Goal: Answer question/provide support: Share knowledge or assist other users

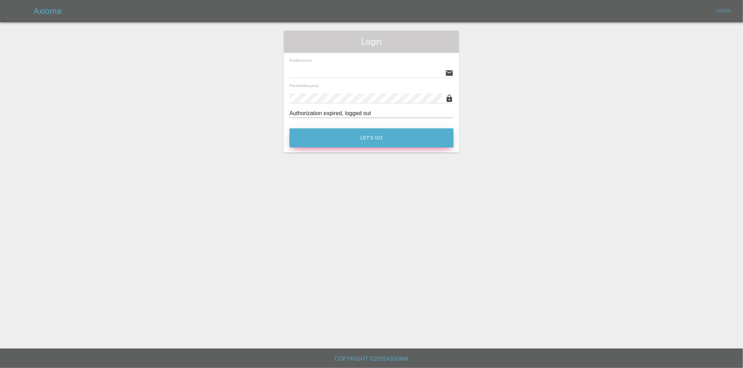
type input "[PERSON_NAME][EMAIL_ADDRESS][DOMAIN_NAME]"
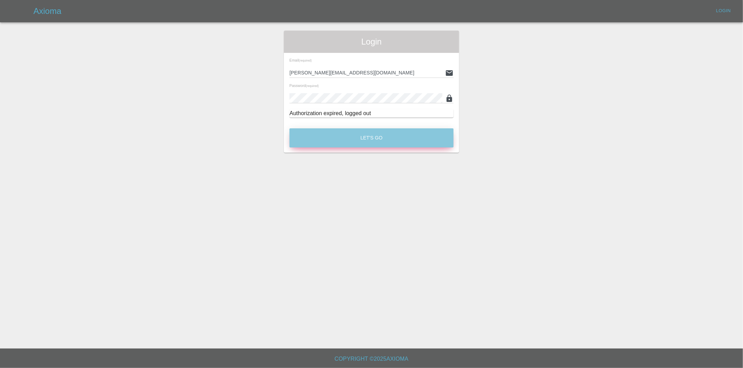
click at [384, 140] on button "Let's Go" at bounding box center [371, 137] width 164 height 19
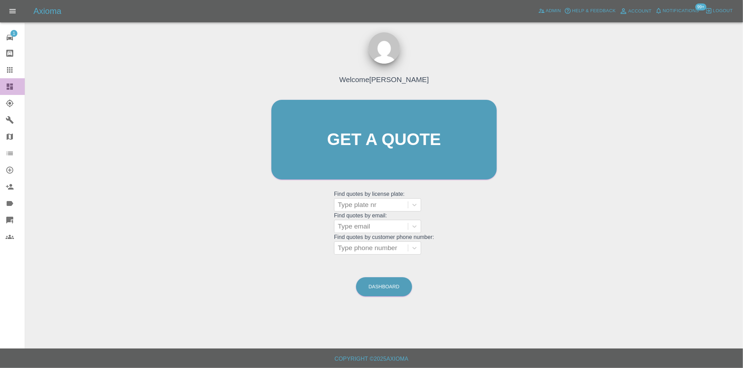
click at [4, 84] on link "Dashboard" at bounding box center [12, 86] width 25 height 17
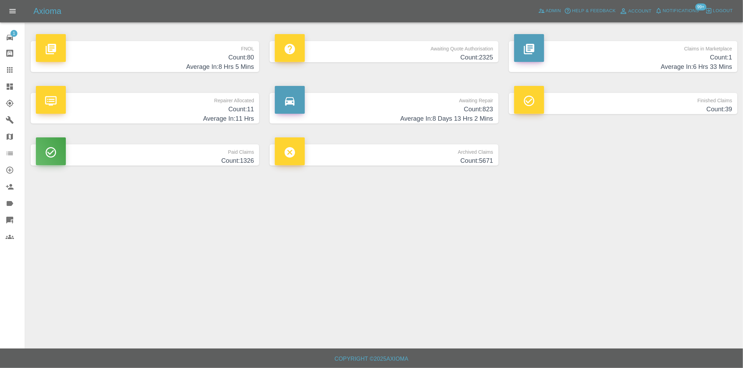
click at [249, 63] on h4 "Average In: 8 Hrs 5 Mins" at bounding box center [145, 66] width 218 height 9
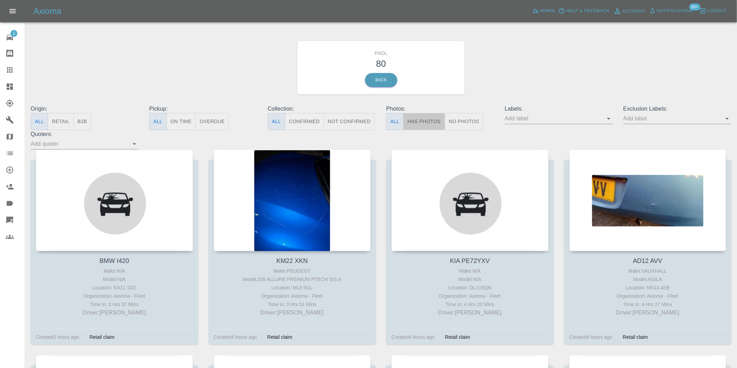
click at [422, 119] on button "Has Photos" at bounding box center [424, 121] width 42 height 17
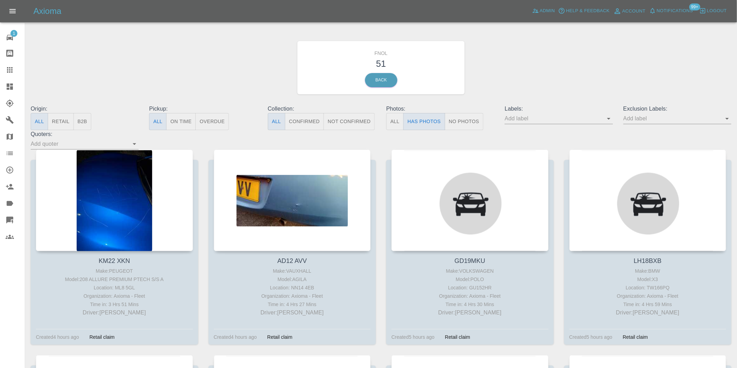
click at [727, 119] on icon "Open" at bounding box center [726, 119] width 3 height 2
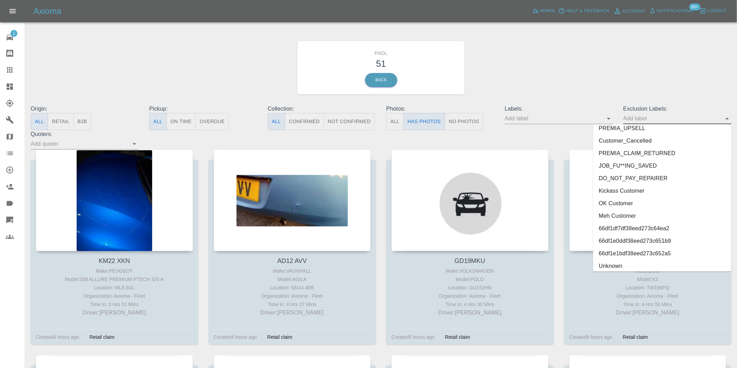
scroll to position [1512, 0]
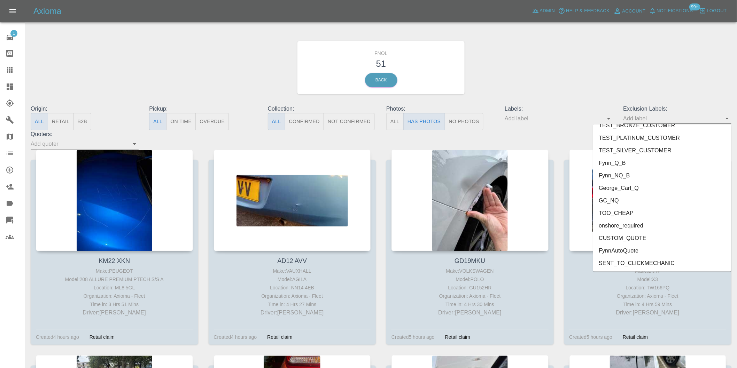
click at [636, 227] on li "onshore_required" at bounding box center [662, 226] width 138 height 13
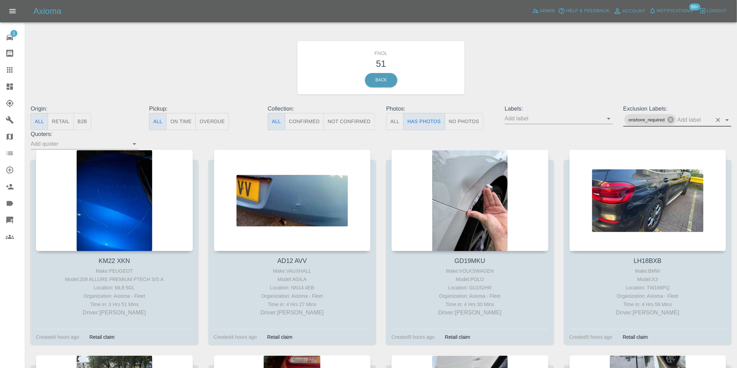
click at [726, 120] on icon "Open" at bounding box center [726, 120] width 3 height 2
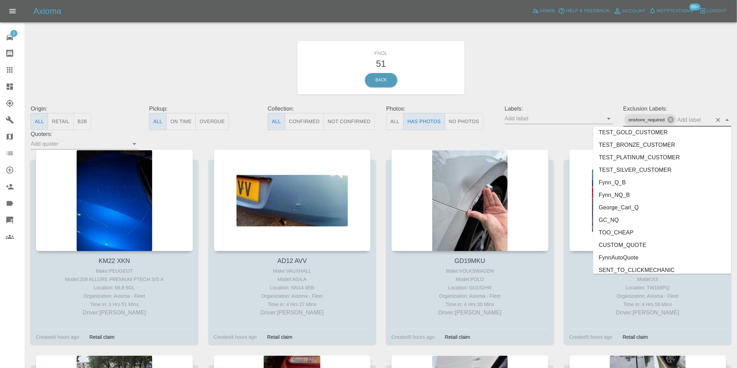
scroll to position [1499, 0]
click at [624, 204] on li "George_Carl_Q" at bounding box center [662, 203] width 138 height 13
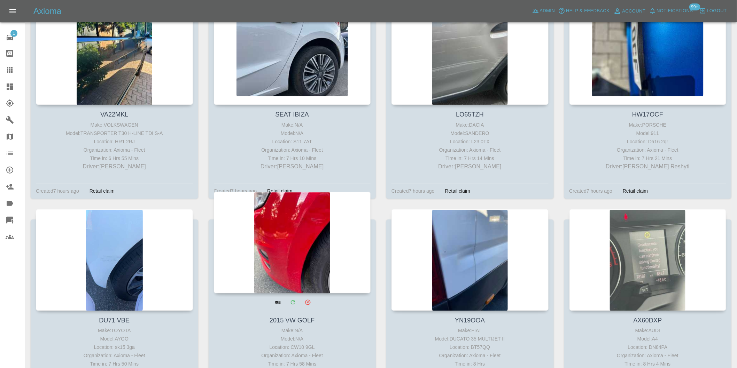
scroll to position [851, 0]
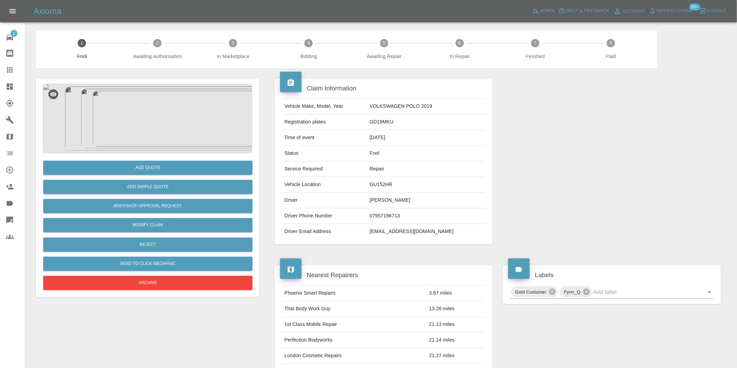
click at [139, 103] on img at bounding box center [147, 119] width 209 height 70
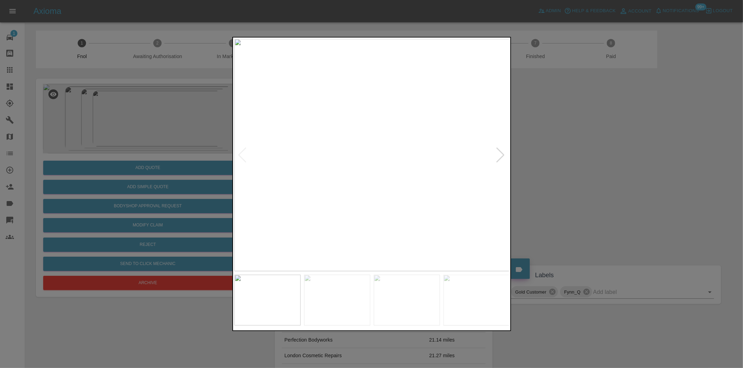
click at [501, 155] on div at bounding box center [500, 155] width 9 height 15
click at [500, 154] on div at bounding box center [500, 155] width 9 height 15
click at [500, 154] on img at bounding box center [371, 155] width 275 height 233
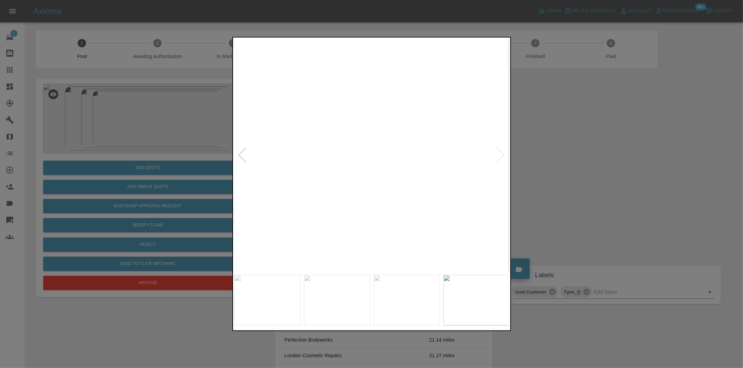
click at [241, 154] on div at bounding box center [242, 155] width 9 height 15
click at [664, 166] on div at bounding box center [371, 184] width 743 height 368
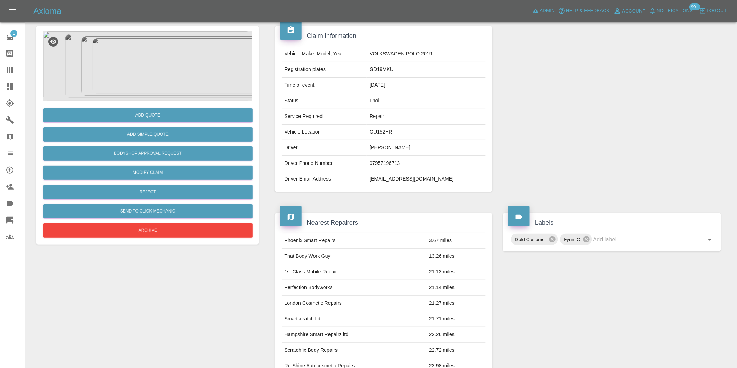
scroll to position [48, 0]
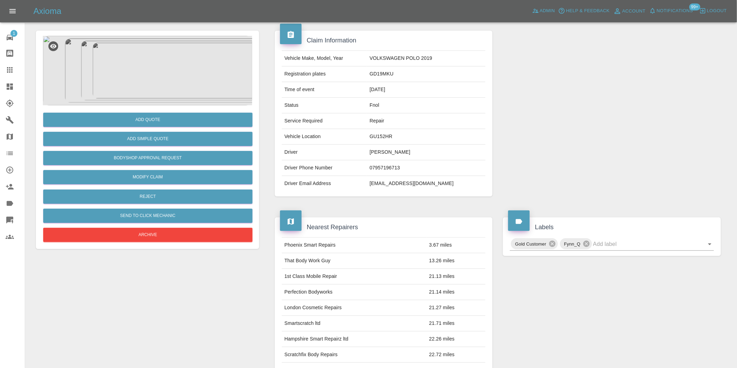
click at [129, 42] on img at bounding box center [147, 71] width 209 height 70
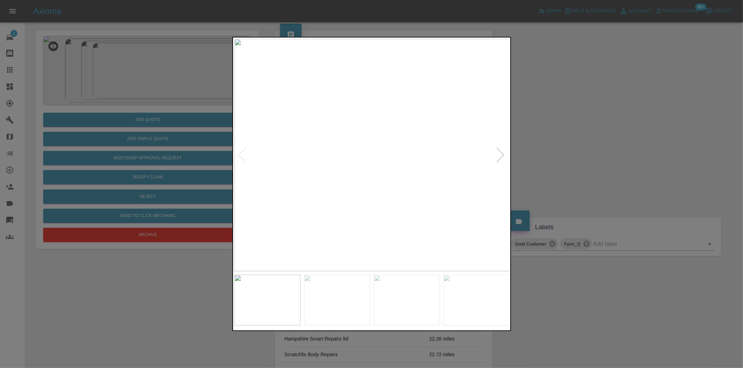
click at [502, 152] on div at bounding box center [500, 155] width 9 height 15
drag, startPoint x: 592, startPoint y: 164, endPoint x: 378, endPoint y: 164, distance: 214.1
click at [589, 164] on div at bounding box center [371, 184] width 743 height 368
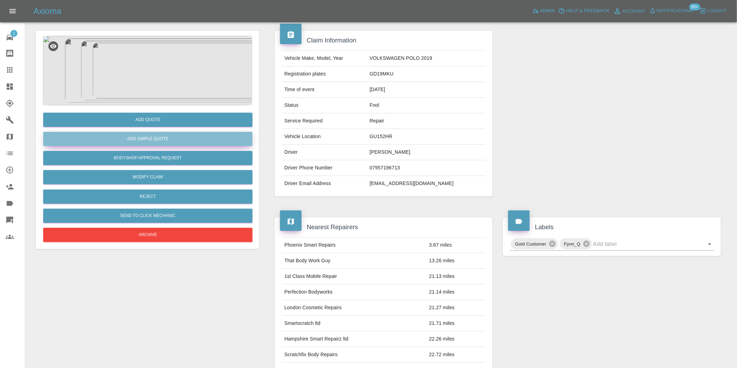
click at [138, 137] on button "Add Simple Quote" at bounding box center [147, 139] width 209 height 14
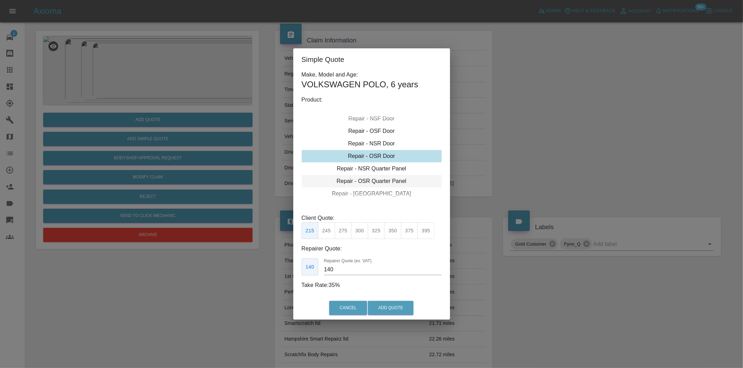
click at [388, 178] on div "Repair - OSR Quarter Panel" at bounding box center [371, 181] width 140 height 13
drag, startPoint x: 378, startPoint y: 232, endPoint x: 399, endPoint y: 264, distance: 38.1
click at [378, 234] on button "325" at bounding box center [376, 230] width 17 height 17
type input "210"
click at [394, 305] on button "Add Quote" at bounding box center [391, 308] width 46 height 14
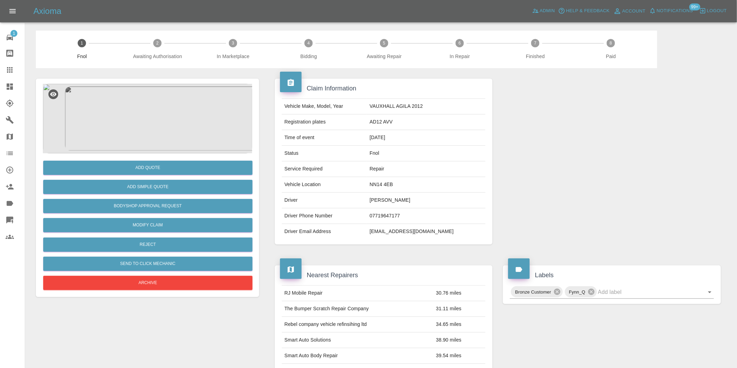
click at [147, 111] on img at bounding box center [147, 119] width 209 height 70
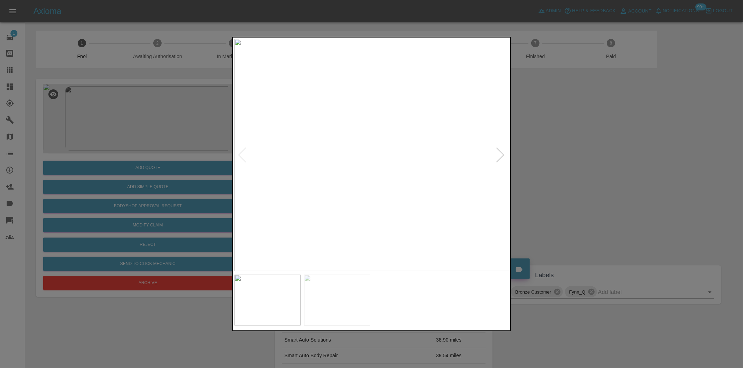
click at [498, 157] on div at bounding box center [500, 155] width 9 height 15
click at [497, 157] on img at bounding box center [371, 155] width 275 height 233
click at [580, 152] on div at bounding box center [371, 184] width 743 height 368
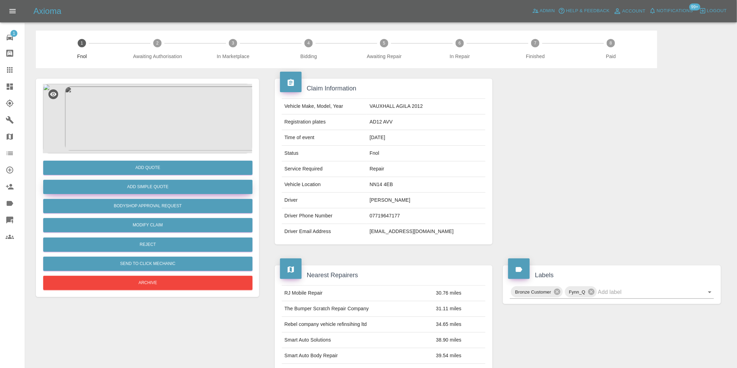
click at [121, 186] on button "Add Simple Quote" at bounding box center [147, 187] width 209 height 14
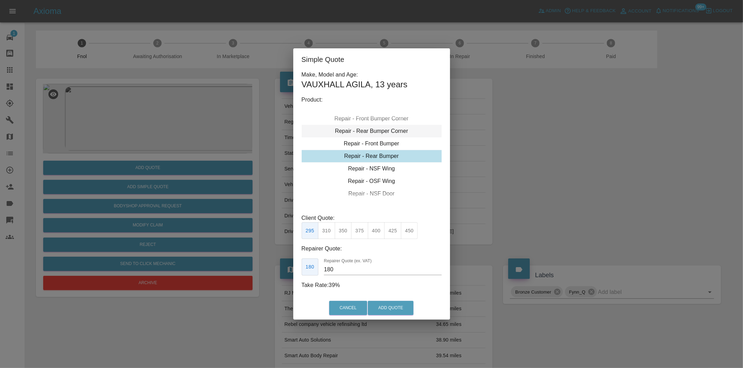
click at [384, 133] on div "Repair - Rear Bumper Corner" at bounding box center [371, 131] width 140 height 13
click at [362, 231] on button "240" at bounding box center [359, 230] width 17 height 17
click at [376, 233] on button "270" at bounding box center [376, 230] width 17 height 17
type input "165"
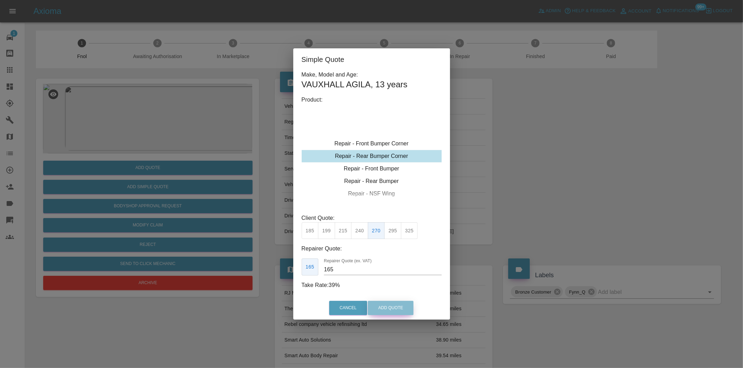
click at [394, 303] on button "Add Quote" at bounding box center [391, 308] width 46 height 14
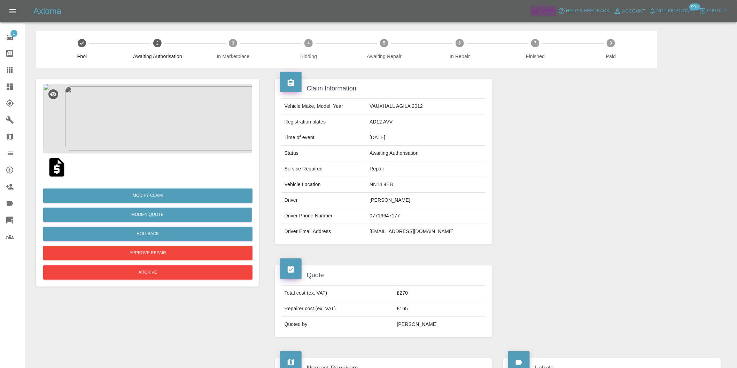
click at [543, 12] on span "Admin" at bounding box center [547, 11] width 15 height 8
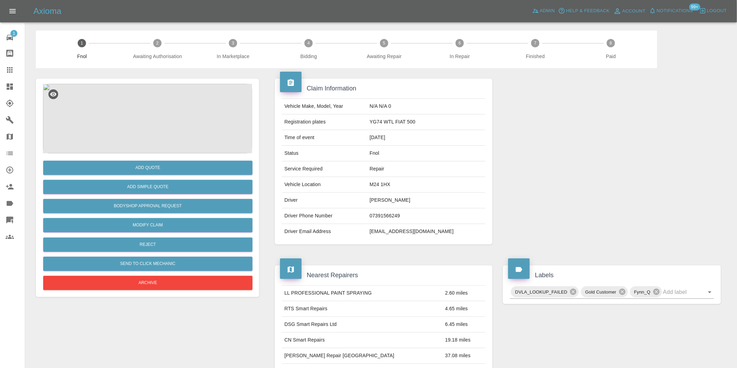
click at [145, 109] on img at bounding box center [147, 119] width 209 height 70
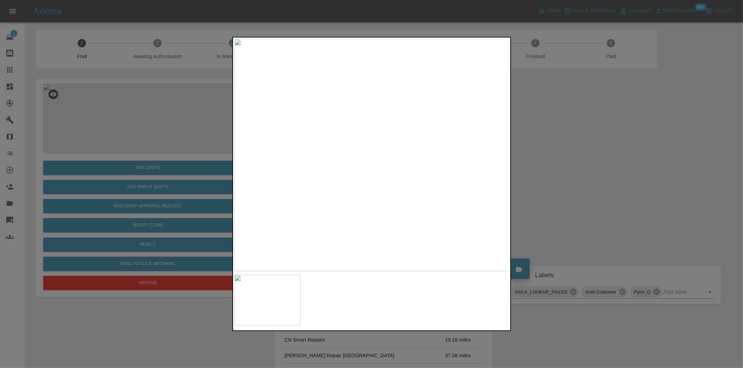
drag, startPoint x: 596, startPoint y: 159, endPoint x: 349, endPoint y: 206, distance: 251.1
click at [594, 159] on div at bounding box center [371, 184] width 743 height 368
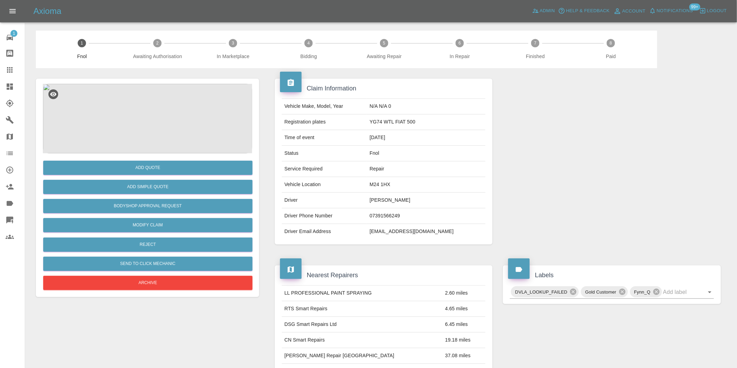
click at [167, 179] on div "Add Simple Quote" at bounding box center [147, 187] width 209 height 18
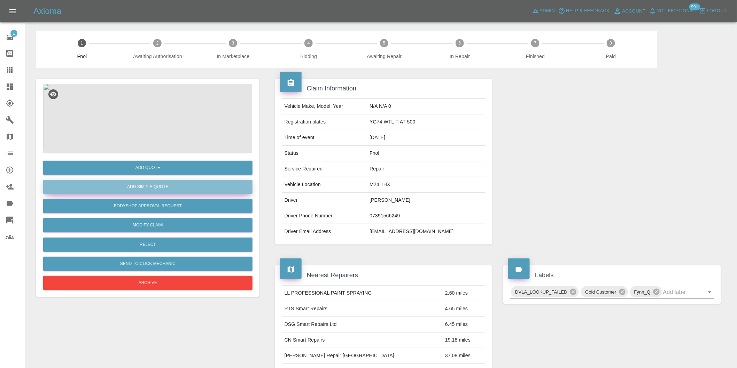
click at [162, 182] on button "Add Simple Quote" at bounding box center [147, 187] width 209 height 14
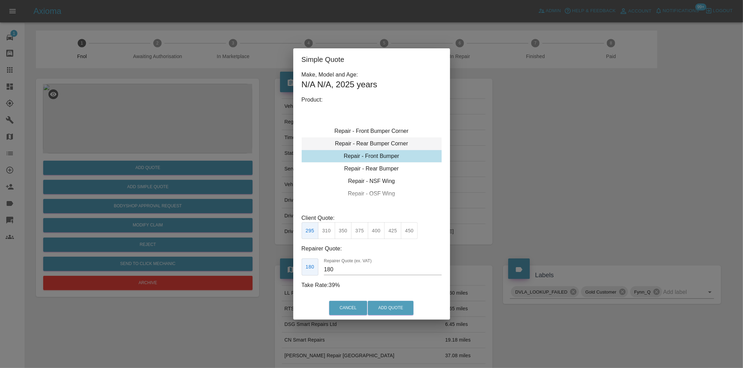
click at [378, 144] on div "Repair - Rear Bumper Corner" at bounding box center [371, 144] width 140 height 13
type input "120"
click at [386, 302] on button "Add Quote" at bounding box center [391, 308] width 46 height 14
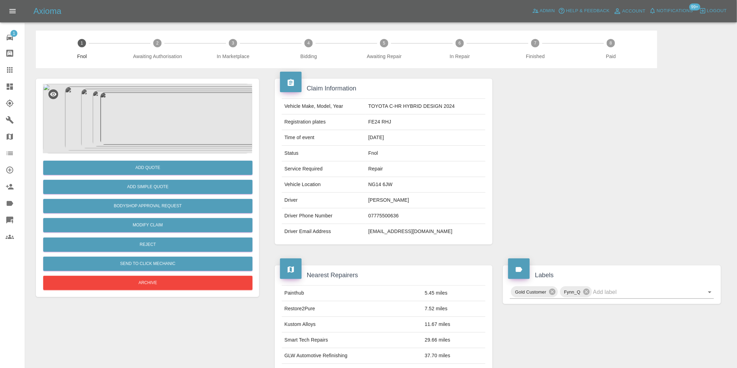
click at [142, 116] on img at bounding box center [147, 119] width 209 height 70
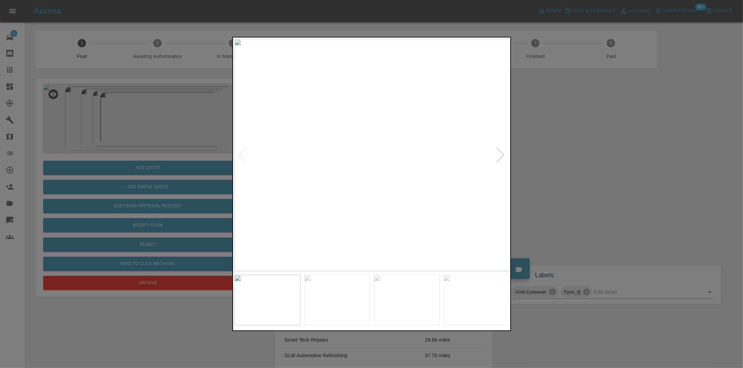
click at [499, 154] on div at bounding box center [500, 155] width 9 height 15
click at [500, 153] on div at bounding box center [500, 155] width 9 height 15
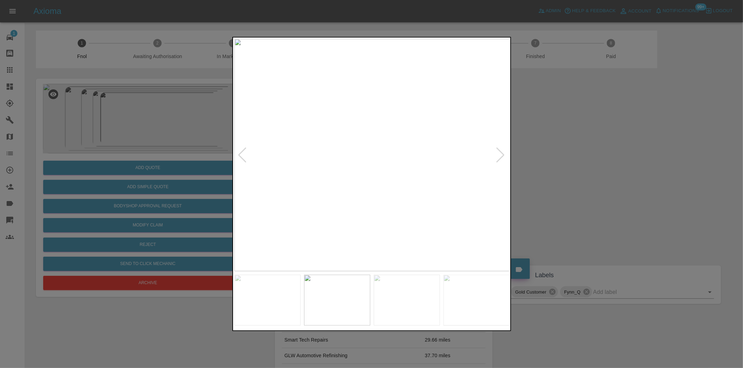
click at [500, 153] on div at bounding box center [500, 155] width 9 height 15
click at [500, 153] on img at bounding box center [371, 155] width 275 height 233
click at [244, 155] on div at bounding box center [242, 155] width 9 height 15
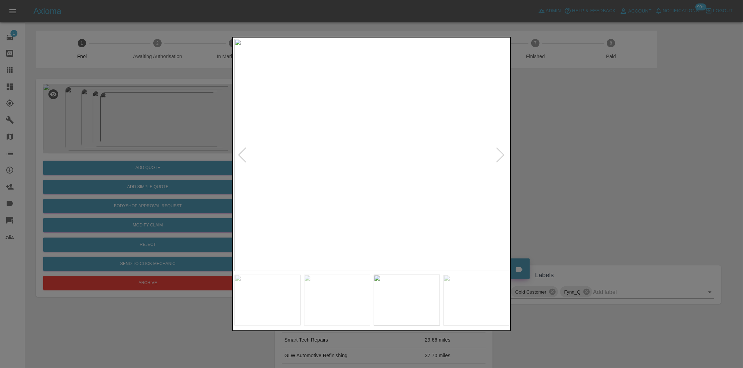
click at [244, 155] on div at bounding box center [242, 155] width 9 height 15
click at [424, 133] on img at bounding box center [371, 155] width 275 height 233
click at [386, 151] on img at bounding box center [213, 220] width 825 height 697
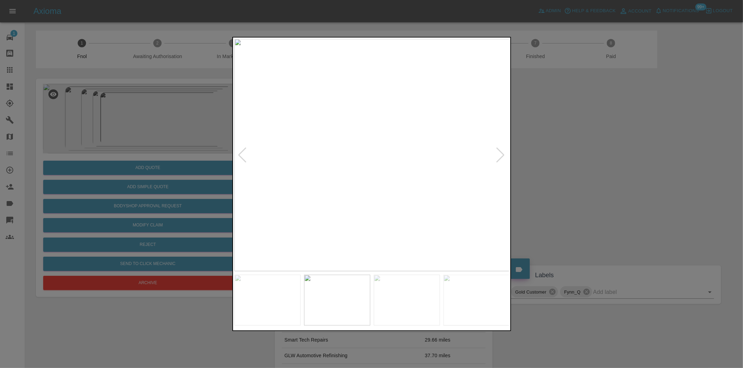
click at [552, 156] on div at bounding box center [371, 184] width 743 height 368
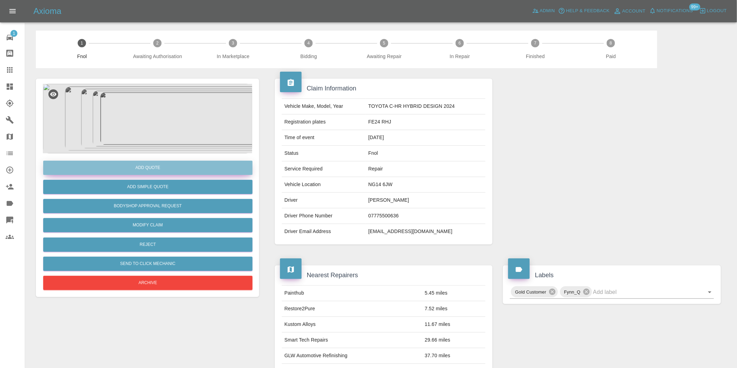
click at [161, 169] on button "Add Quote" at bounding box center [147, 168] width 209 height 14
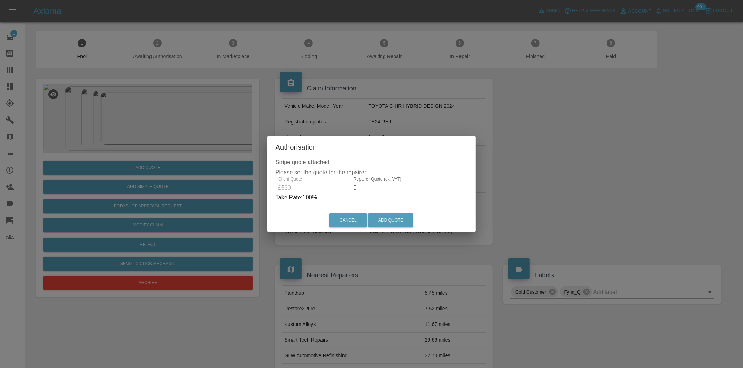
click at [378, 187] on input "0" at bounding box center [388, 187] width 70 height 11
type input "0340"
click at [397, 221] on button "Add Quote" at bounding box center [391, 220] width 46 height 14
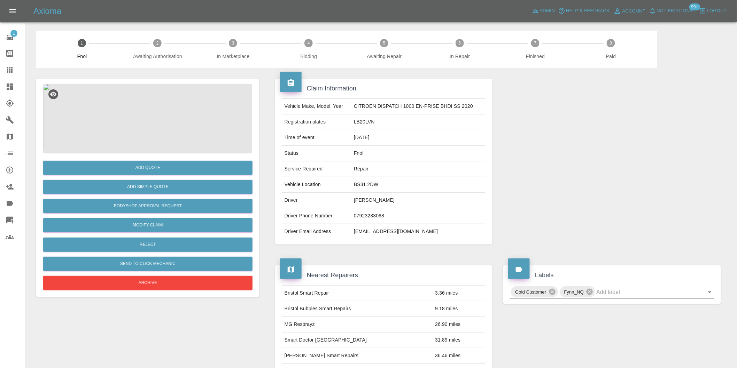
click at [151, 113] on img at bounding box center [147, 119] width 209 height 70
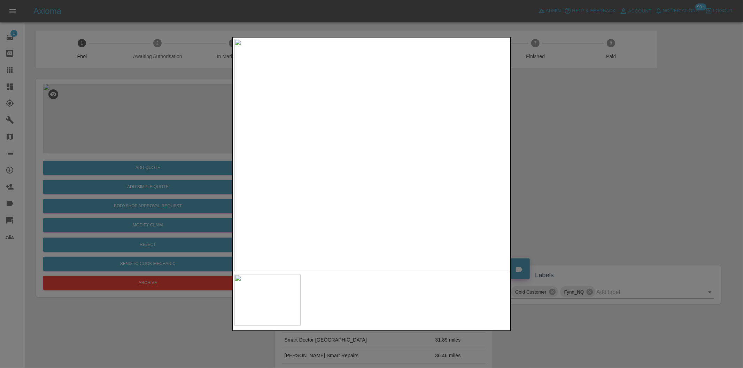
click at [370, 155] on img at bounding box center [371, 155] width 275 height 233
click at [345, 150] on img at bounding box center [375, 156] width 825 height 697
click at [590, 146] on div at bounding box center [371, 184] width 743 height 368
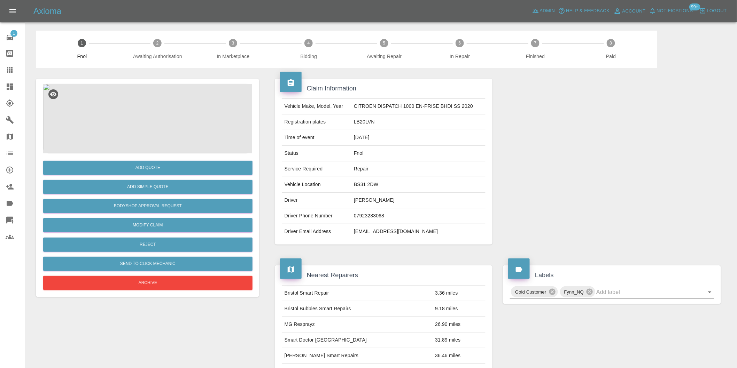
click at [134, 99] on img at bounding box center [147, 119] width 209 height 70
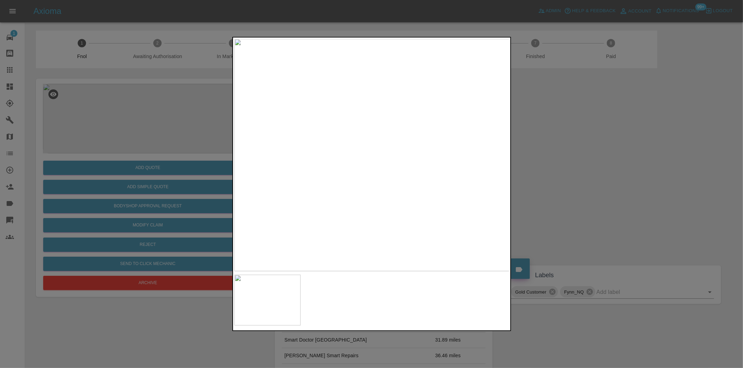
click at [542, 155] on div at bounding box center [371, 184] width 743 height 368
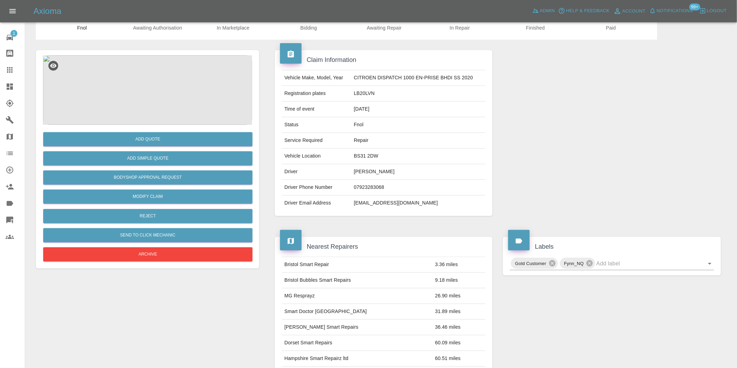
scroll to position [77, 0]
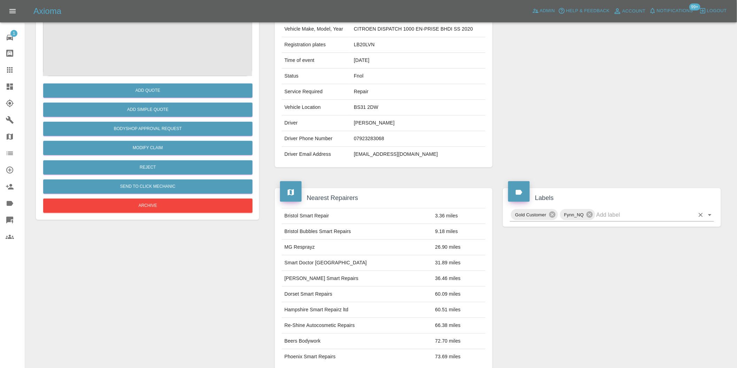
click at [709, 216] on icon "Open" at bounding box center [709, 215] width 8 height 8
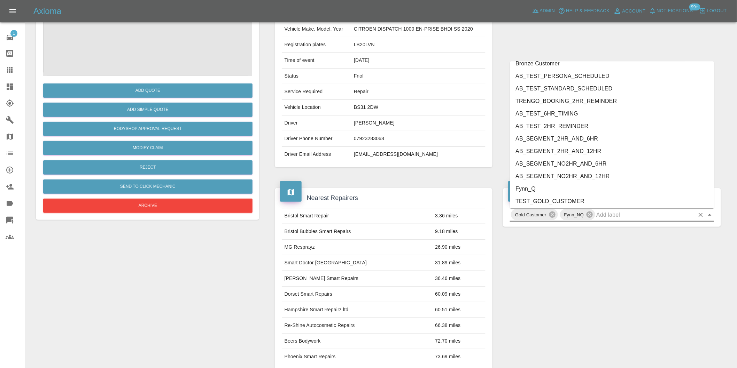
scroll to position [1487, 0]
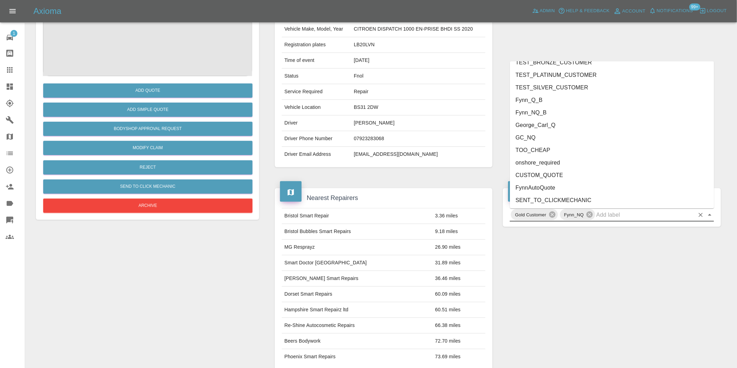
click at [538, 166] on li "onshore_required" at bounding box center [612, 162] width 204 height 13
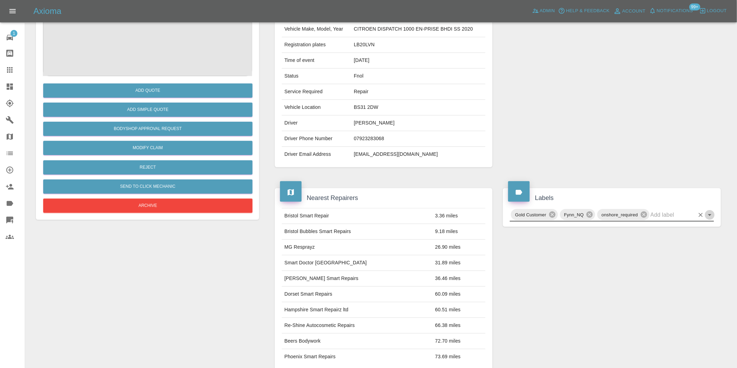
click at [711, 214] on icon "Open" at bounding box center [709, 215] width 3 height 2
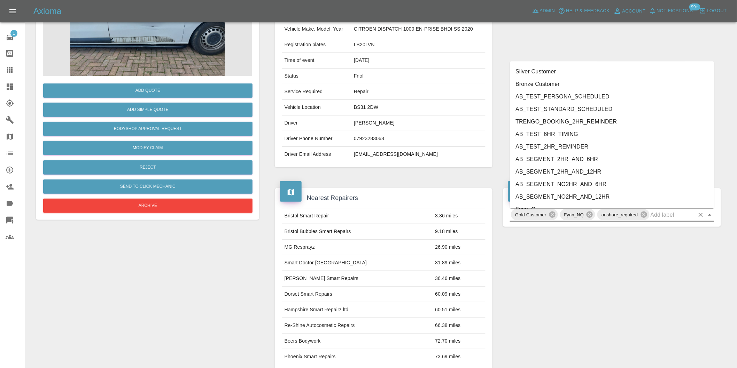
scroll to position [1474, 0]
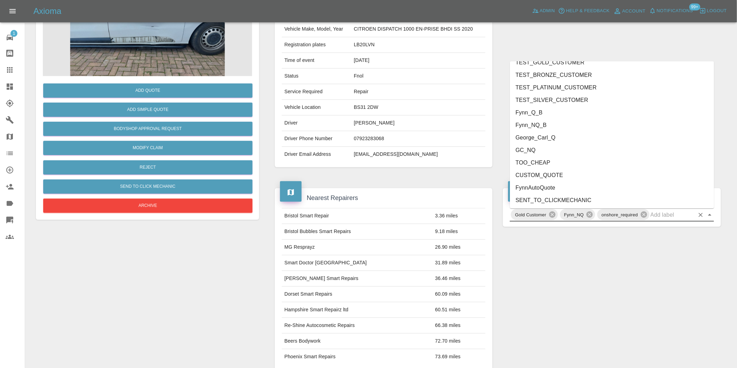
click at [537, 135] on li "George_Carl_Q" at bounding box center [612, 137] width 204 height 13
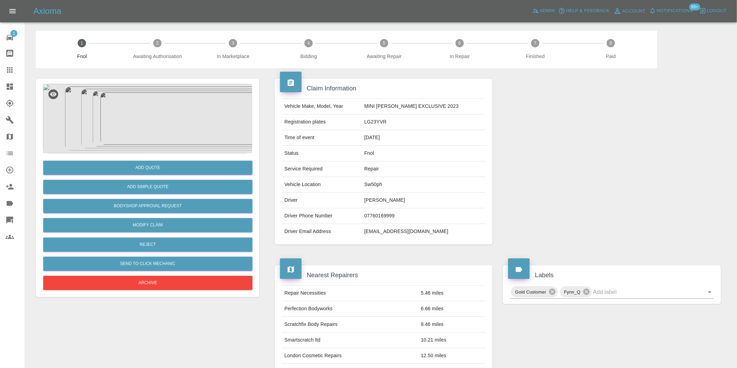
click at [158, 103] on img at bounding box center [147, 119] width 209 height 70
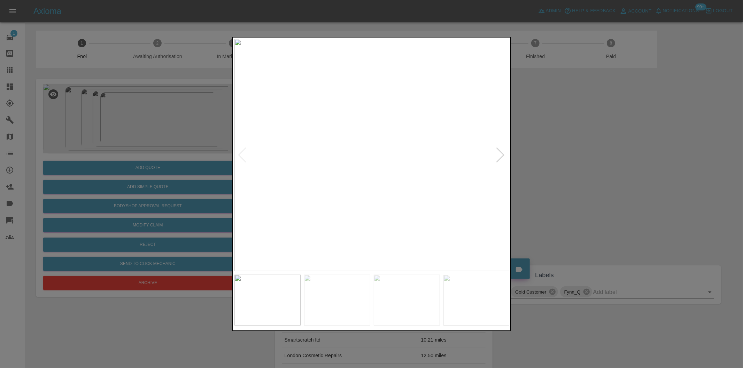
click at [499, 154] on div at bounding box center [500, 155] width 9 height 15
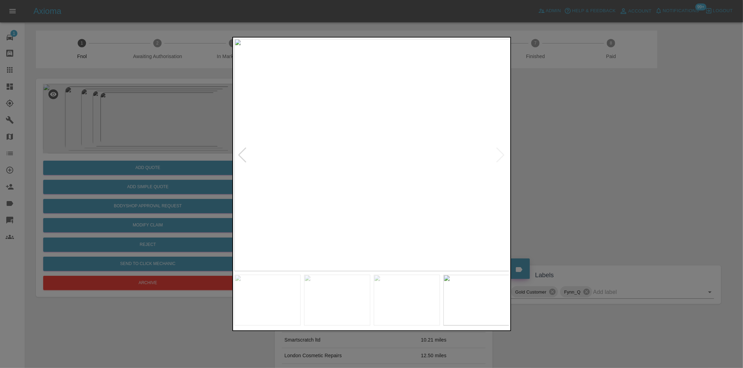
click at [499, 154] on img at bounding box center [371, 155] width 275 height 233
click at [555, 166] on div at bounding box center [371, 184] width 743 height 368
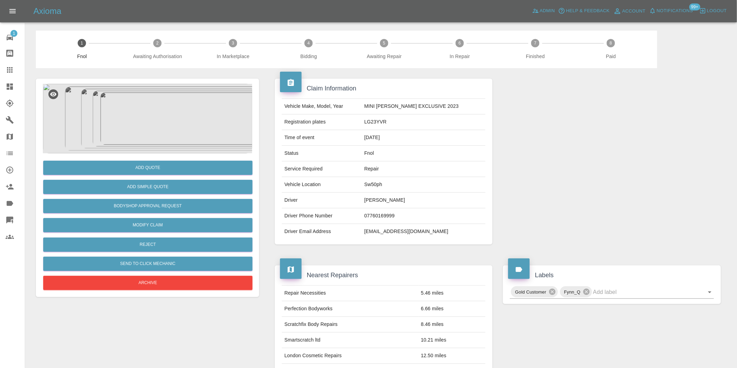
click at [156, 113] on img at bounding box center [147, 119] width 209 height 70
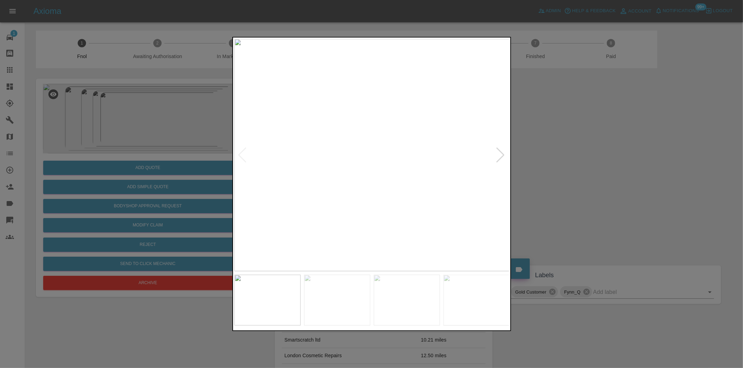
click at [497, 154] on div at bounding box center [500, 155] width 9 height 15
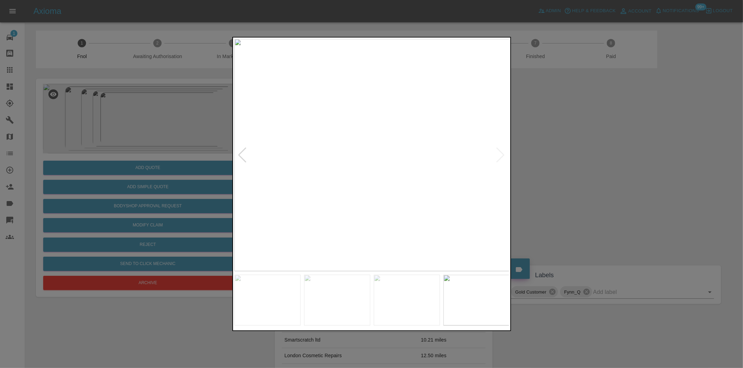
click at [498, 154] on img at bounding box center [371, 155] width 275 height 233
click at [563, 159] on div at bounding box center [371, 184] width 743 height 368
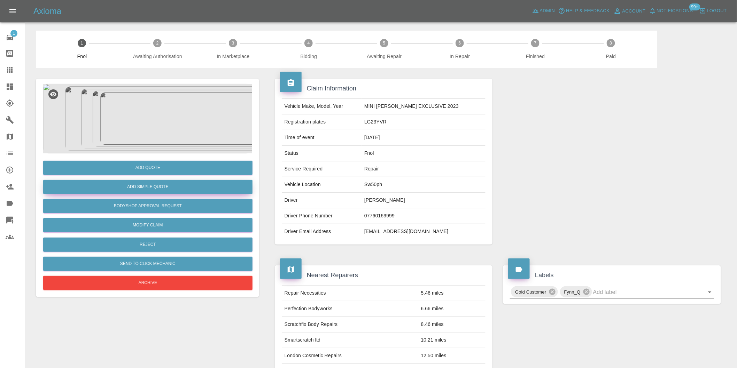
click at [157, 191] on button "Add Simple Quote" at bounding box center [147, 187] width 209 height 14
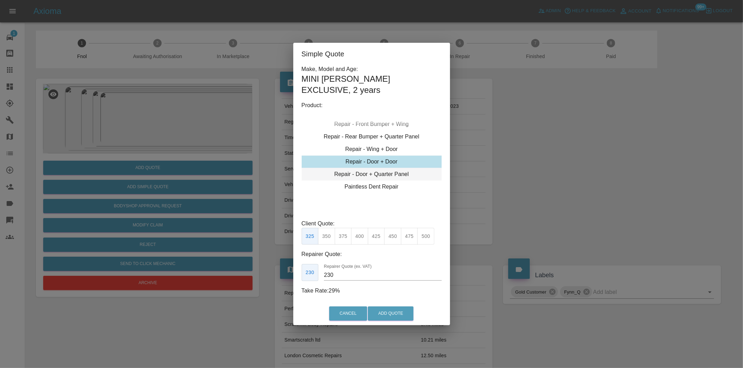
click at [403, 168] on div "Repair - Door + Quarter Panel" at bounding box center [371, 174] width 140 height 13
click at [363, 228] on button "400" at bounding box center [359, 236] width 17 height 17
click at [375, 232] on button "425" at bounding box center [376, 236] width 17 height 17
type input "260"
click at [397, 308] on button "Add Quote" at bounding box center [391, 314] width 46 height 14
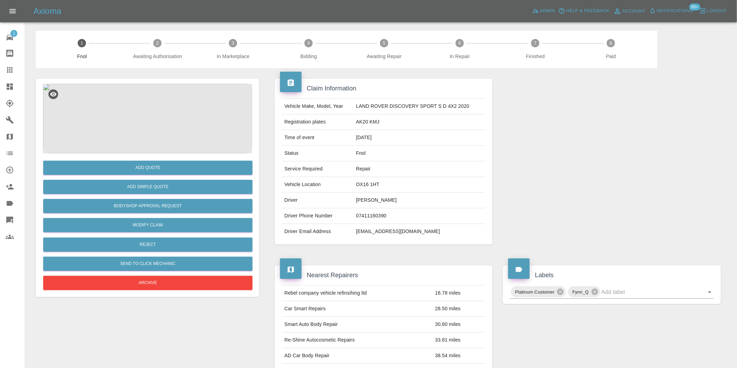
click at [162, 91] on img at bounding box center [147, 119] width 209 height 70
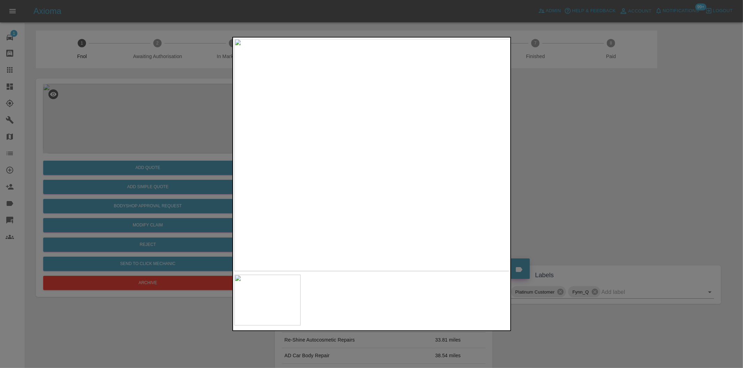
click at [558, 165] on div at bounding box center [371, 184] width 743 height 368
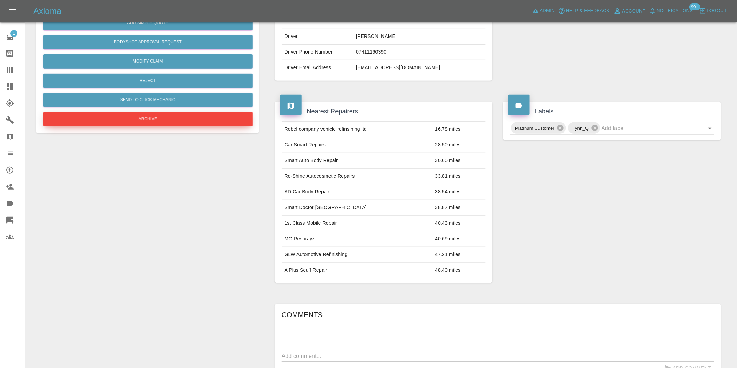
scroll to position [87, 0]
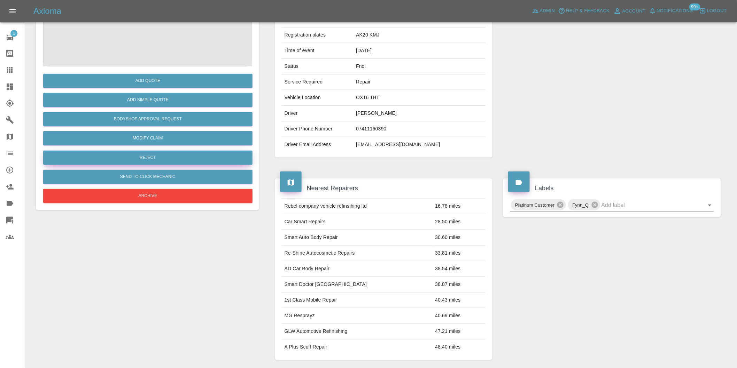
click at [157, 159] on button "Reject" at bounding box center [147, 158] width 209 height 14
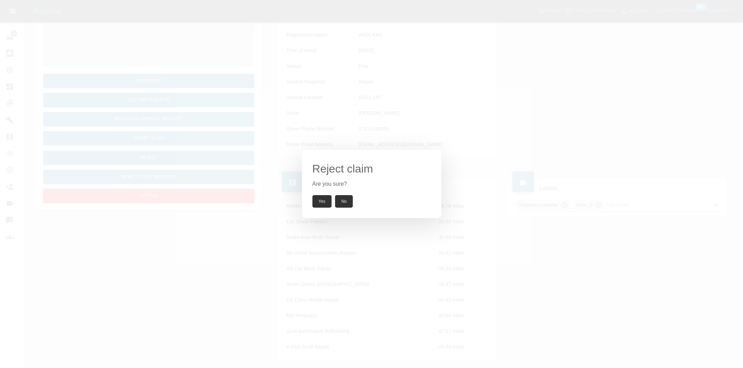
click at [321, 201] on button "Yes" at bounding box center [321, 201] width 19 height 13
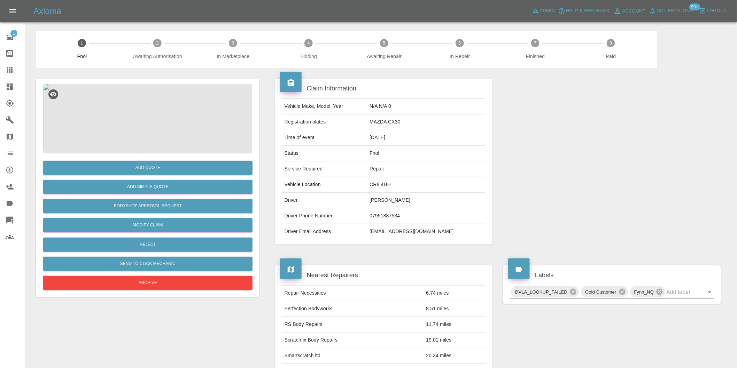
click at [151, 101] on img at bounding box center [147, 119] width 209 height 70
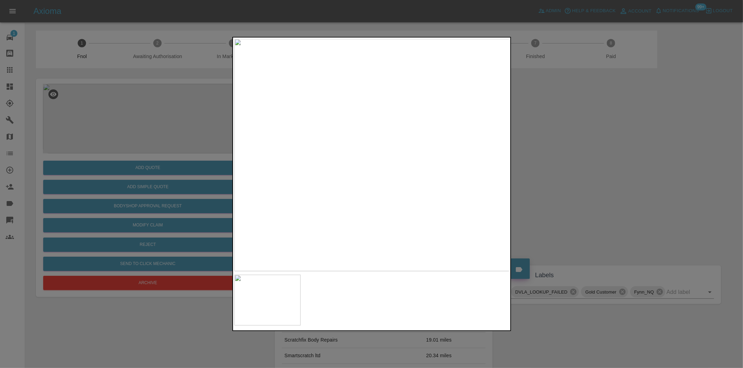
click at [587, 189] on div at bounding box center [371, 184] width 743 height 368
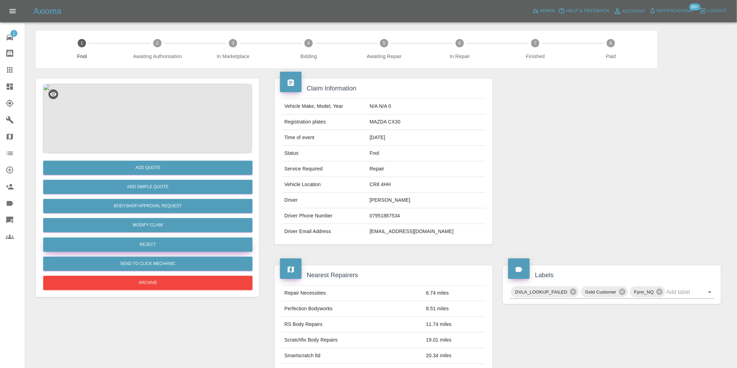
click at [161, 248] on button "Reject" at bounding box center [147, 245] width 209 height 14
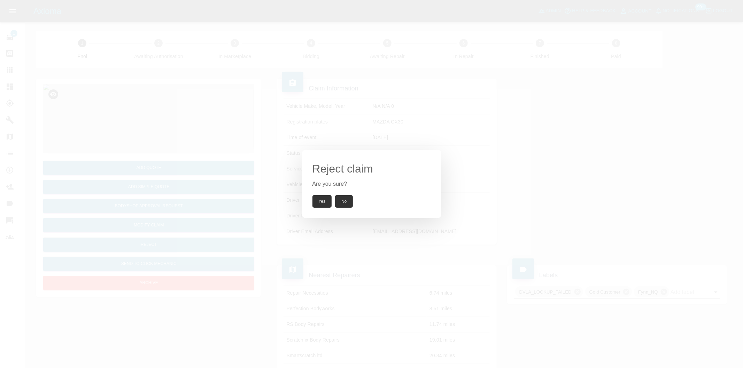
click at [319, 200] on button "Yes" at bounding box center [321, 201] width 19 height 13
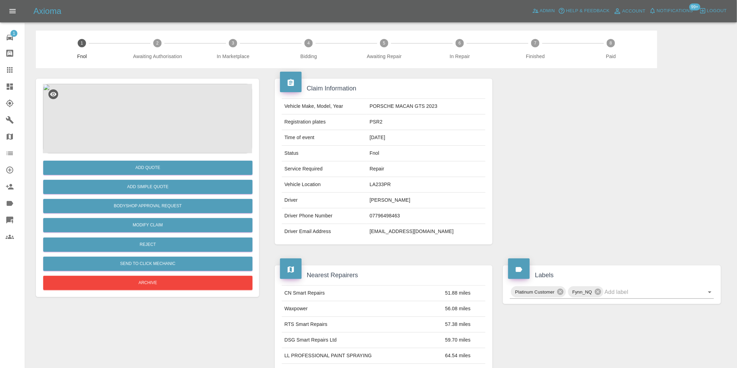
click at [150, 99] on img at bounding box center [147, 119] width 209 height 70
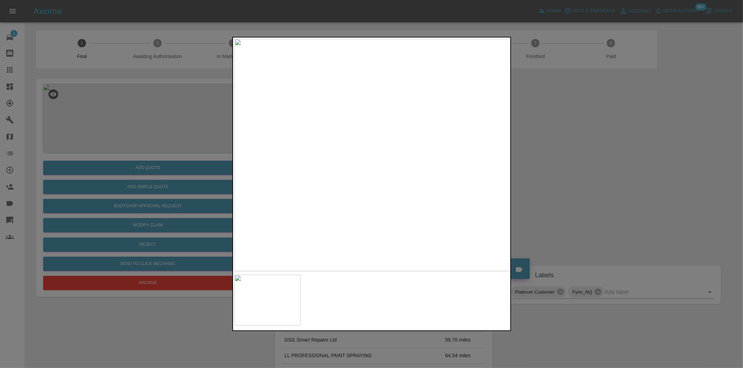
click at [561, 174] on div at bounding box center [371, 184] width 743 height 368
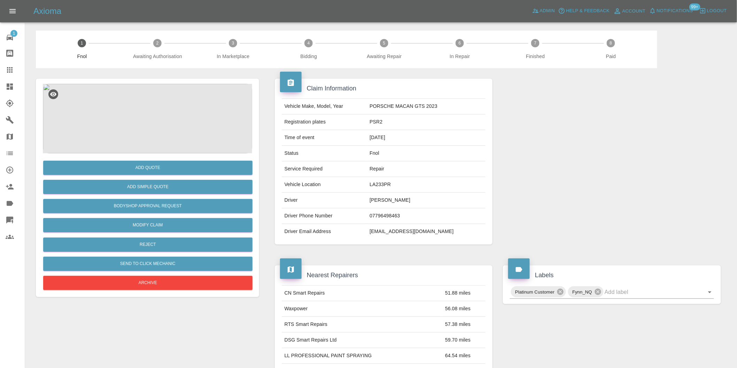
click at [146, 119] on img at bounding box center [147, 119] width 209 height 70
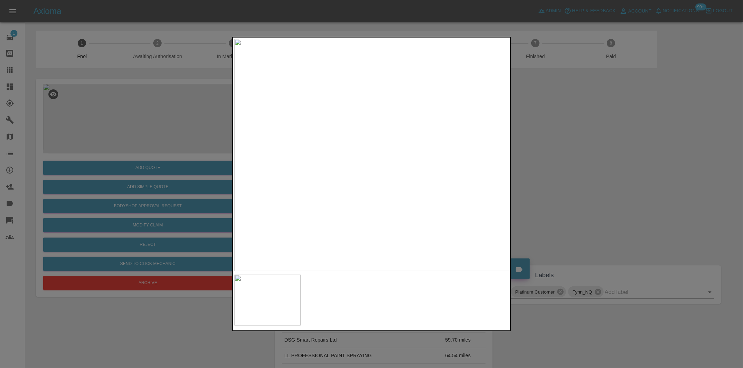
click at [604, 203] on div at bounding box center [371, 184] width 743 height 368
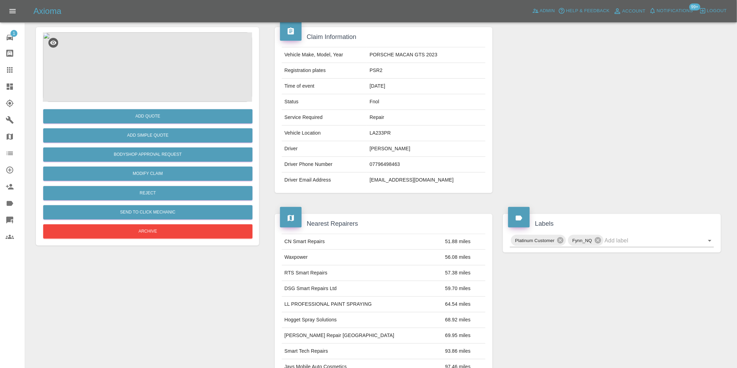
scroll to position [116, 0]
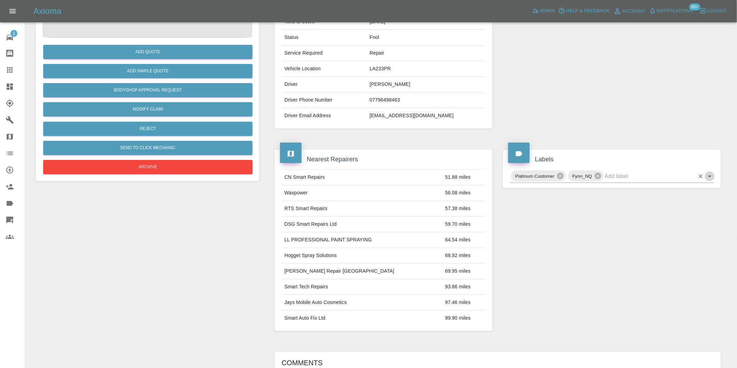
click at [709, 178] on icon "Open" at bounding box center [709, 176] width 8 height 8
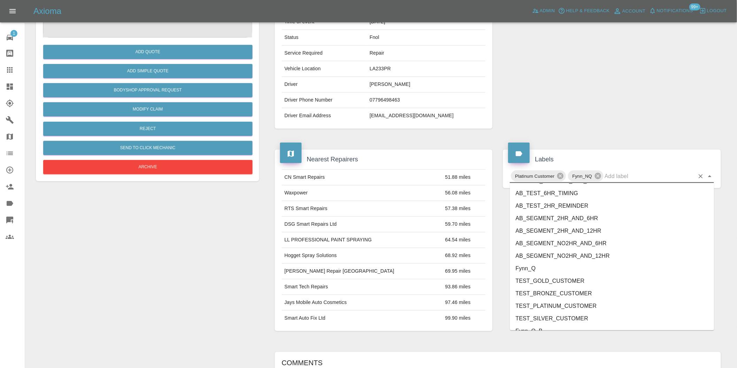
scroll to position [1487, 0]
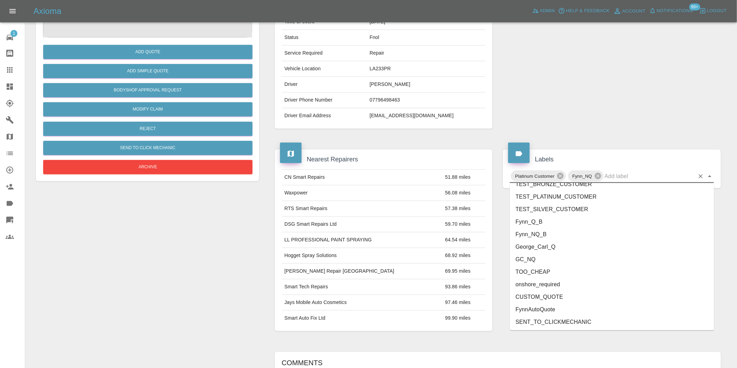
click at [552, 284] on li "onshore_required" at bounding box center [612, 284] width 204 height 13
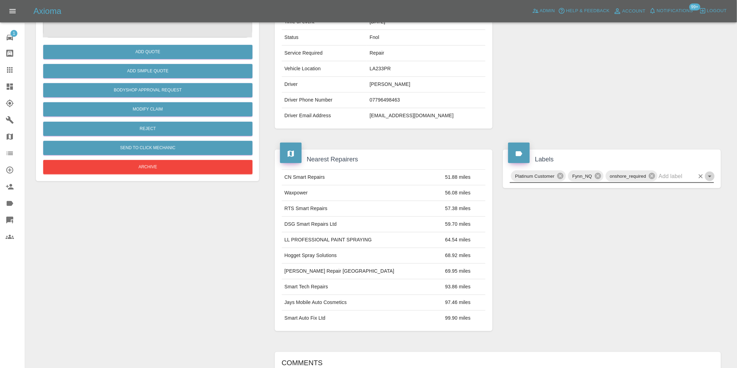
click at [708, 178] on icon "Open" at bounding box center [709, 176] width 8 height 8
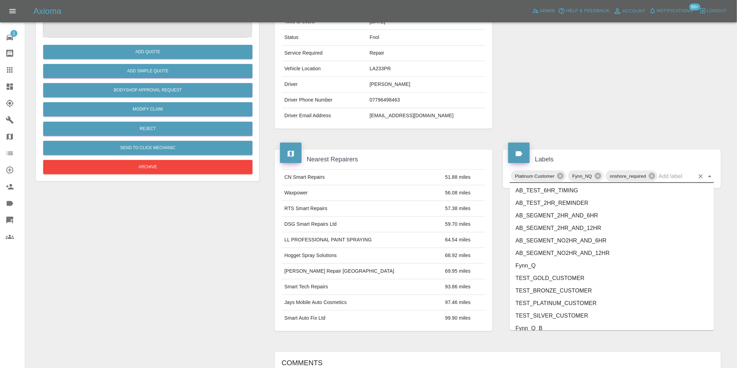
scroll to position [1474, 0]
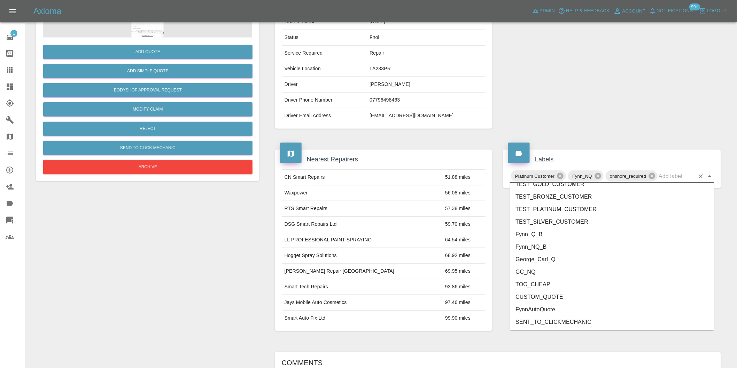
click at [556, 258] on li "George_Carl_Q" at bounding box center [612, 259] width 204 height 13
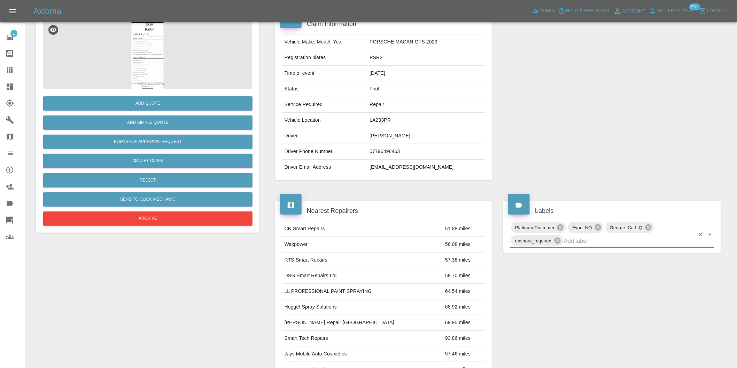
scroll to position [0, 0]
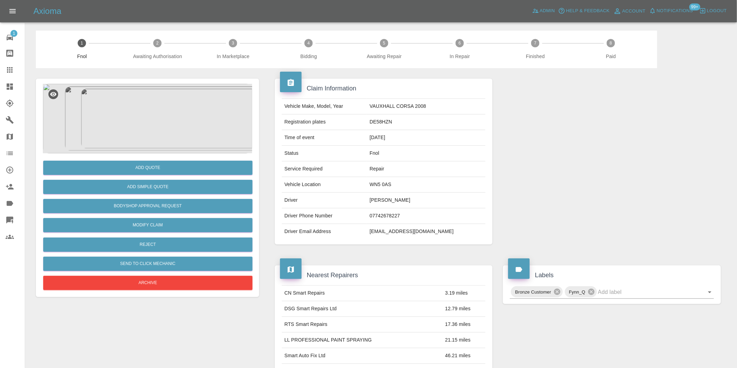
click at [157, 92] on img at bounding box center [147, 119] width 209 height 70
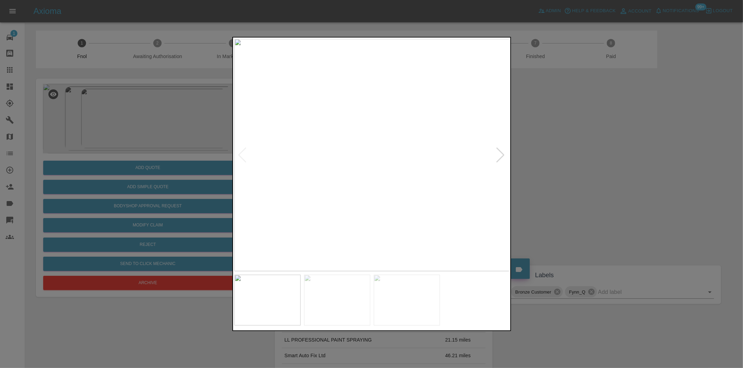
click at [501, 155] on div at bounding box center [500, 155] width 9 height 15
click at [501, 155] on img at bounding box center [371, 155] width 275 height 233
click at [243, 153] on div at bounding box center [242, 155] width 9 height 15
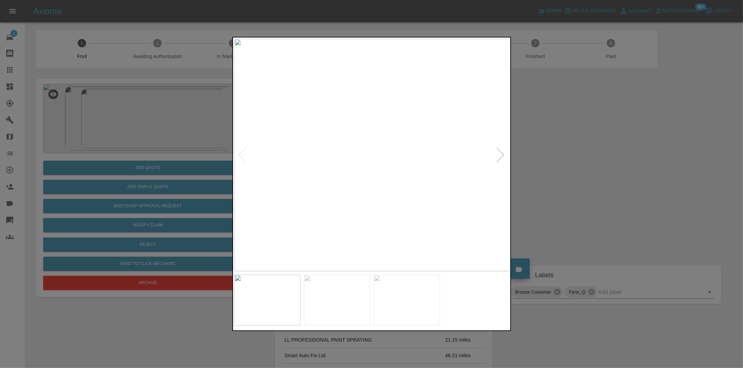
click at [243, 153] on img at bounding box center [371, 155] width 275 height 233
click at [603, 155] on div at bounding box center [371, 184] width 743 height 368
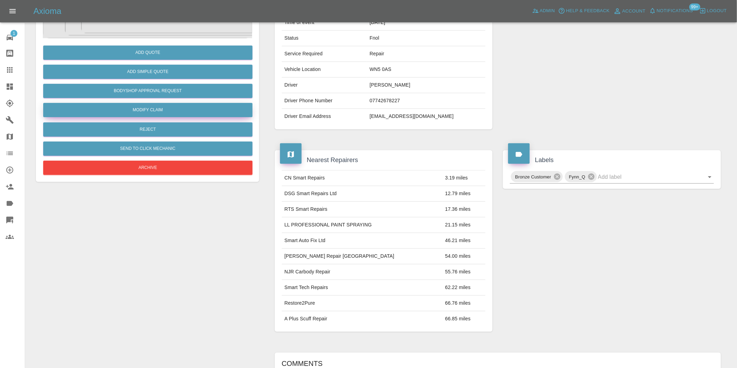
scroll to position [48, 0]
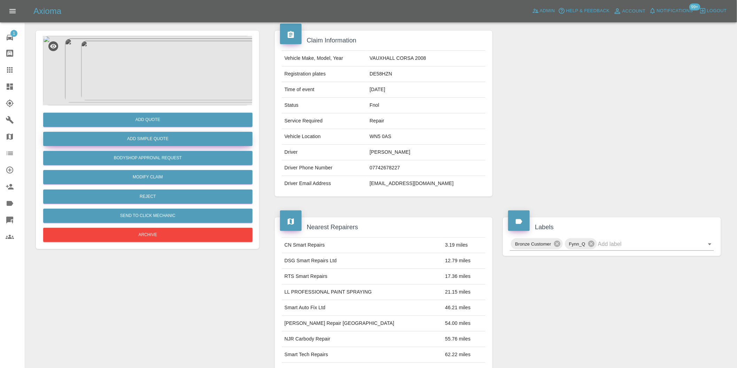
click at [164, 143] on button "Add Simple Quote" at bounding box center [147, 139] width 209 height 14
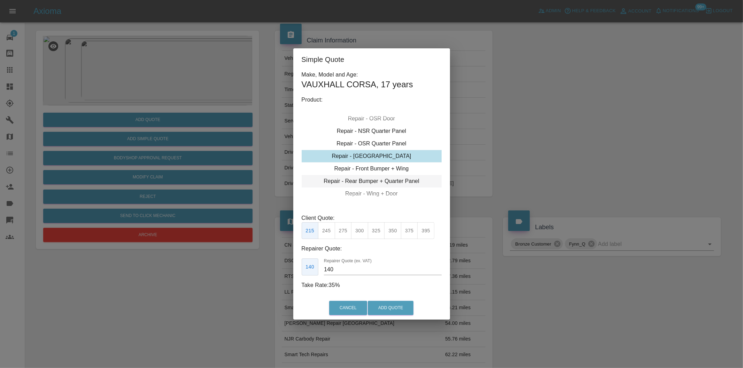
click at [394, 181] on div "Repair - Rear Bumper + Quarter Panel" at bounding box center [371, 181] width 140 height 13
drag, startPoint x: 340, startPoint y: 231, endPoint x: 360, endPoint y: 250, distance: 26.8
click at [340, 231] on button "350" at bounding box center [343, 230] width 17 height 17
type input "210"
click at [394, 309] on button "Add Quote" at bounding box center [391, 308] width 46 height 14
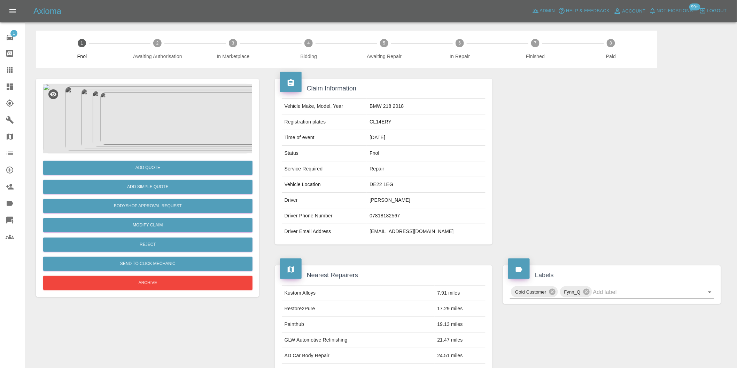
click at [146, 112] on img at bounding box center [147, 119] width 209 height 70
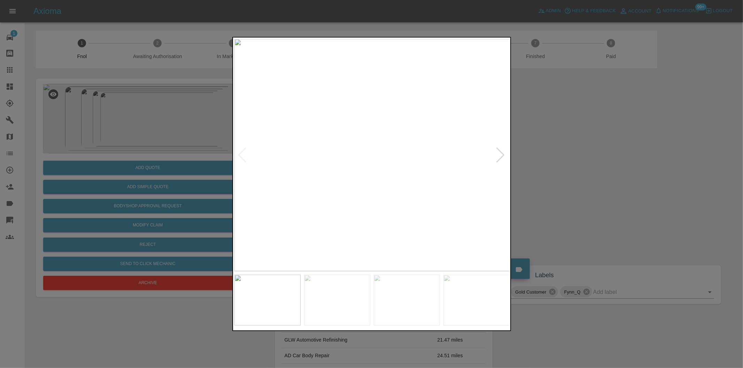
click at [497, 154] on div at bounding box center [500, 155] width 9 height 15
click at [497, 154] on img at bounding box center [371, 155] width 275 height 233
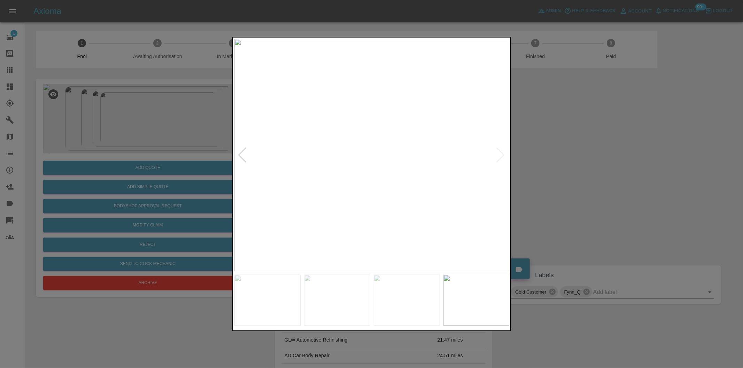
click at [497, 154] on img at bounding box center [371, 155] width 275 height 233
click at [604, 172] on div at bounding box center [371, 184] width 743 height 368
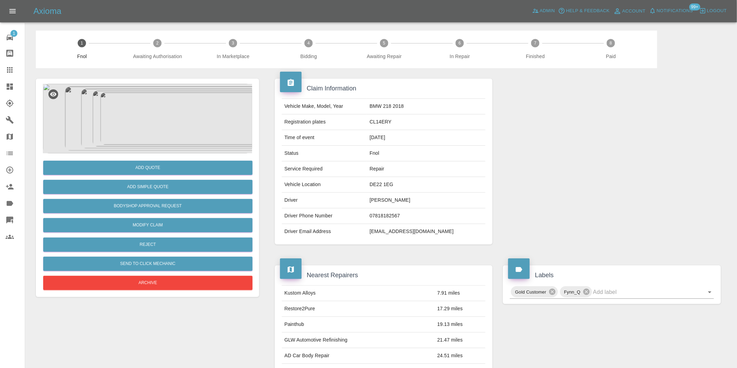
click at [152, 100] on img at bounding box center [147, 119] width 209 height 70
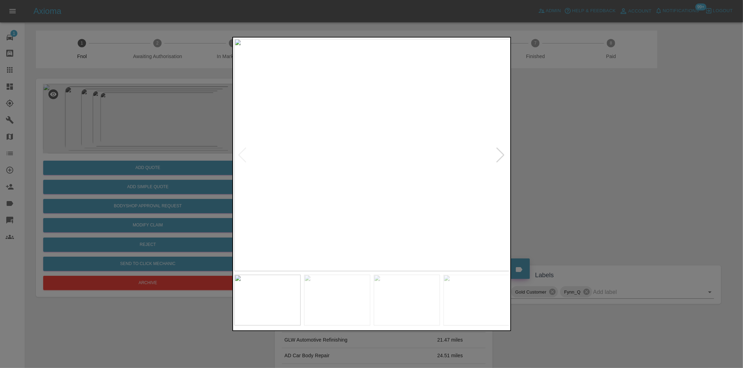
click at [550, 182] on div at bounding box center [371, 184] width 743 height 368
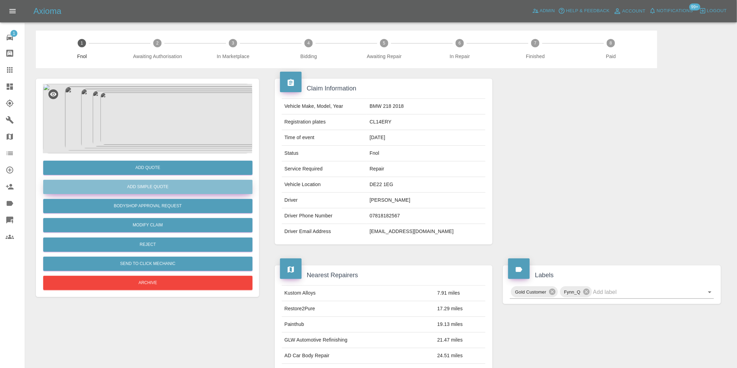
click at [146, 182] on button "Add Simple Quote" at bounding box center [147, 187] width 209 height 14
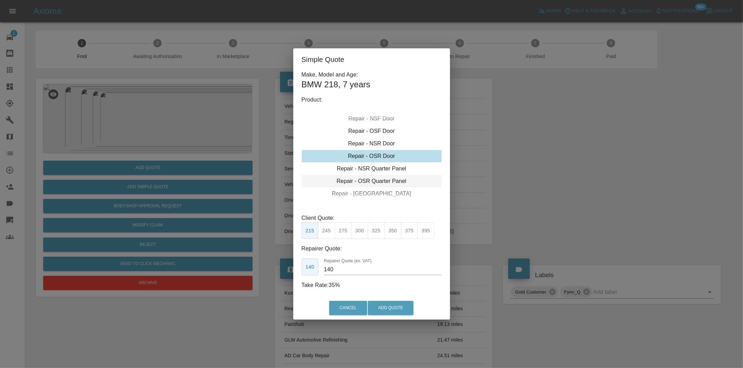
click at [387, 180] on div "Repair - OSR Quarter Panel" at bounding box center [371, 181] width 140 height 13
click at [395, 232] on button "350" at bounding box center [392, 230] width 17 height 17
type input "230"
click at [405, 310] on button "Add Quote" at bounding box center [391, 308] width 46 height 14
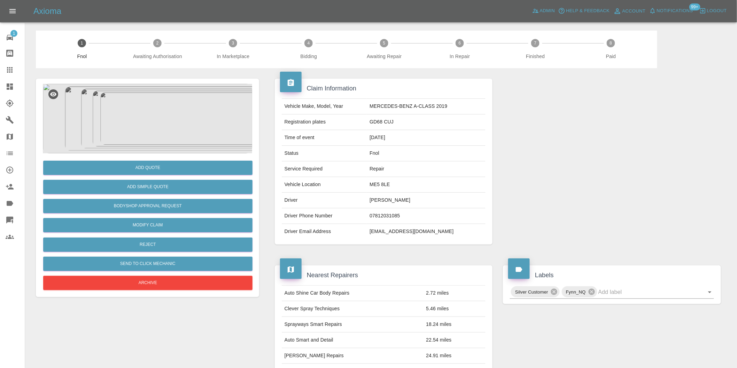
click at [149, 101] on img at bounding box center [147, 119] width 209 height 70
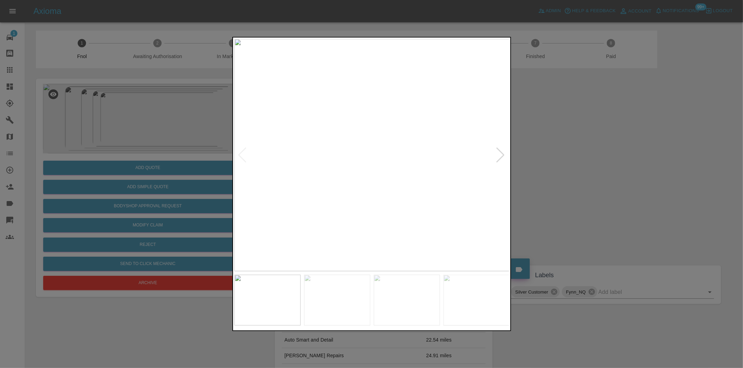
click at [502, 154] on div at bounding box center [500, 155] width 9 height 15
click at [499, 152] on div at bounding box center [500, 155] width 9 height 15
click at [583, 162] on div at bounding box center [371, 184] width 743 height 368
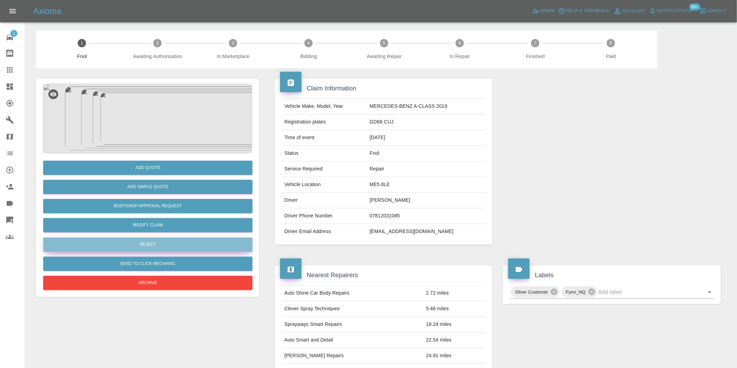
click at [149, 242] on button "Reject" at bounding box center [147, 245] width 209 height 14
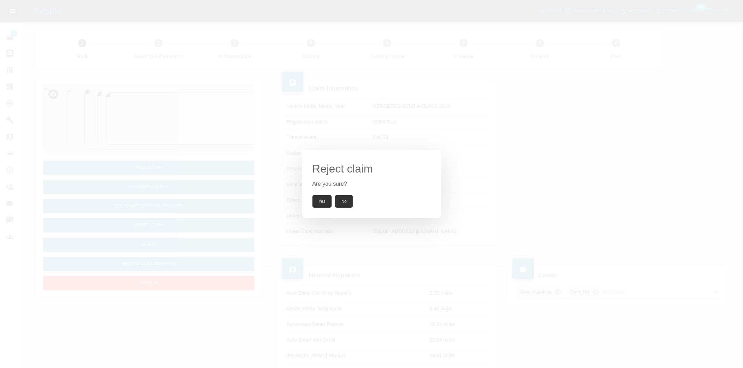
click at [317, 199] on button "Yes" at bounding box center [321, 201] width 19 height 13
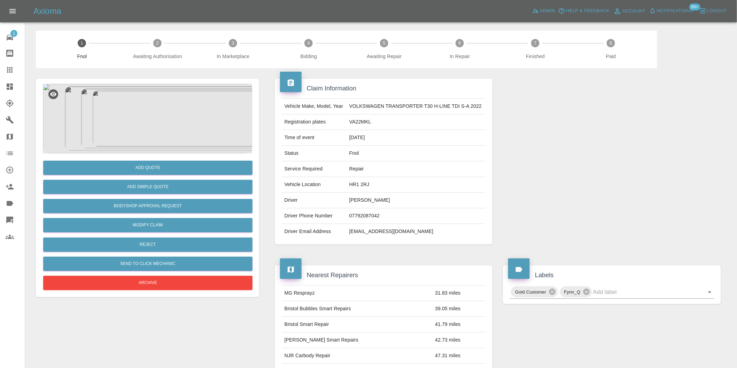
click at [140, 106] on img at bounding box center [147, 119] width 209 height 70
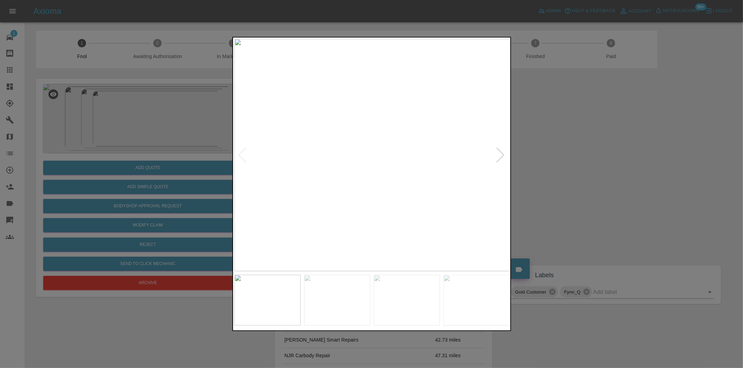
click at [498, 155] on div at bounding box center [500, 155] width 9 height 15
click at [498, 155] on img at bounding box center [371, 155] width 275 height 233
click at [243, 152] on div at bounding box center [242, 155] width 9 height 15
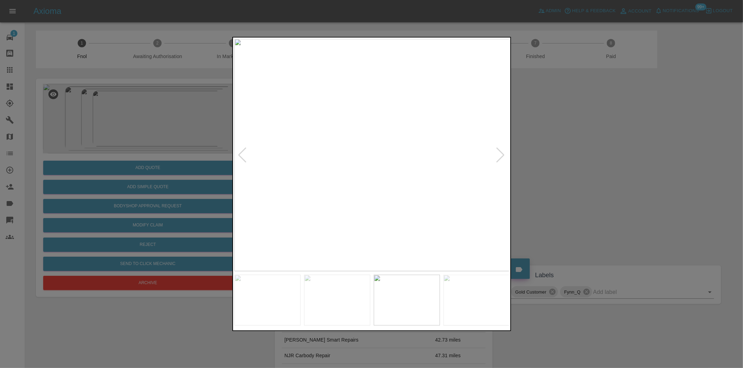
click at [243, 152] on div at bounding box center [242, 155] width 9 height 15
click at [243, 152] on img at bounding box center [371, 155] width 275 height 233
drag, startPoint x: 556, startPoint y: 154, endPoint x: 467, endPoint y: 181, distance: 92.9
click at [556, 154] on div at bounding box center [371, 184] width 743 height 368
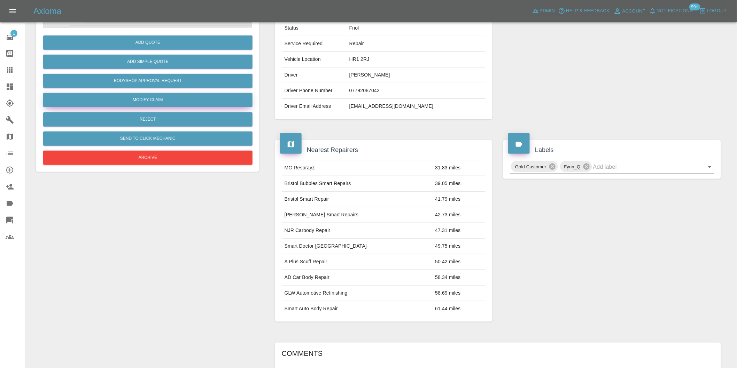
scroll to position [9, 0]
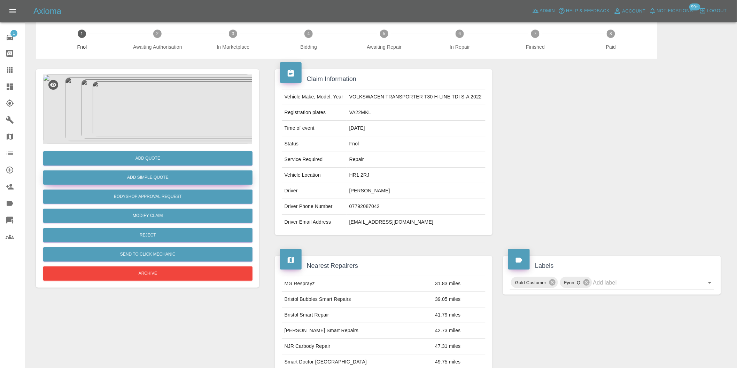
click at [171, 178] on button "Add Simple Quote" at bounding box center [147, 178] width 209 height 14
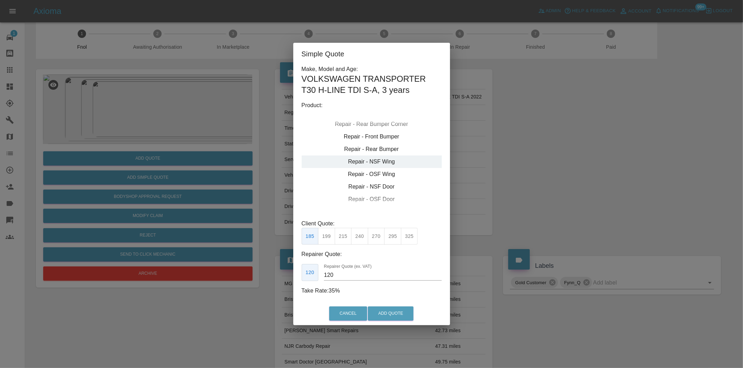
type input "140"
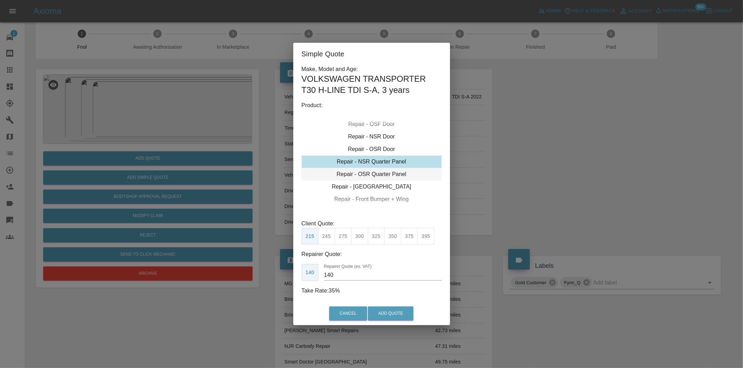
click at [399, 173] on div "Repair - OSR Quarter Panel" at bounding box center [371, 174] width 140 height 13
click at [591, 171] on div "Simple Quote Make, Model and Age: VOLKSWAGEN TRANSPORTER T30 H-LINE TDI S-A , 3…" at bounding box center [371, 184] width 743 height 368
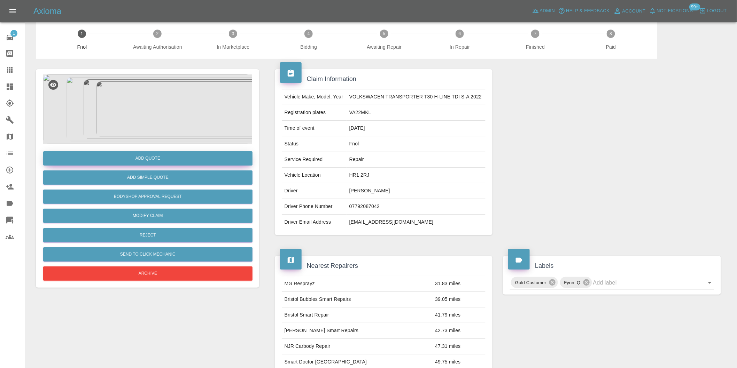
click at [140, 159] on button "Add Quote" at bounding box center [147, 158] width 209 height 14
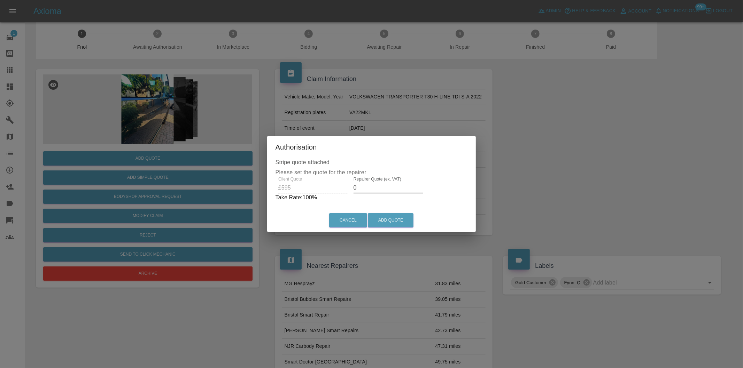
click at [372, 187] on input "0" at bounding box center [388, 187] width 70 height 11
type input "0370"
click at [391, 218] on button "Add Quote" at bounding box center [391, 220] width 46 height 14
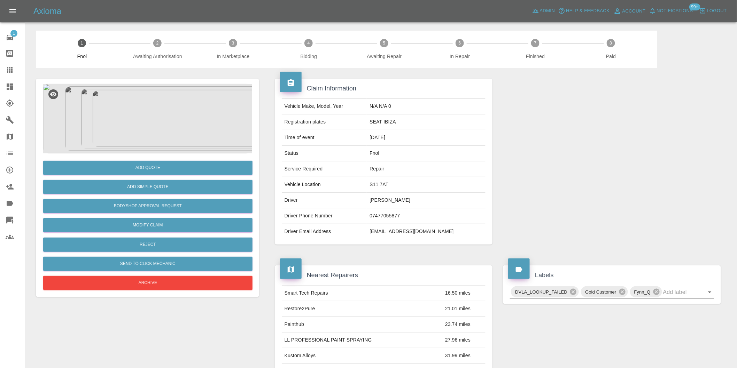
click at [147, 115] on img at bounding box center [147, 119] width 209 height 70
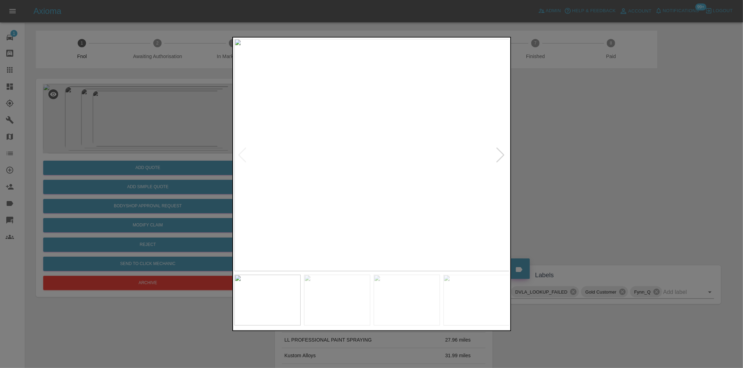
click at [497, 157] on div at bounding box center [500, 155] width 9 height 15
click at [502, 150] on img at bounding box center [371, 155] width 275 height 233
drag, startPoint x: 556, startPoint y: 158, endPoint x: 273, endPoint y: 181, distance: 283.2
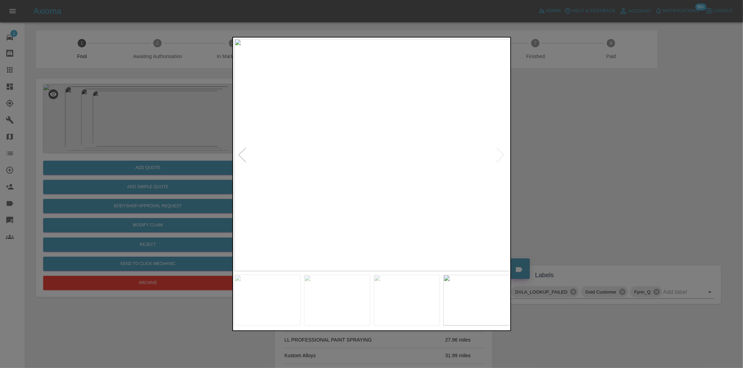
click at [547, 158] on div at bounding box center [371, 184] width 743 height 368
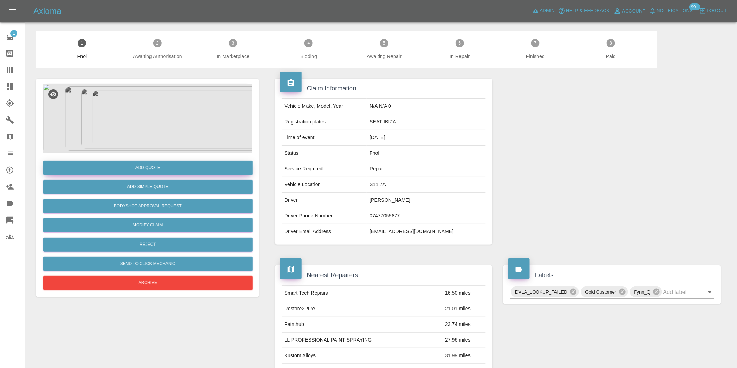
click at [164, 170] on button "Add Quote" at bounding box center [147, 168] width 209 height 14
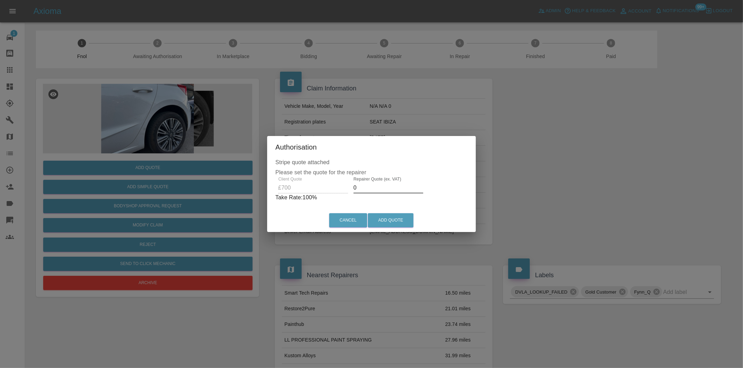
click at [369, 187] on input "0" at bounding box center [388, 187] width 70 height 11
type input "0450"
click at [392, 217] on button "Add Quote" at bounding box center [391, 220] width 46 height 14
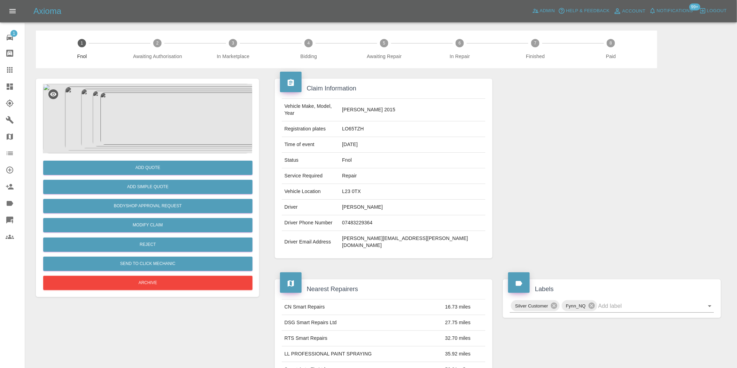
click at [162, 91] on img at bounding box center [147, 119] width 209 height 70
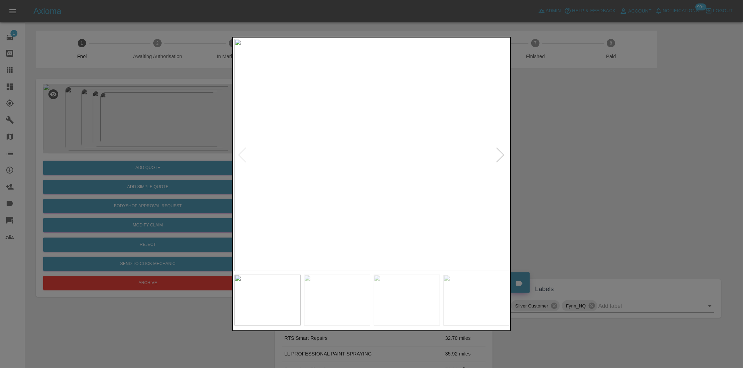
click at [504, 158] on div at bounding box center [500, 155] width 9 height 15
drag, startPoint x: 577, startPoint y: 158, endPoint x: 424, endPoint y: 169, distance: 153.9
click at [577, 158] on div at bounding box center [371, 184] width 743 height 368
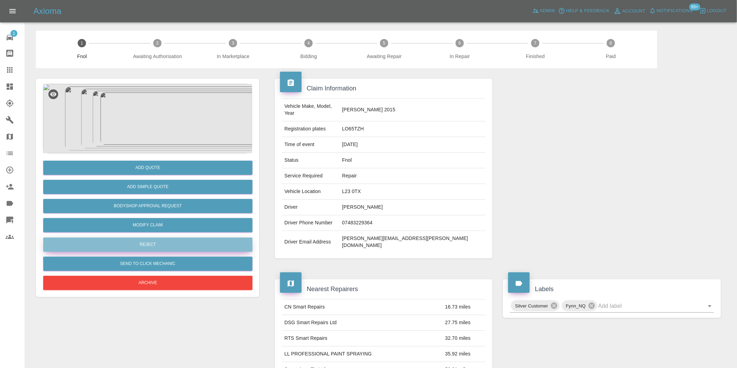
click at [157, 244] on button "Reject" at bounding box center [147, 245] width 209 height 14
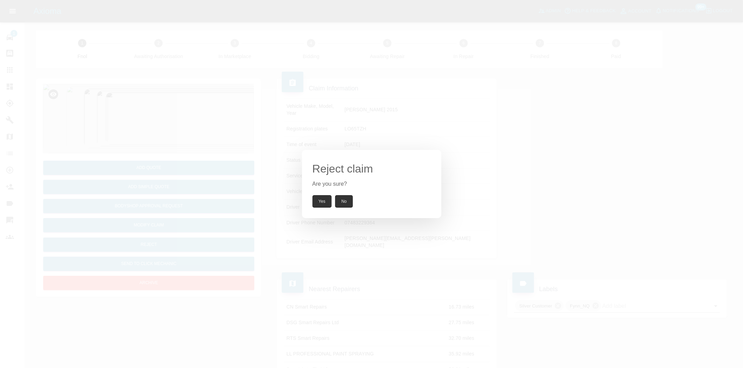
click at [320, 200] on button "Yes" at bounding box center [321, 201] width 19 height 13
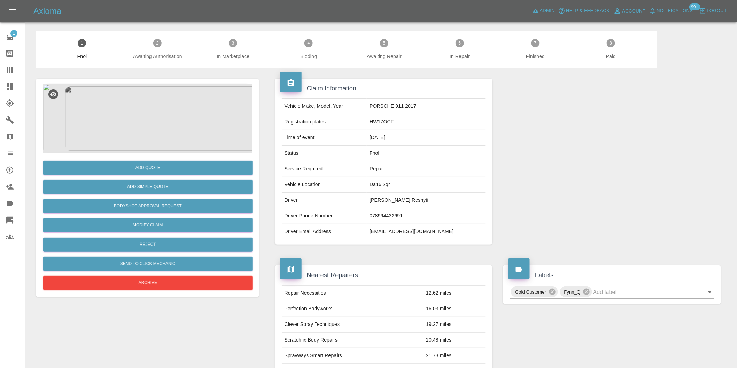
click at [159, 124] on img at bounding box center [147, 119] width 209 height 70
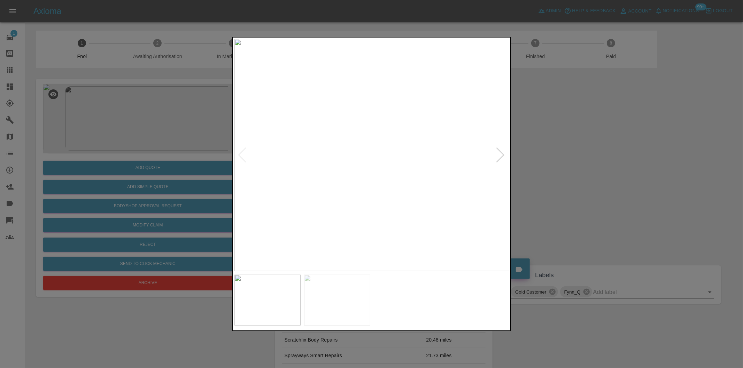
click at [498, 157] on div at bounding box center [500, 155] width 9 height 15
click at [498, 157] on img at bounding box center [371, 155] width 275 height 233
drag, startPoint x: 564, startPoint y: 160, endPoint x: 405, endPoint y: 193, distance: 162.5
click at [562, 161] on div at bounding box center [371, 184] width 743 height 368
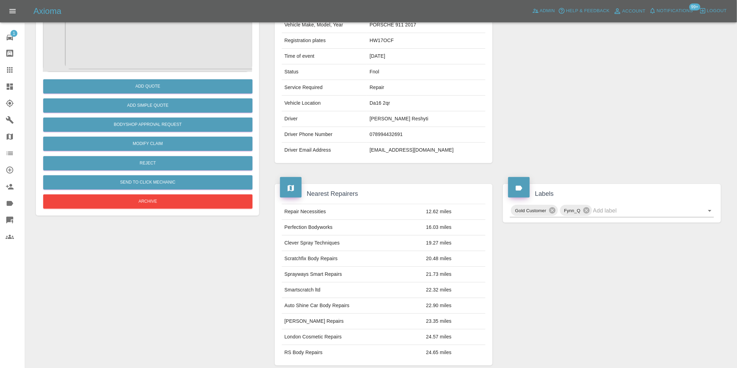
scroll to position [17, 0]
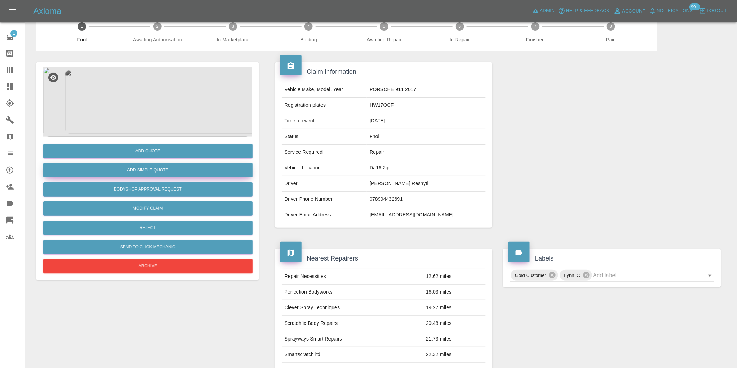
click at [178, 173] on button "Add Simple Quote" at bounding box center [147, 170] width 209 height 14
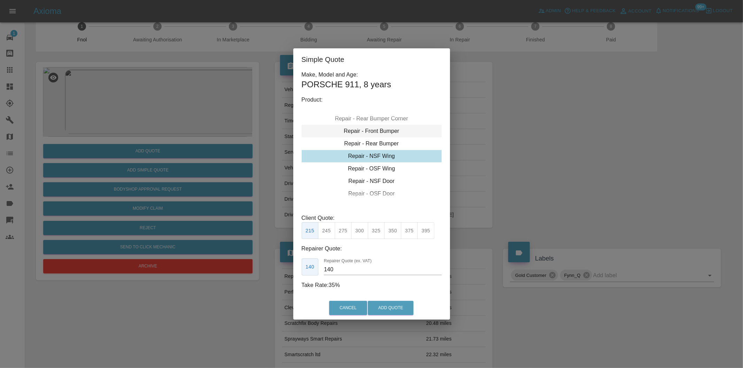
click at [391, 131] on div "Repair - Front Bumper" at bounding box center [371, 131] width 140 height 13
click at [346, 230] on button "350" at bounding box center [343, 230] width 17 height 17
type input "210"
click at [399, 304] on button "Add Quote" at bounding box center [391, 308] width 46 height 14
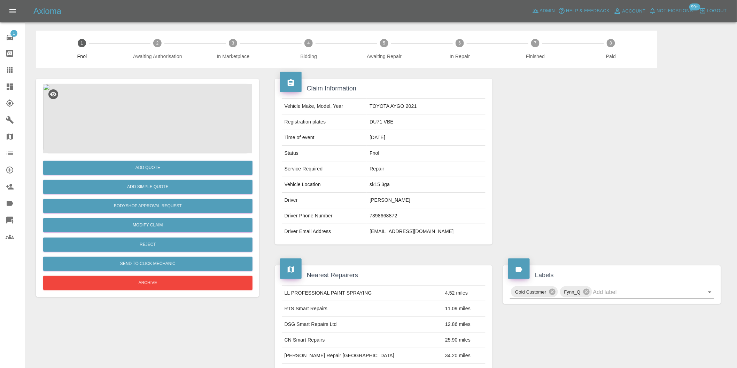
click at [154, 116] on img at bounding box center [147, 119] width 209 height 70
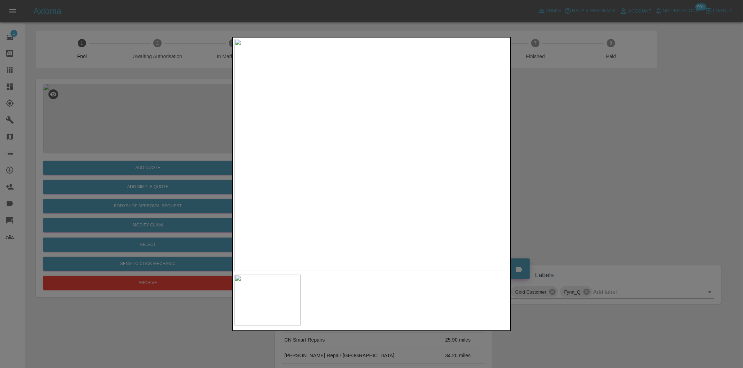
click at [594, 167] on div at bounding box center [371, 184] width 743 height 368
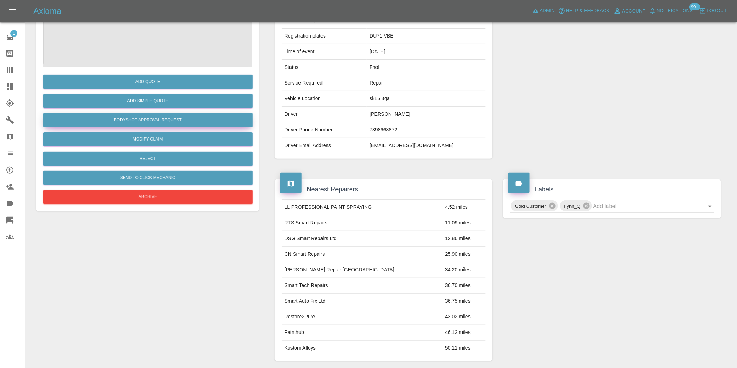
scroll to position [9, 0]
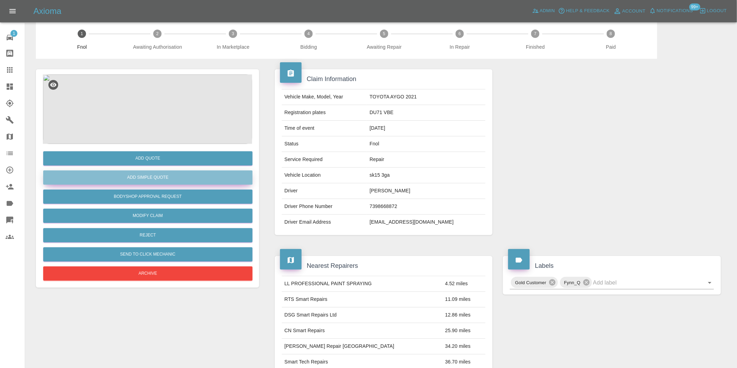
click at [162, 180] on button "Add Simple Quote" at bounding box center [147, 178] width 209 height 14
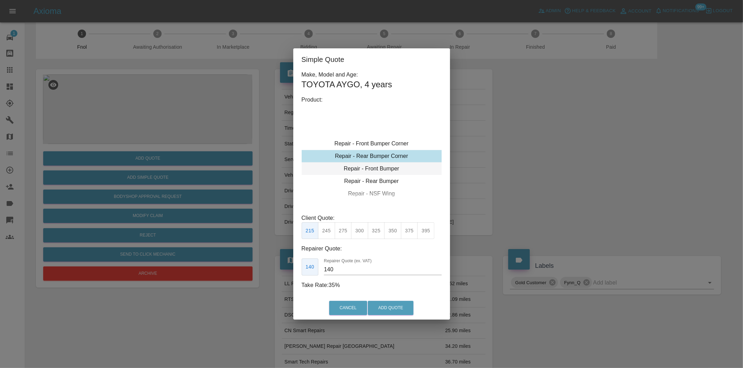
type input "120"
click at [379, 304] on button "Add Quote" at bounding box center [391, 308] width 46 height 14
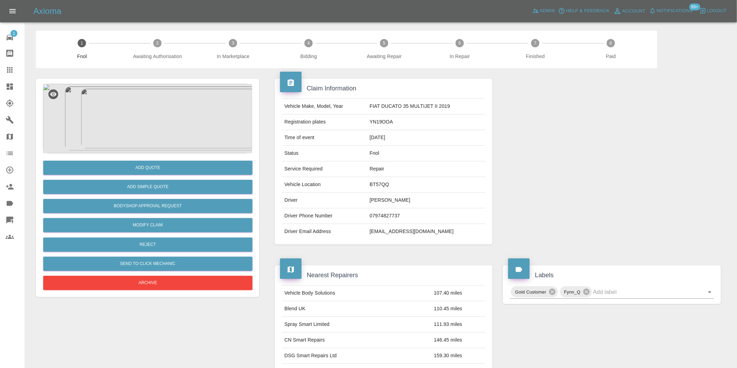
click at [124, 118] on img at bounding box center [147, 119] width 209 height 70
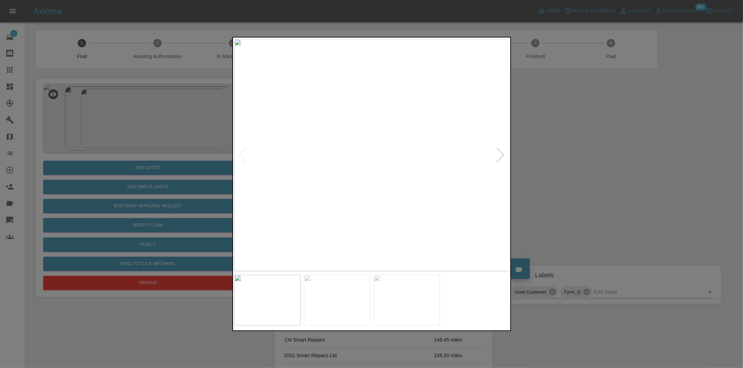
click at [502, 155] on div at bounding box center [500, 155] width 9 height 15
click at [502, 155] on img at bounding box center [371, 155] width 275 height 233
click at [243, 157] on div at bounding box center [242, 155] width 9 height 15
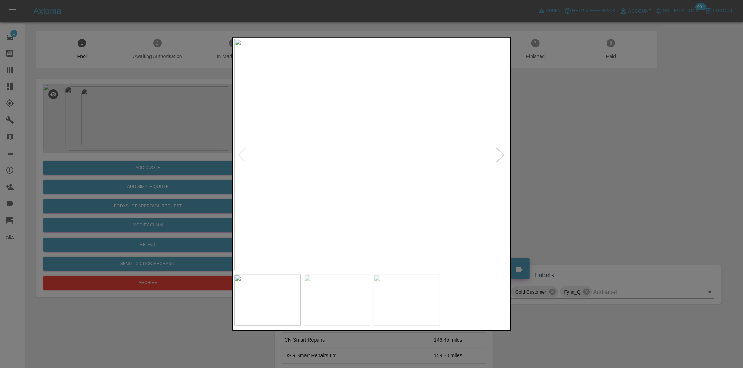
click at [243, 157] on img at bounding box center [371, 155] width 275 height 233
drag, startPoint x: 603, startPoint y: 146, endPoint x: 496, endPoint y: 67, distance: 133.2
click at [602, 146] on div at bounding box center [371, 184] width 743 height 368
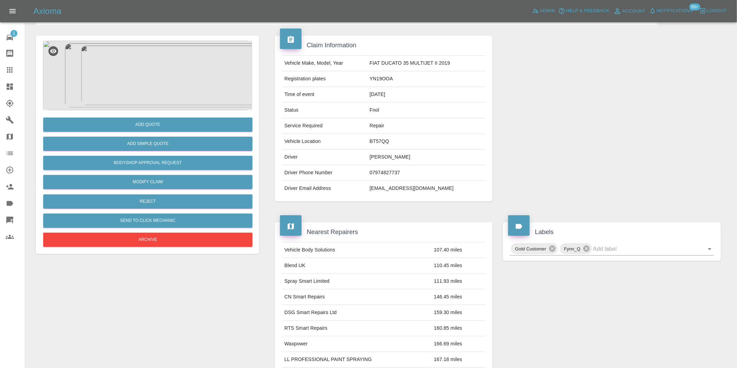
scroll to position [155, 0]
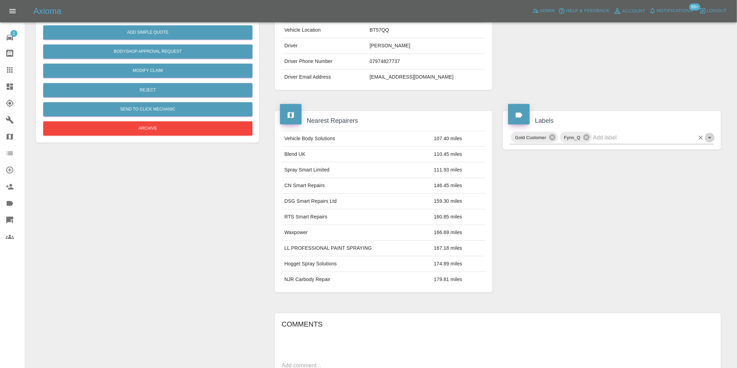
click at [709, 140] on icon "Open" at bounding box center [709, 138] width 8 height 8
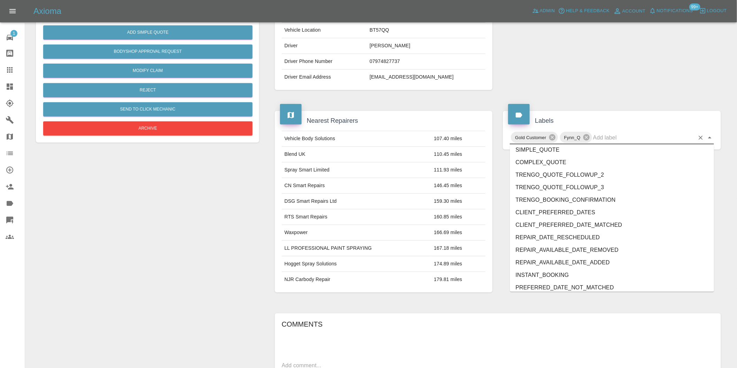
scroll to position [1487, 0]
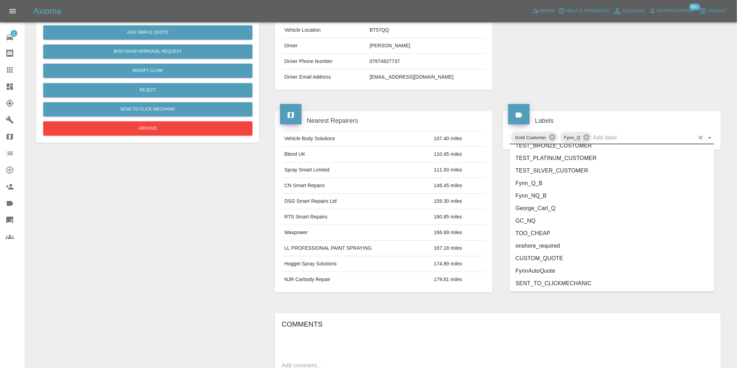
click at [554, 247] on li "onshore_required" at bounding box center [612, 246] width 204 height 13
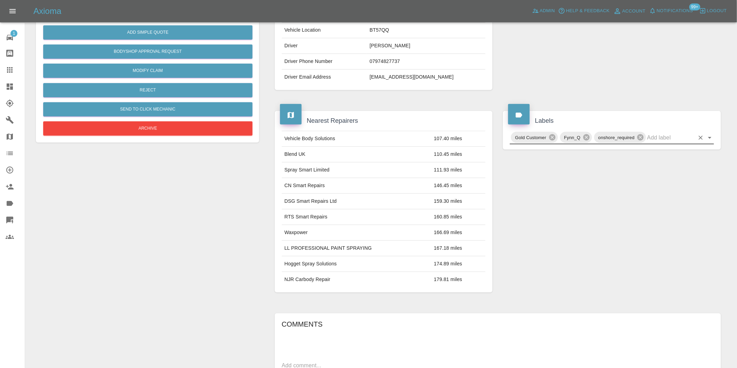
click at [710, 138] on icon "Open" at bounding box center [709, 138] width 3 height 2
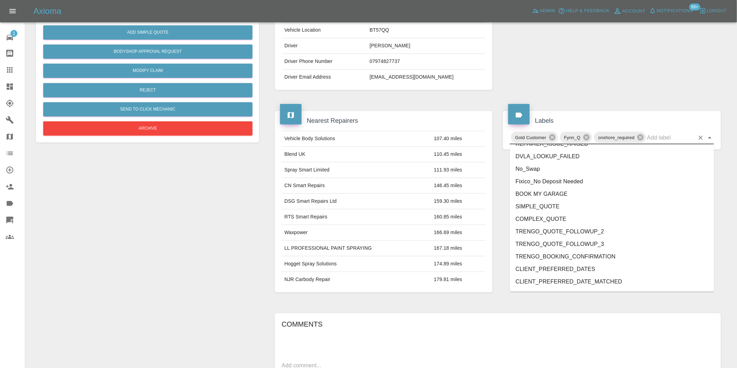
scroll to position [1474, 0]
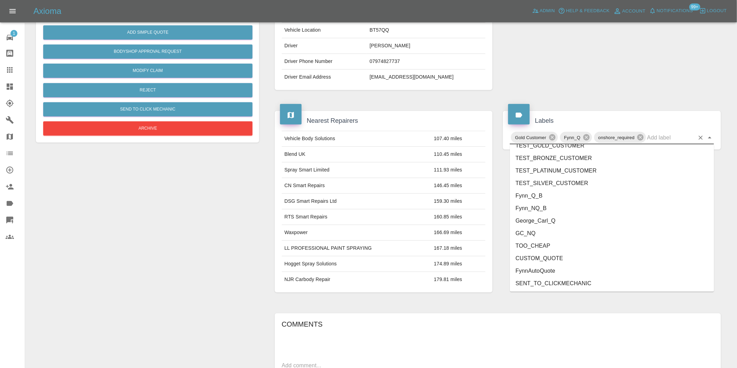
click at [554, 227] on li "GC_NQ" at bounding box center [612, 233] width 204 height 13
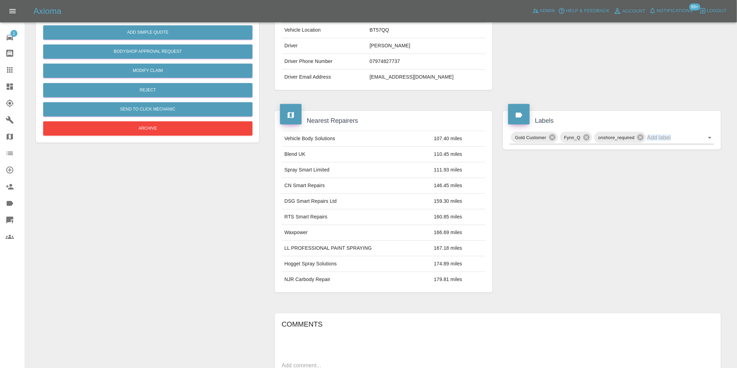
drag, startPoint x: 554, startPoint y: 227, endPoint x: 655, endPoint y: 168, distance: 117.4
click at [559, 218] on div "Labels Gold Customer Fynn_Q onshore_required" at bounding box center [611, 202] width 228 height 203
click at [709, 138] on icon "Open" at bounding box center [709, 138] width 3 height 2
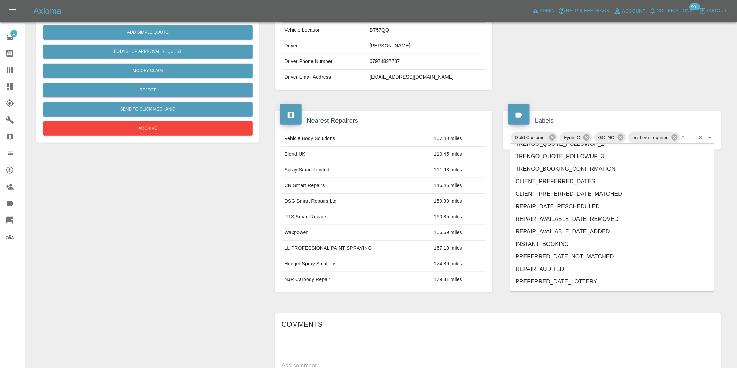
scroll to position [1461, 0]
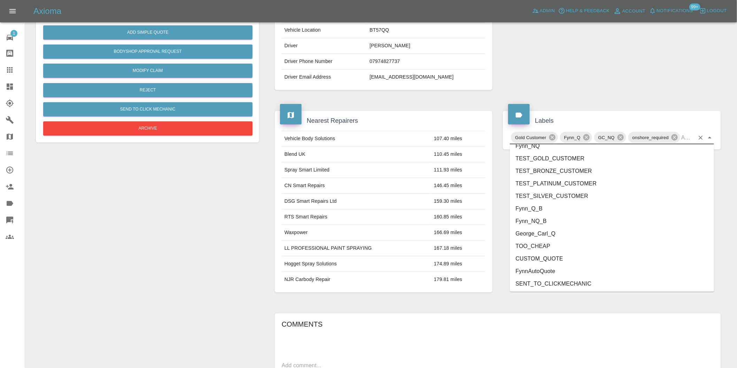
drag, startPoint x: 552, startPoint y: 222, endPoint x: 551, endPoint y: 232, distance: 9.8
click at [551, 232] on ul "FEEDBACK_REQUESTED BODYSHOP_APPROVAL_REQUESTED BODYSHOP_CLAIM PAYMENT_SUPPRESSE…" at bounding box center [612, 218] width 204 height 147
click at [551, 232] on li "George_Carl_Q" at bounding box center [612, 234] width 204 height 13
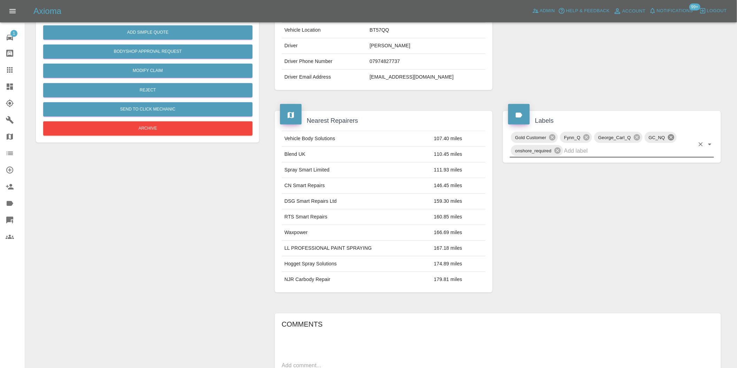
click at [672, 138] on icon at bounding box center [670, 137] width 6 height 6
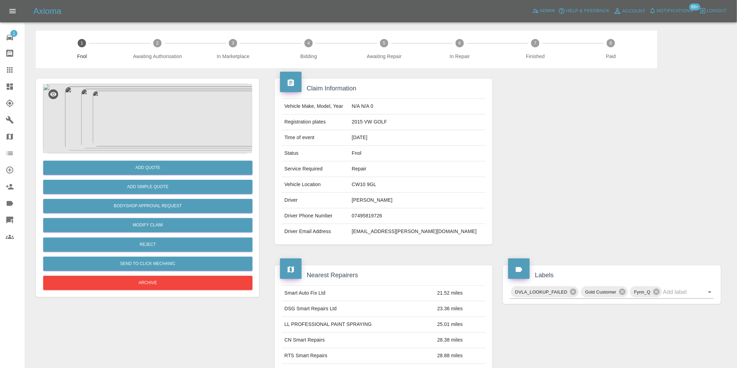
click at [161, 122] on img at bounding box center [147, 119] width 209 height 70
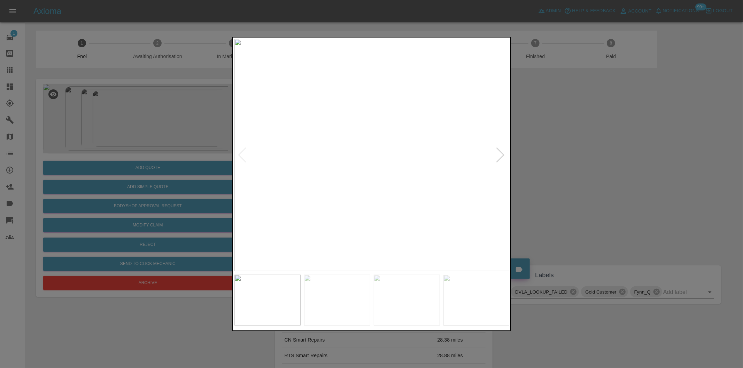
click at [498, 156] on div at bounding box center [500, 155] width 9 height 15
click at [498, 156] on img at bounding box center [371, 155] width 275 height 233
drag, startPoint x: 602, startPoint y: 168, endPoint x: 596, endPoint y: 170, distance: 6.1
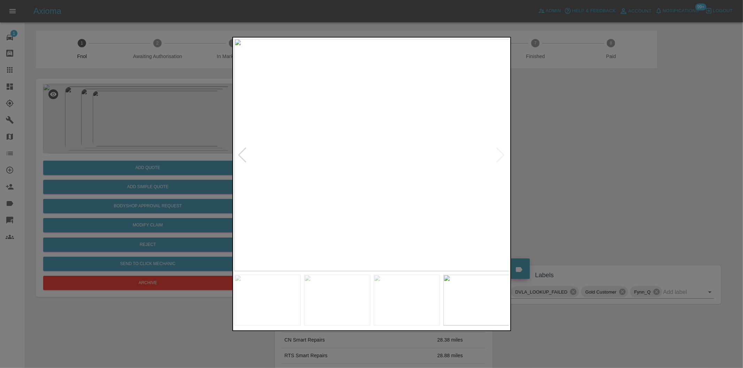
click at [601, 168] on div at bounding box center [371, 184] width 743 height 368
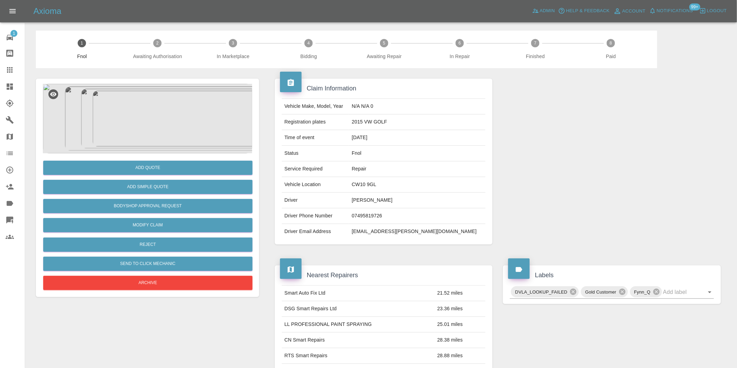
click at [154, 159] on div "Add Quote" at bounding box center [147, 168] width 209 height 18
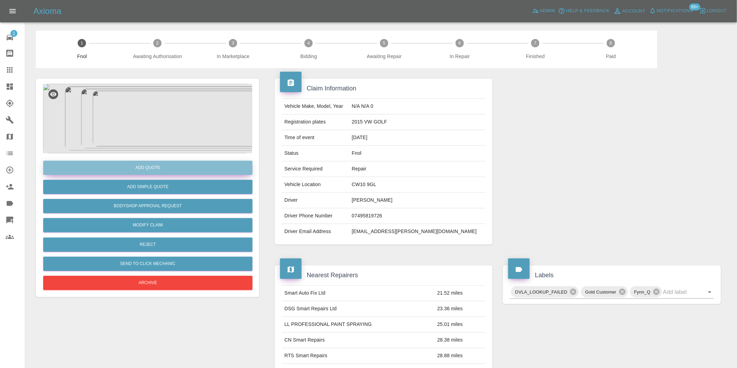
click at [153, 168] on button "Add Quote" at bounding box center [147, 168] width 209 height 14
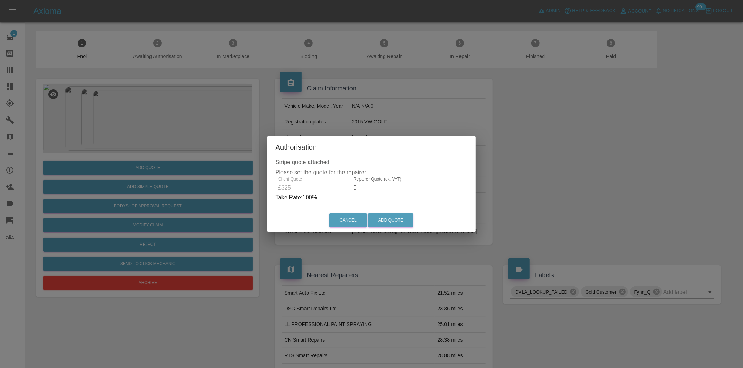
click at [364, 191] on input "0" at bounding box center [388, 187] width 70 height 11
type input "0210"
click at [392, 227] on button "Add Quote" at bounding box center [391, 220] width 46 height 14
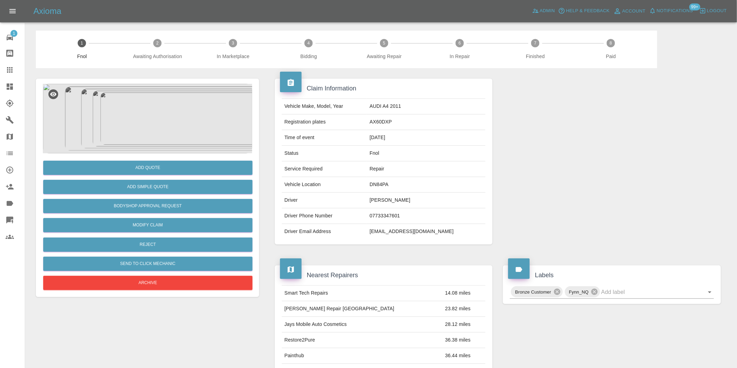
click at [147, 112] on img at bounding box center [147, 119] width 209 height 70
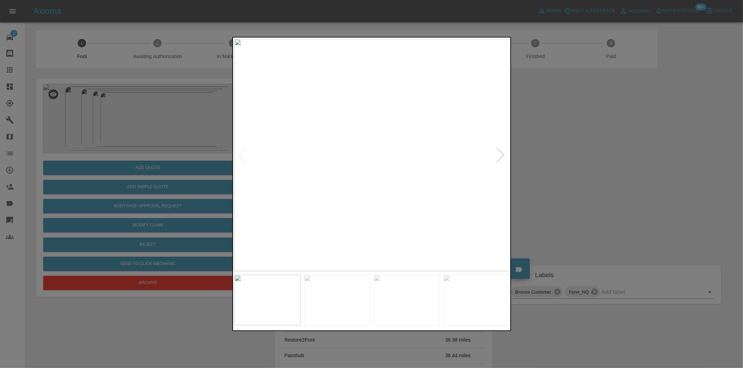
click at [500, 152] on div at bounding box center [500, 155] width 9 height 15
click at [603, 168] on div at bounding box center [371, 184] width 743 height 368
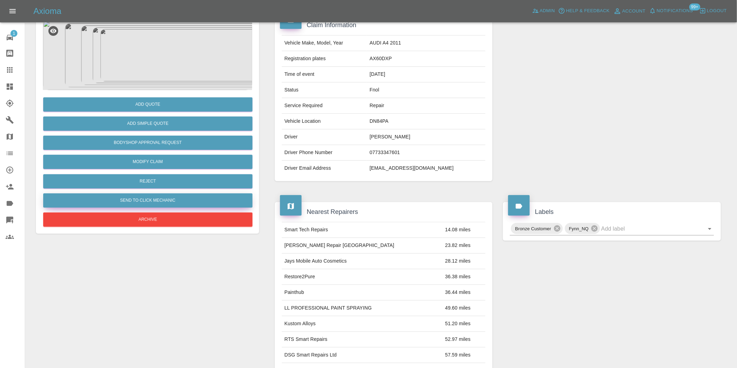
scroll to position [39, 0]
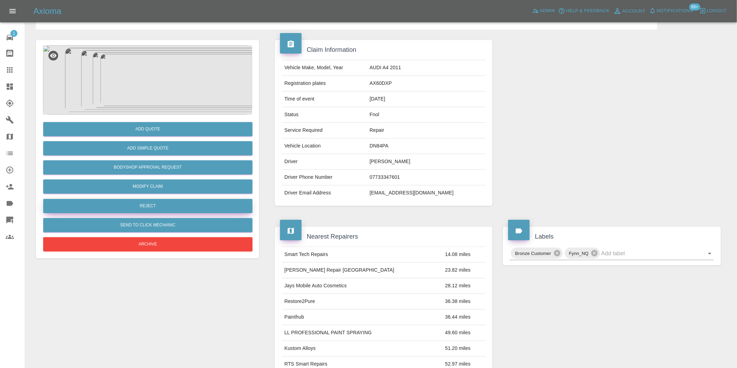
click at [143, 209] on button "Reject" at bounding box center [147, 206] width 209 height 14
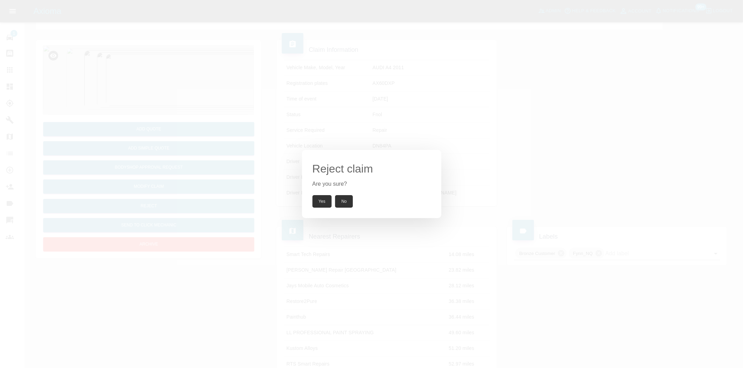
click at [318, 200] on button "Yes" at bounding box center [321, 201] width 19 height 13
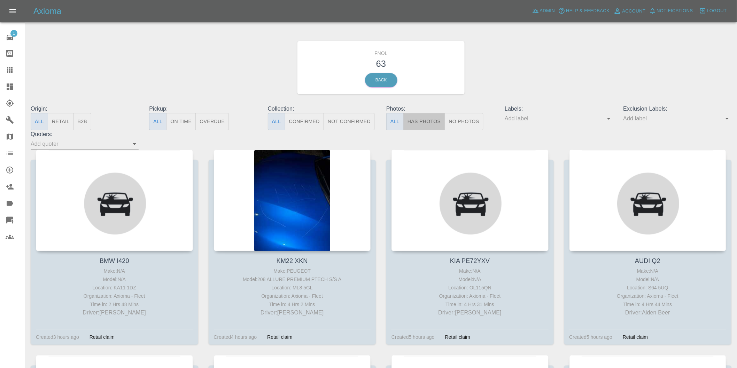
click at [414, 118] on button "Has Photos" at bounding box center [424, 121] width 42 height 17
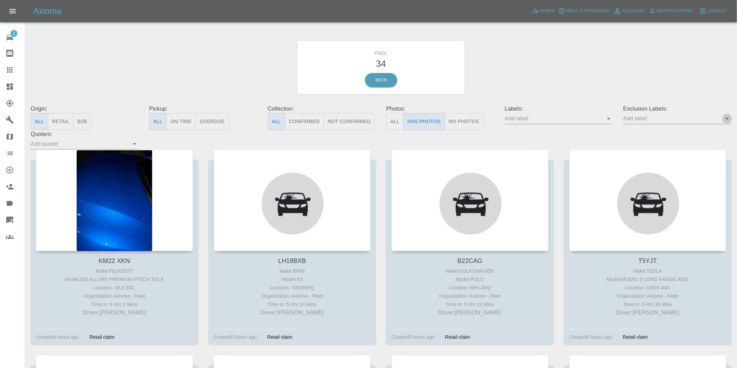
click at [726, 119] on icon "Open" at bounding box center [726, 119] width 3 height 2
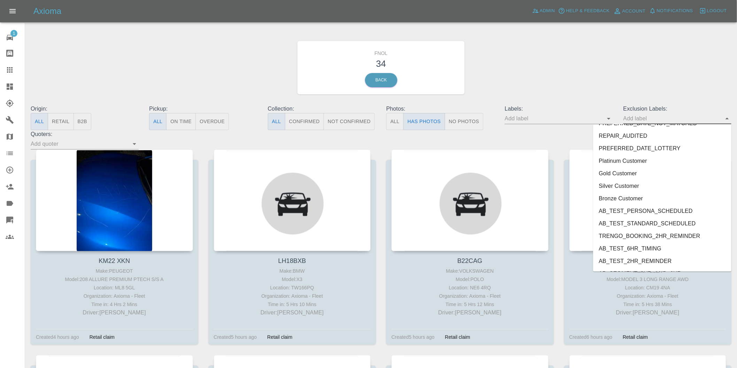
scroll to position [1512, 0]
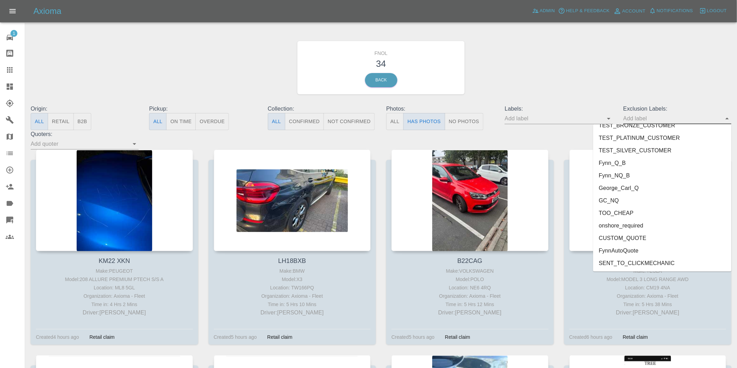
click at [634, 185] on li "George_Carl_Q" at bounding box center [662, 188] width 138 height 13
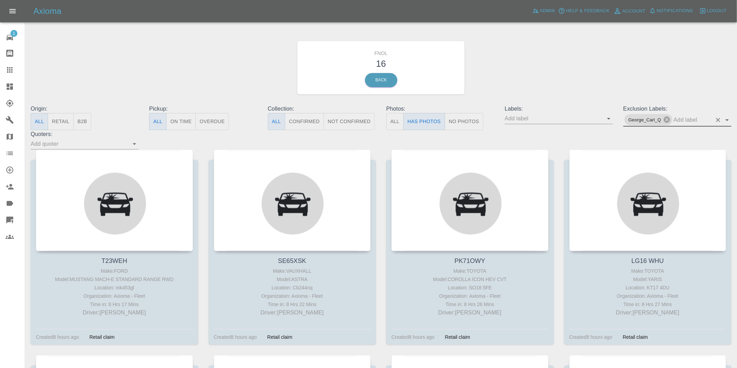
click at [729, 120] on icon "Open" at bounding box center [727, 120] width 8 height 8
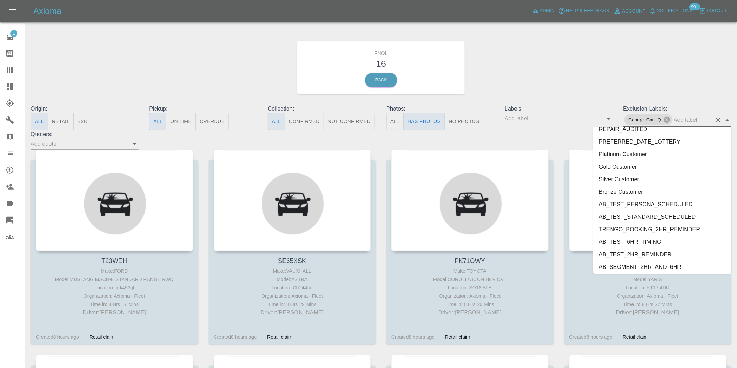
scroll to position [1499, 0]
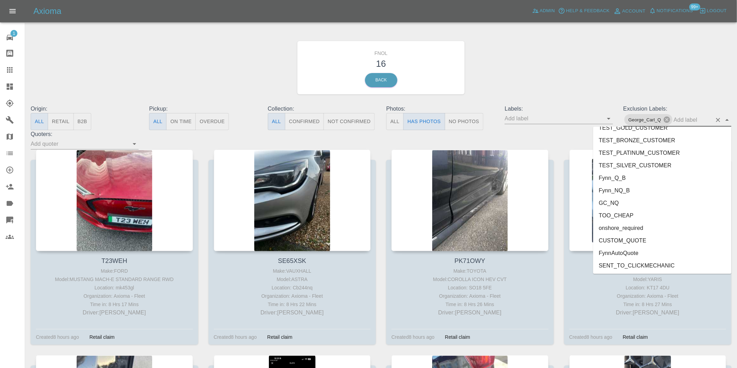
click at [642, 225] on li "onshore_required" at bounding box center [662, 228] width 138 height 13
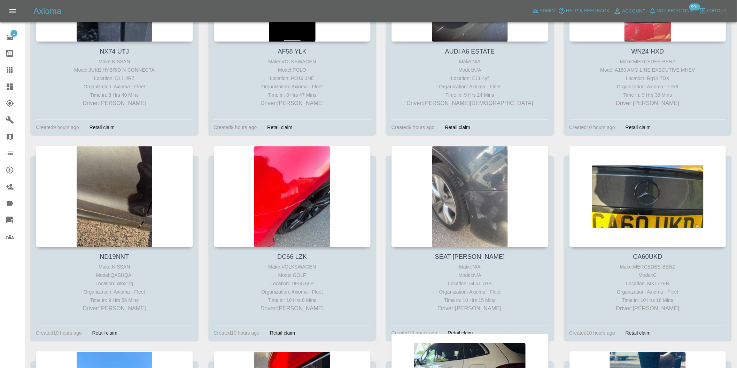
scroll to position [642, 0]
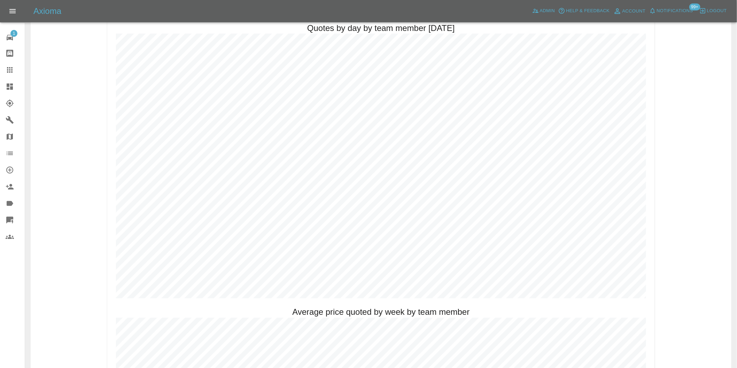
scroll to position [387, 0]
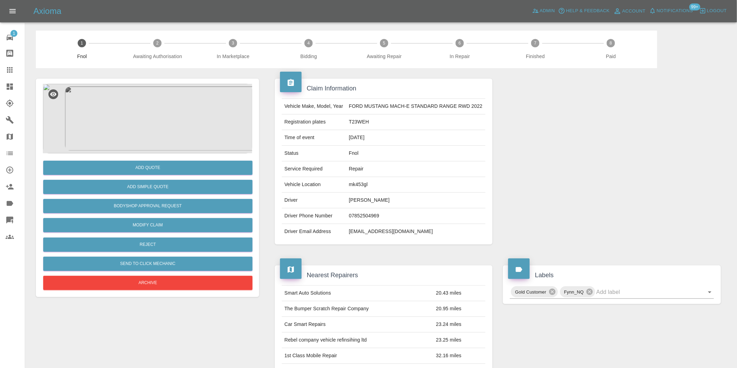
click at [140, 93] on img at bounding box center [147, 119] width 209 height 70
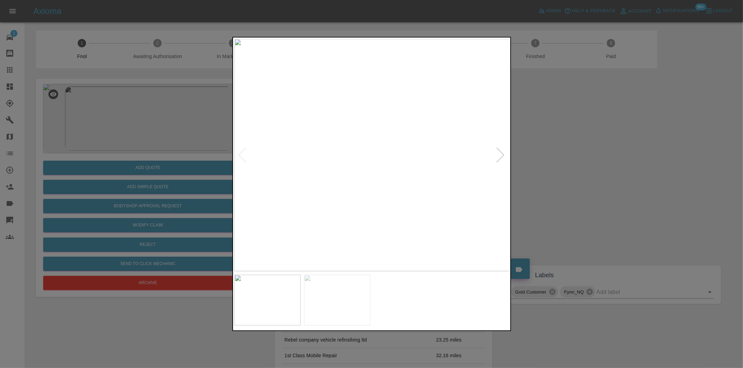
click at [502, 158] on div at bounding box center [500, 155] width 9 height 15
click at [598, 175] on div at bounding box center [371, 184] width 743 height 368
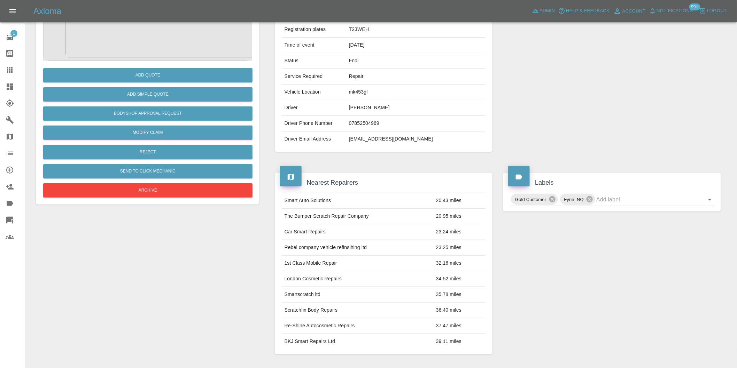
scroll to position [48, 0]
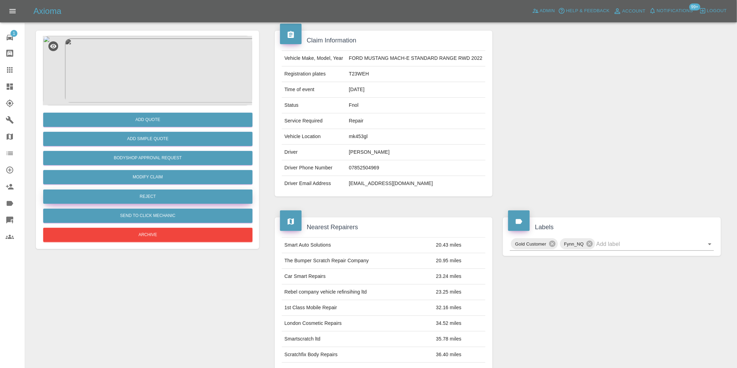
click at [157, 200] on button "Reject" at bounding box center [147, 197] width 209 height 14
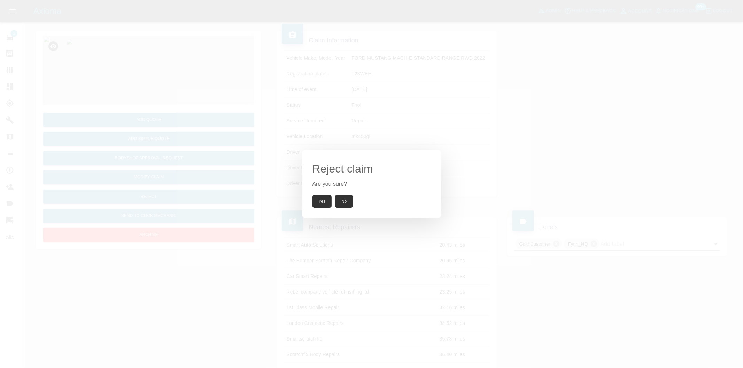
click at [317, 202] on button "Yes" at bounding box center [321, 201] width 19 height 13
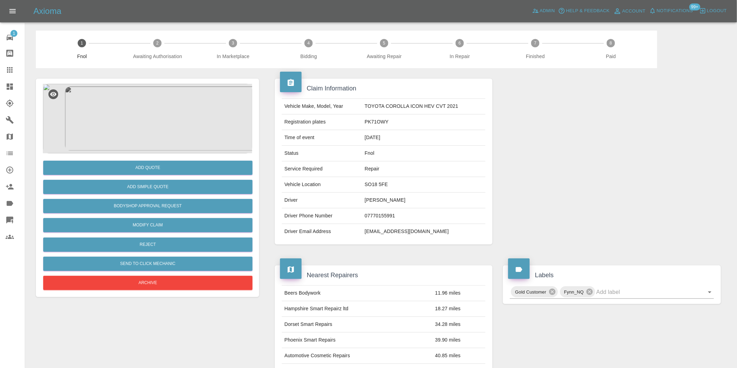
click at [154, 118] on img at bounding box center [147, 119] width 209 height 70
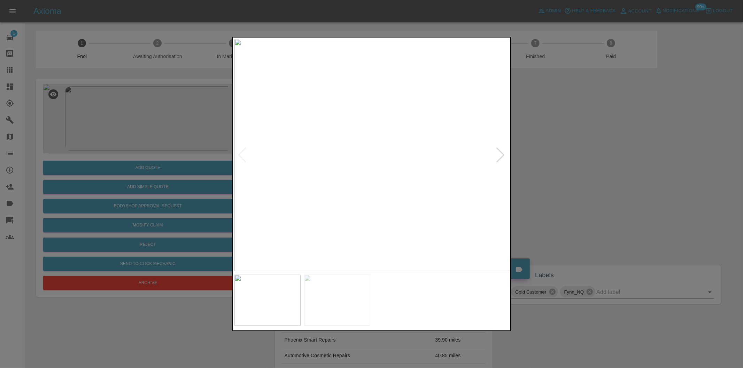
click at [502, 154] on div at bounding box center [500, 155] width 9 height 15
click at [502, 154] on img at bounding box center [371, 155] width 275 height 233
drag, startPoint x: 587, startPoint y: 158, endPoint x: 336, endPoint y: 215, distance: 257.5
click at [583, 159] on div at bounding box center [371, 184] width 743 height 368
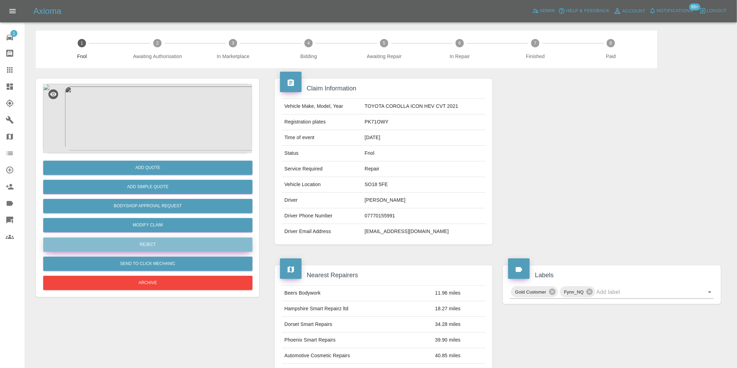
click at [155, 244] on button "Reject" at bounding box center [147, 245] width 209 height 14
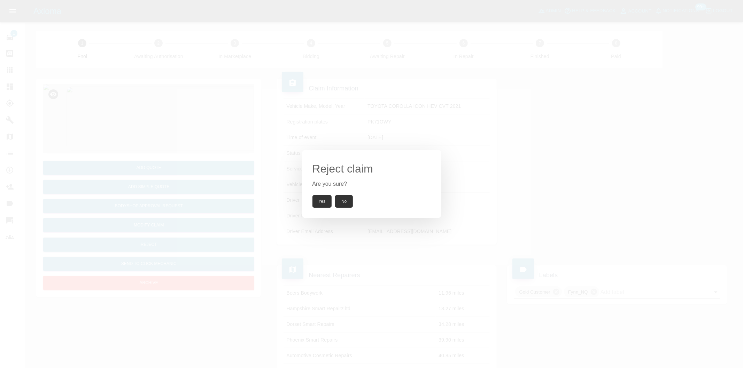
click at [317, 207] on button "Yes" at bounding box center [321, 201] width 19 height 13
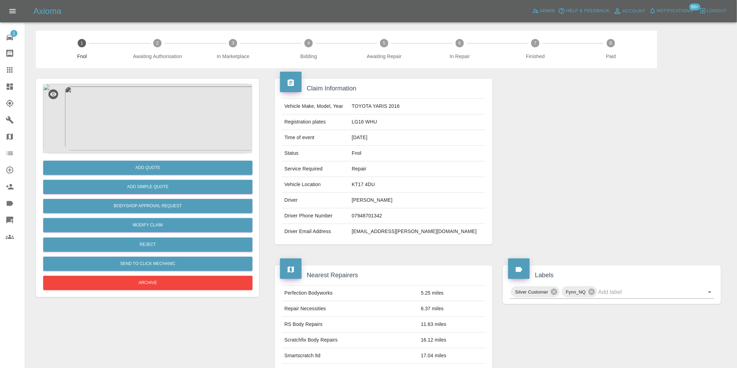
click at [150, 110] on img at bounding box center [147, 119] width 209 height 70
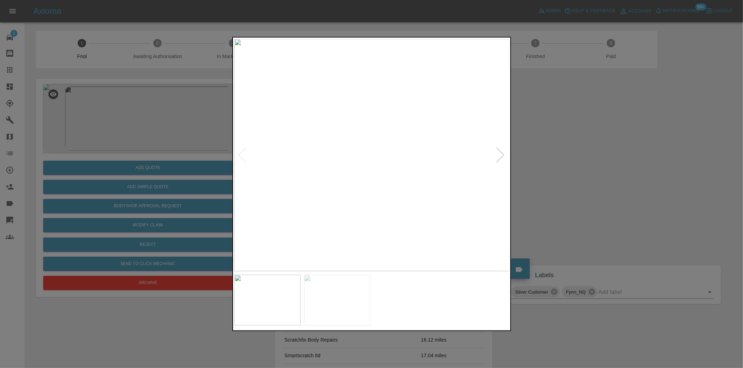
click at [384, 162] on img at bounding box center [371, 155] width 275 height 233
click at [384, 162] on img at bounding box center [334, 134] width 825 height 697
drag, startPoint x: 590, startPoint y: 183, endPoint x: 567, endPoint y: 188, distance: 22.9
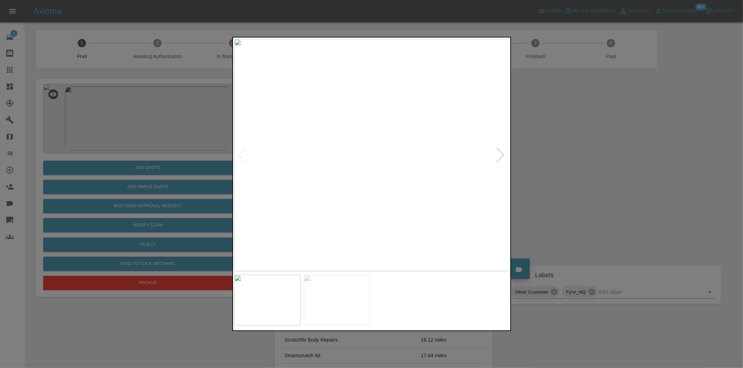
click at [588, 184] on div at bounding box center [371, 184] width 743 height 368
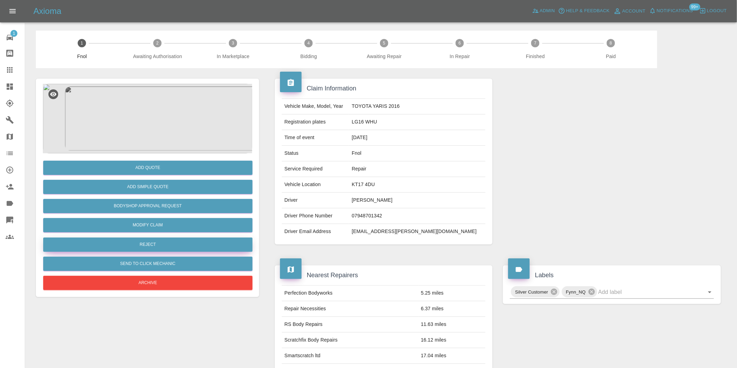
click at [151, 244] on button "Reject" at bounding box center [147, 245] width 209 height 14
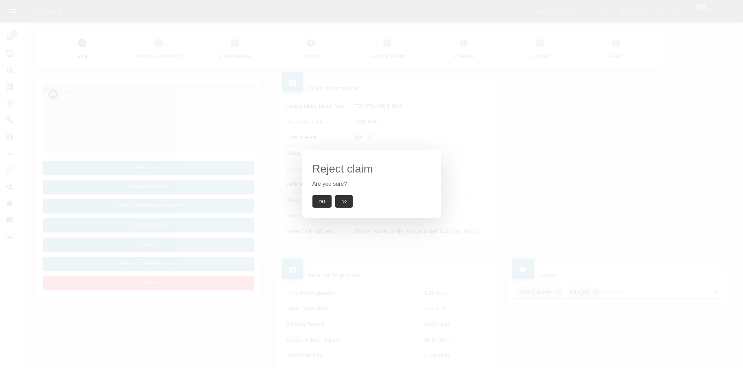
click at [320, 202] on button "Yes" at bounding box center [321, 201] width 19 height 13
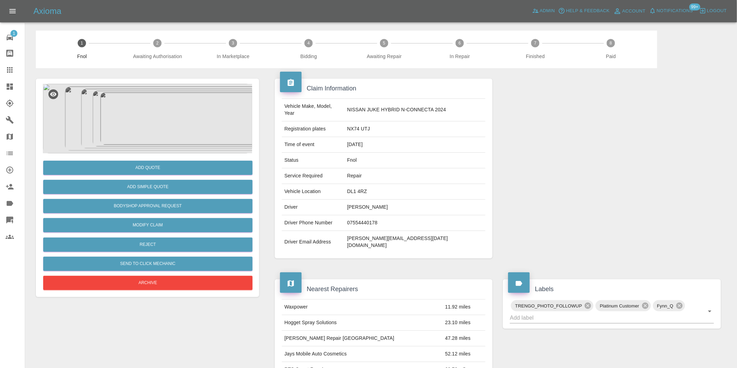
click at [145, 116] on img at bounding box center [147, 119] width 209 height 70
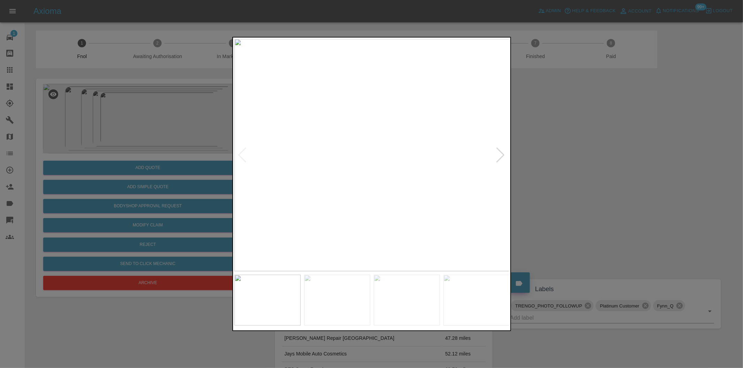
click at [501, 156] on div at bounding box center [500, 155] width 9 height 15
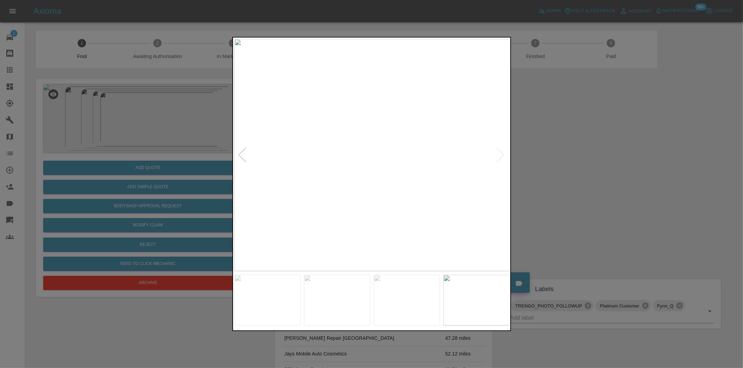
click at [501, 156] on img at bounding box center [371, 155] width 275 height 233
click at [619, 167] on div at bounding box center [371, 184] width 743 height 368
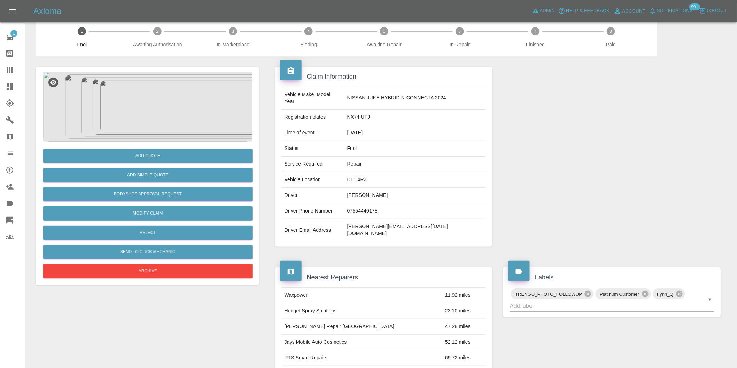
scroll to position [9, 0]
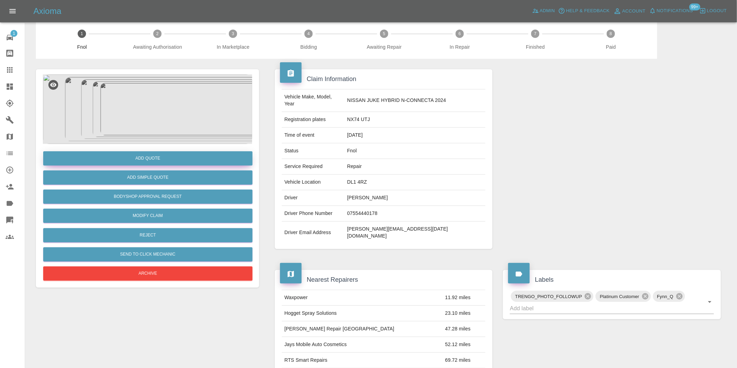
click at [154, 159] on button "Add Quote" at bounding box center [147, 158] width 209 height 14
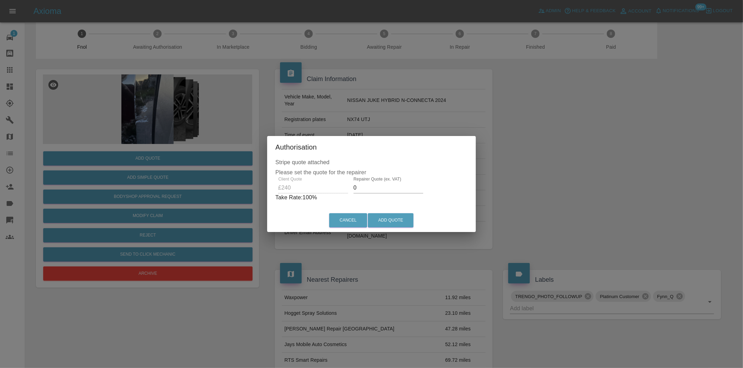
click at [371, 189] on input "0" at bounding box center [388, 187] width 70 height 11
type input "0150"
click at [377, 217] on button "Add Quote" at bounding box center [391, 220] width 46 height 14
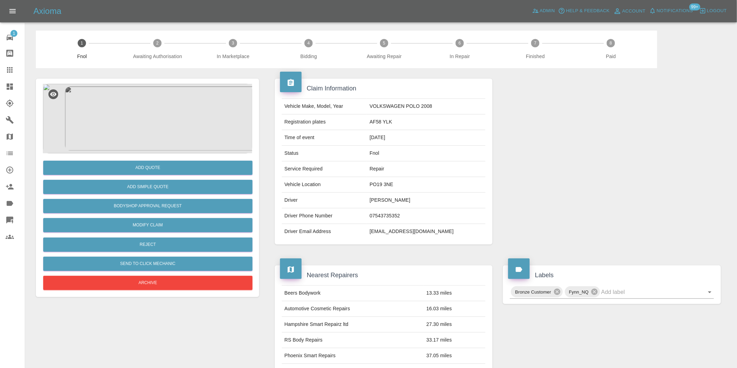
click at [141, 116] on img at bounding box center [147, 119] width 209 height 70
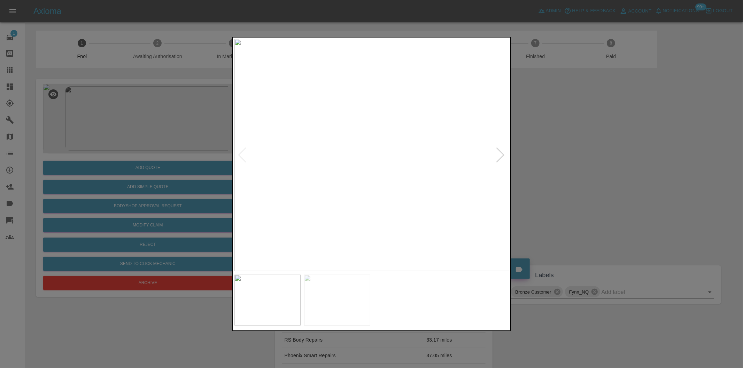
click at [500, 154] on div at bounding box center [500, 155] width 9 height 15
click at [500, 154] on img at bounding box center [371, 155] width 275 height 233
click at [241, 155] on div at bounding box center [242, 155] width 9 height 15
click at [360, 166] on img at bounding box center [371, 155] width 275 height 233
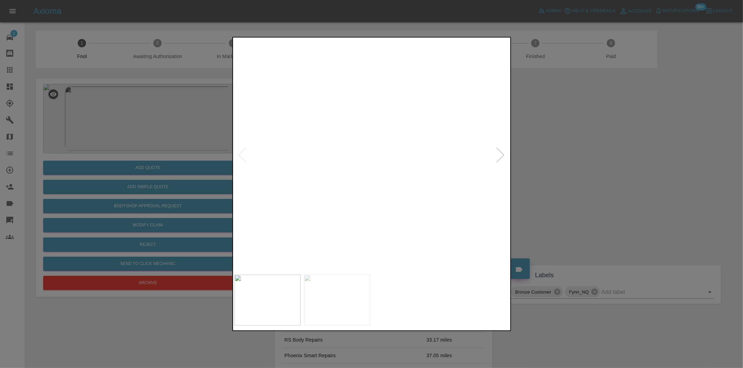
click at [557, 185] on div at bounding box center [371, 184] width 743 height 368
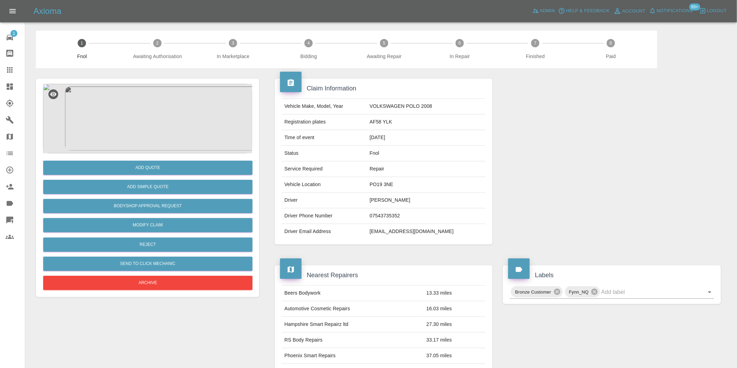
click at [161, 111] on img at bounding box center [147, 119] width 209 height 70
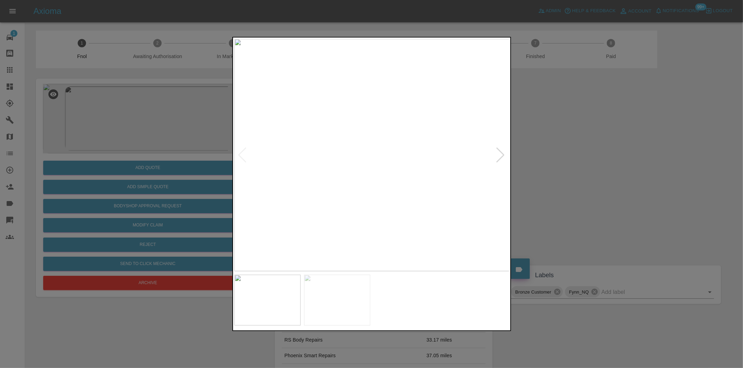
click at [502, 155] on div at bounding box center [500, 155] width 9 height 15
click at [571, 168] on div at bounding box center [371, 184] width 743 height 368
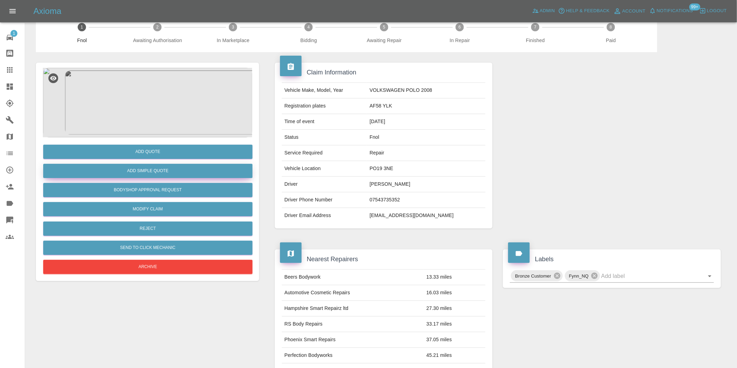
scroll to position [9, 0]
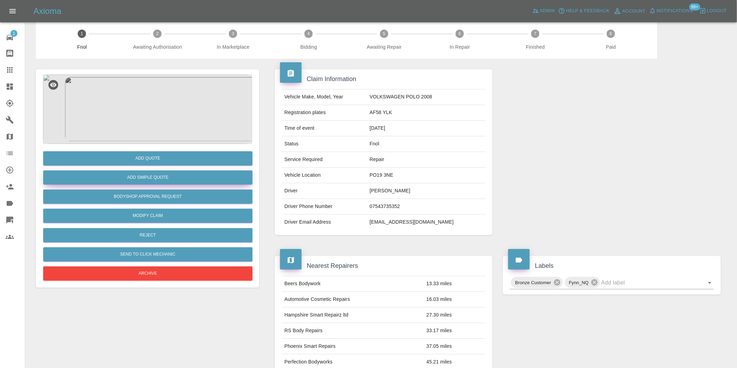
click at [178, 178] on button "Add Simple Quote" at bounding box center [147, 178] width 209 height 14
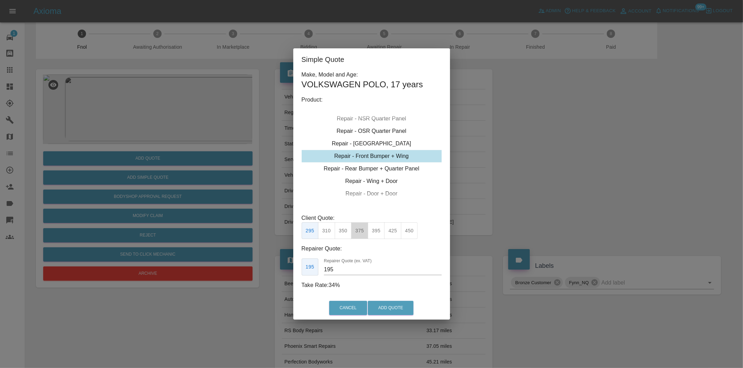
click at [363, 231] on button "375" at bounding box center [359, 230] width 17 height 17
type input "230"
click at [388, 303] on button "Add Quote" at bounding box center [391, 308] width 46 height 14
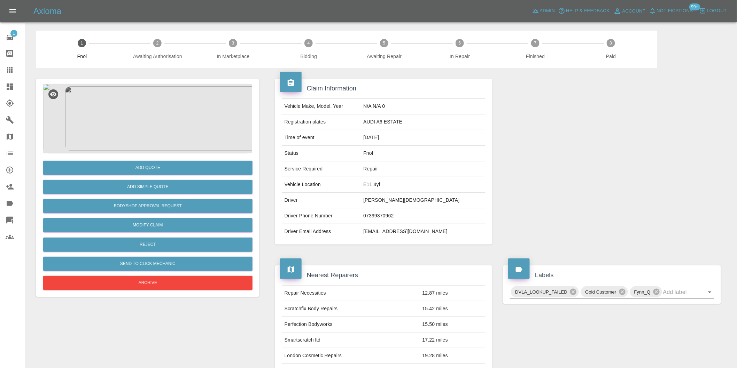
click at [159, 123] on img at bounding box center [147, 119] width 209 height 70
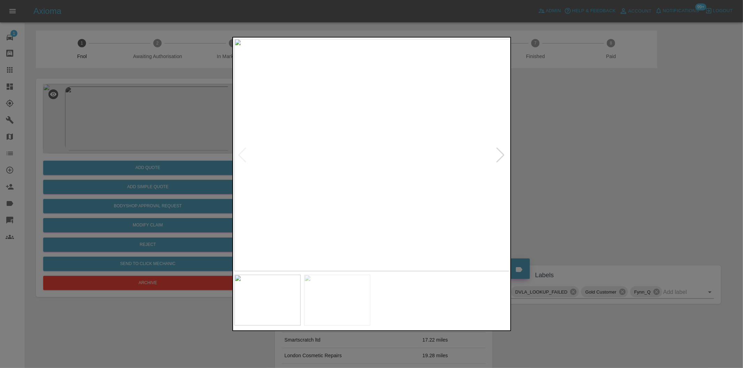
click at [498, 155] on div at bounding box center [500, 155] width 9 height 15
click at [585, 160] on div at bounding box center [371, 184] width 743 height 368
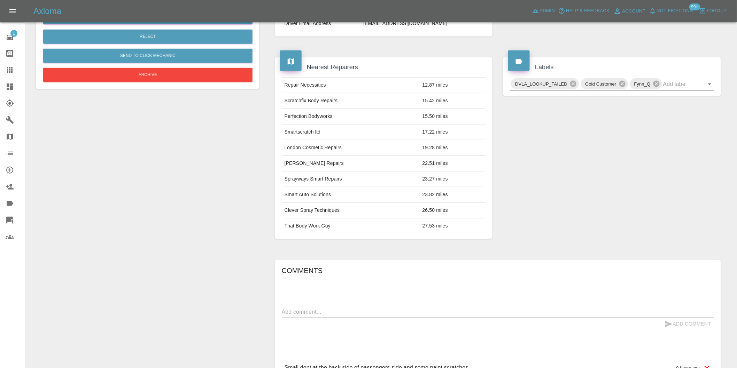
scroll to position [87, 0]
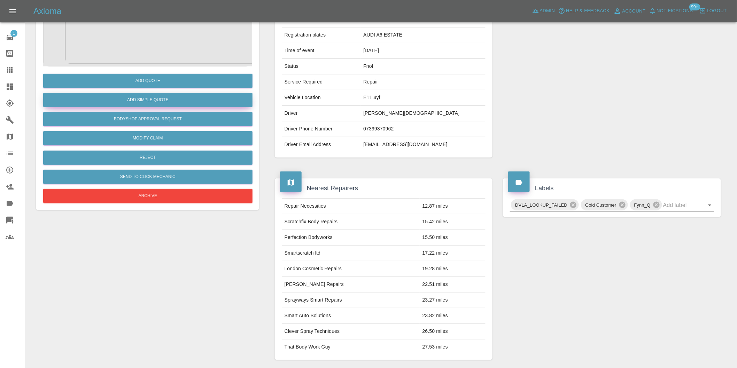
click at [174, 103] on button "Add Simple Quote" at bounding box center [147, 100] width 209 height 14
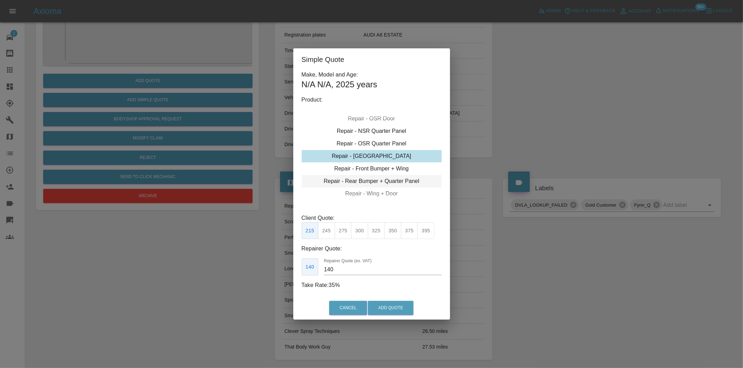
click at [396, 176] on div "Repair - Rear Bumper + Quarter Panel" at bounding box center [371, 181] width 140 height 13
drag, startPoint x: 346, startPoint y: 228, endPoint x: 351, endPoint y: 237, distance: 10.4
click at [346, 229] on button "350" at bounding box center [343, 230] width 17 height 17
type input "210"
click at [388, 311] on button "Add Quote" at bounding box center [391, 308] width 46 height 14
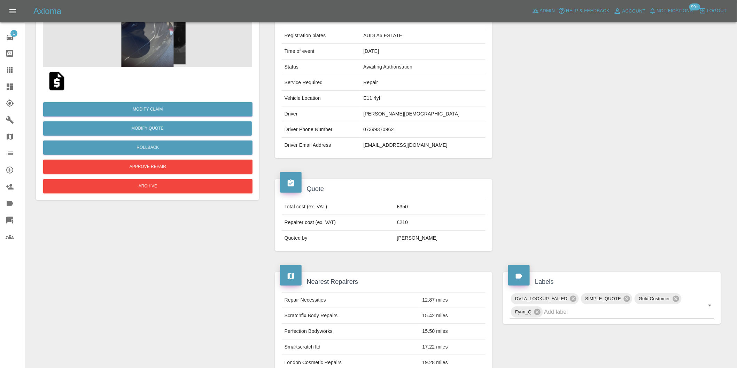
scroll to position [9, 0]
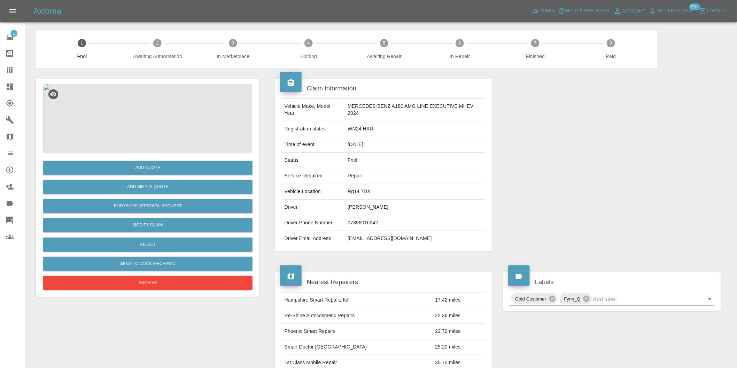
click at [149, 108] on img at bounding box center [147, 119] width 209 height 70
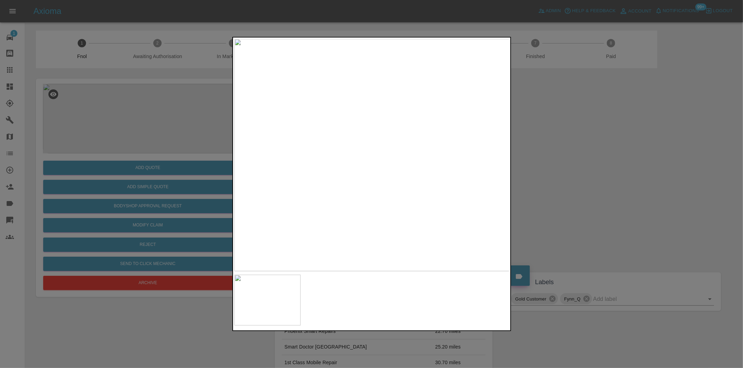
click at [340, 178] on img at bounding box center [371, 155] width 275 height 233
click at [340, 178] on img at bounding box center [465, 87] width 825 height 697
click at [572, 182] on div at bounding box center [371, 184] width 743 height 368
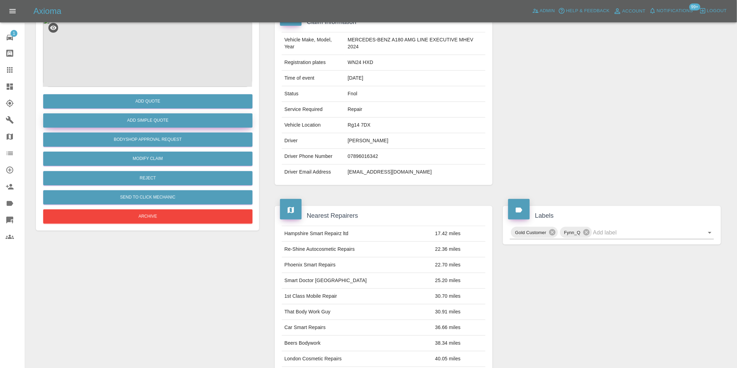
scroll to position [16, 0]
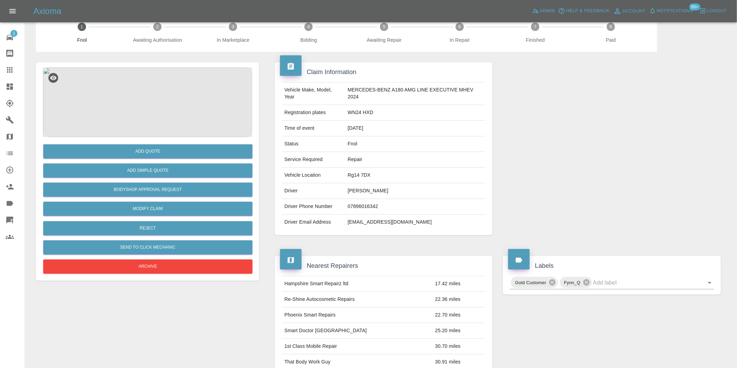
click at [148, 105] on img at bounding box center [147, 103] width 209 height 70
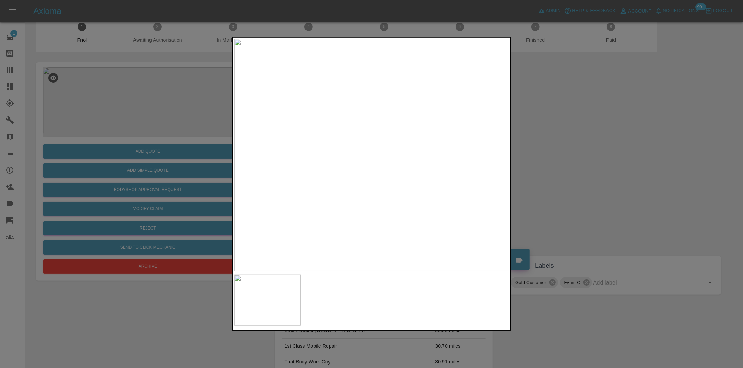
click at [616, 194] on div at bounding box center [371, 184] width 743 height 368
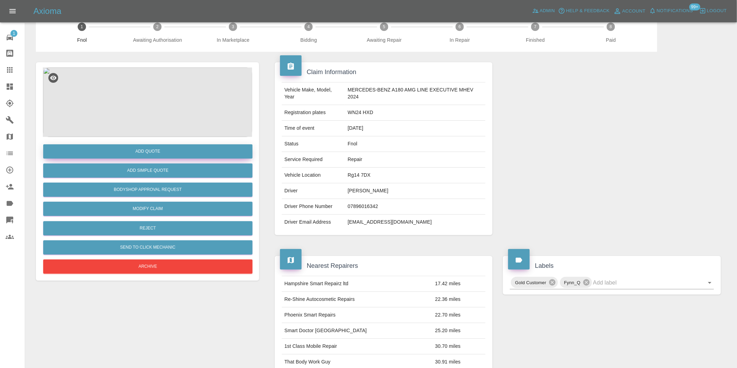
click at [157, 154] on button "Add Quote" at bounding box center [147, 151] width 209 height 14
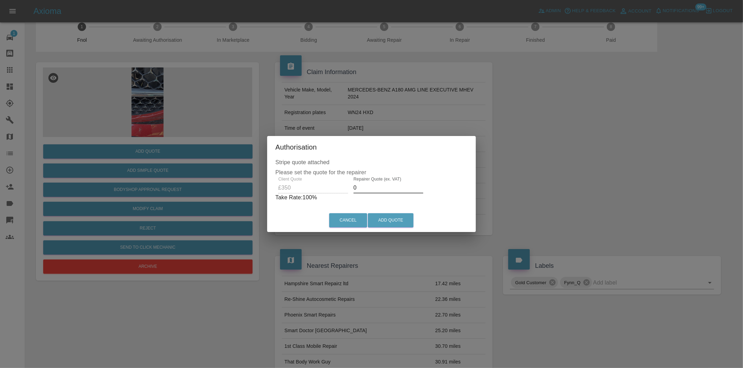
click at [377, 187] on input "0" at bounding box center [388, 187] width 70 height 11
type input "0220"
click at [398, 220] on button "Add Quote" at bounding box center [391, 220] width 46 height 14
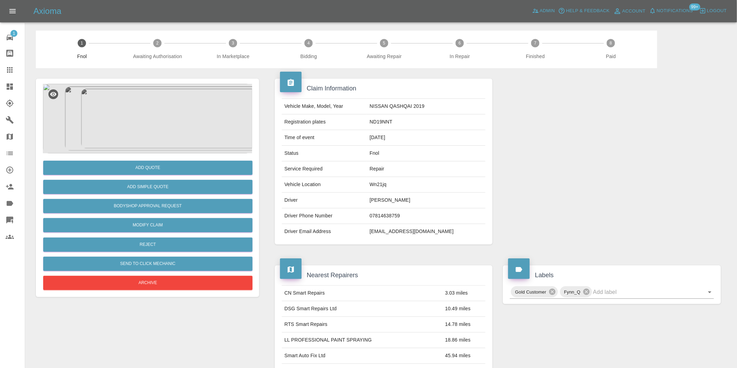
click at [147, 100] on img at bounding box center [147, 119] width 209 height 70
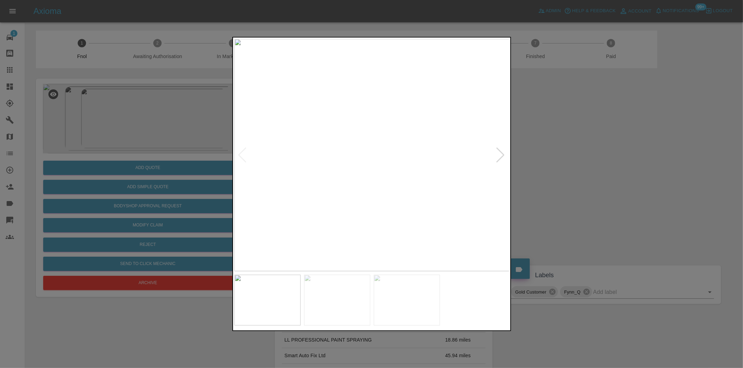
click at [501, 156] on div at bounding box center [500, 155] width 9 height 15
click at [501, 156] on img at bounding box center [371, 155] width 275 height 233
click at [558, 159] on div at bounding box center [371, 184] width 743 height 368
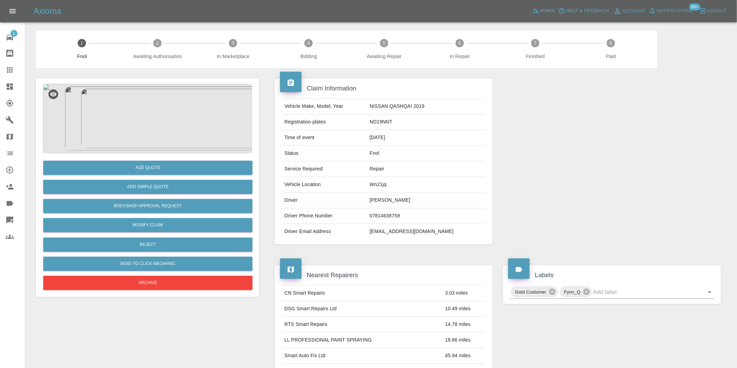
click at [161, 123] on img at bounding box center [147, 119] width 209 height 70
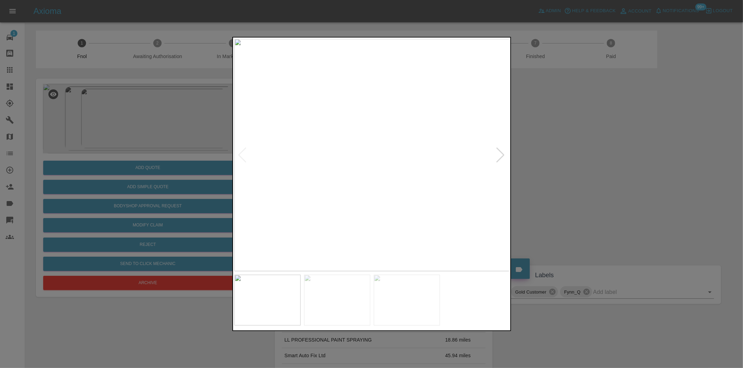
click at [505, 154] on img at bounding box center [371, 155] width 275 height 233
click at [502, 155] on div at bounding box center [500, 155] width 9 height 15
click at [572, 166] on div at bounding box center [371, 184] width 743 height 368
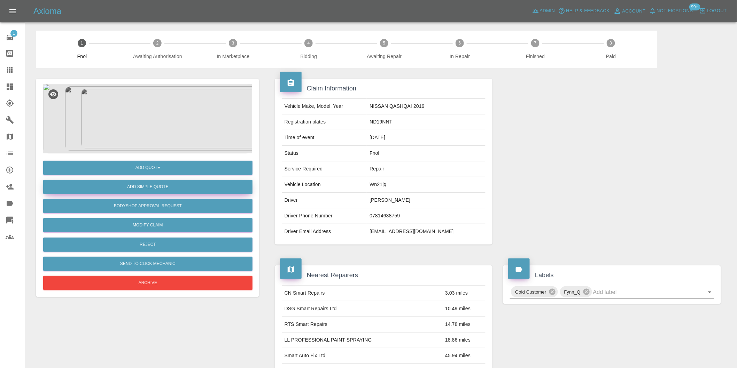
click at [168, 187] on button "Add Simple Quote" at bounding box center [147, 187] width 209 height 14
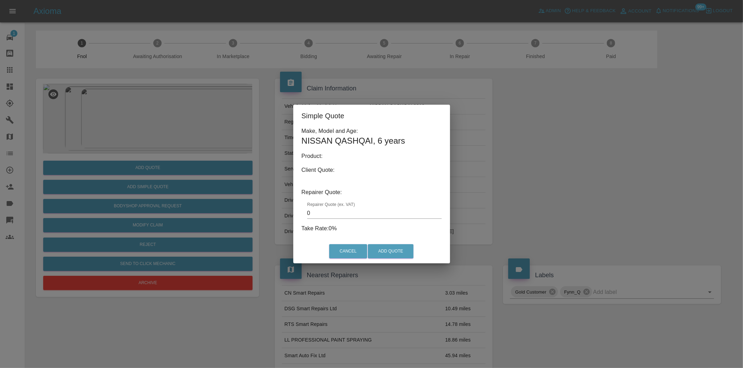
type input "140"
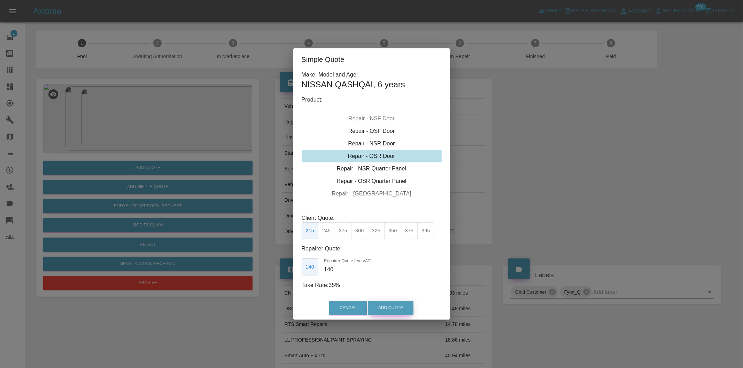
click at [395, 307] on button "Add Quote" at bounding box center [391, 308] width 46 height 14
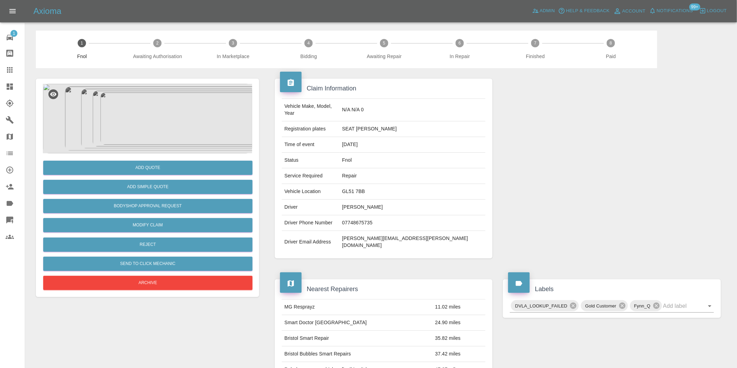
click at [155, 96] on img at bounding box center [147, 119] width 209 height 70
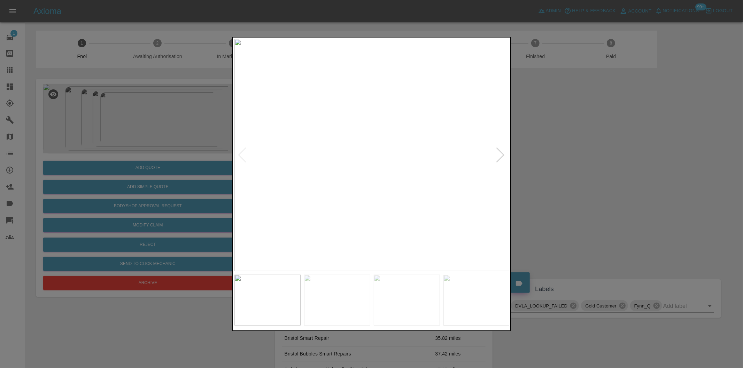
click at [499, 157] on div at bounding box center [500, 155] width 9 height 15
click at [499, 157] on img at bounding box center [371, 155] width 275 height 233
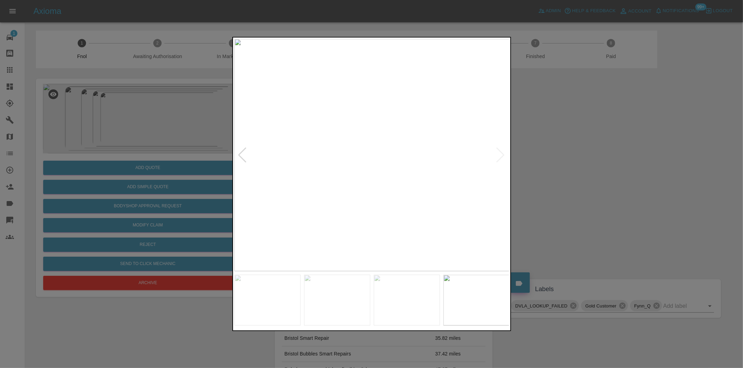
click at [561, 168] on div at bounding box center [371, 184] width 743 height 368
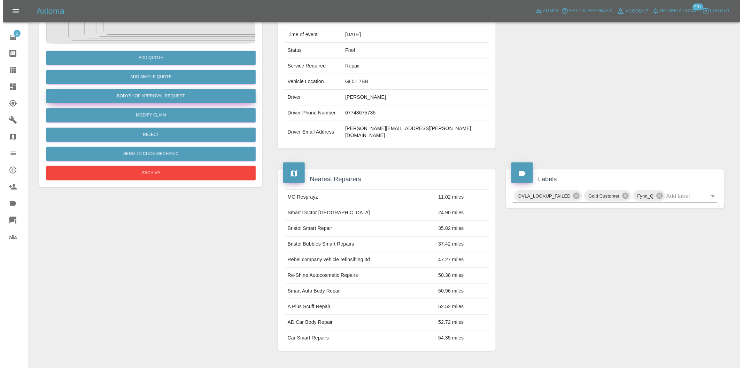
scroll to position [9, 0]
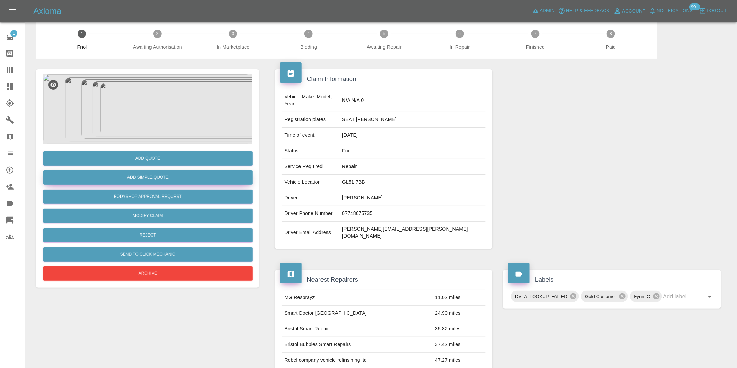
click at [168, 182] on button "Add Simple Quote" at bounding box center [147, 178] width 209 height 14
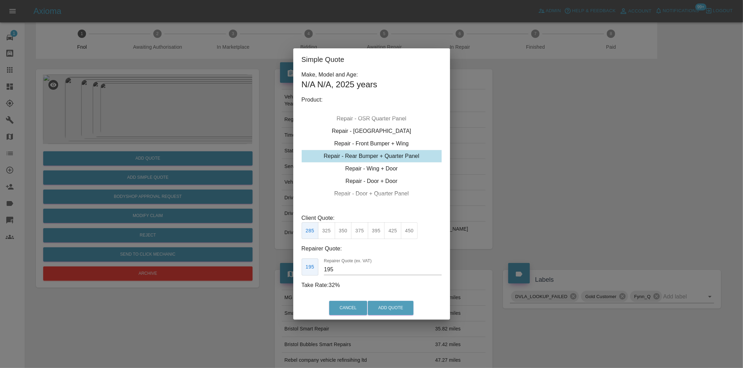
click at [347, 233] on button "350" at bounding box center [343, 230] width 17 height 17
type input "210"
click at [384, 310] on button "Add Quote" at bounding box center [391, 308] width 46 height 14
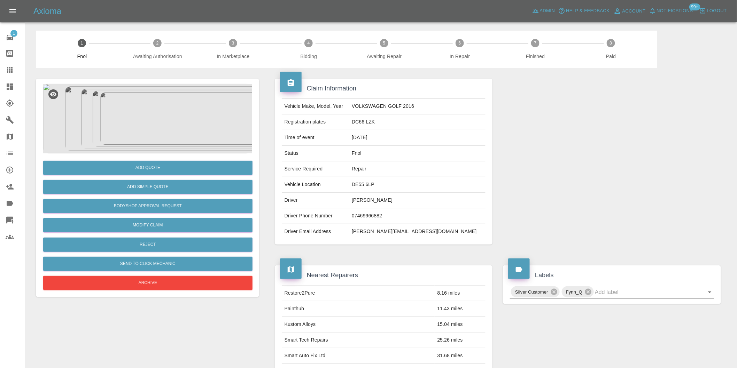
click at [157, 95] on img at bounding box center [147, 119] width 209 height 70
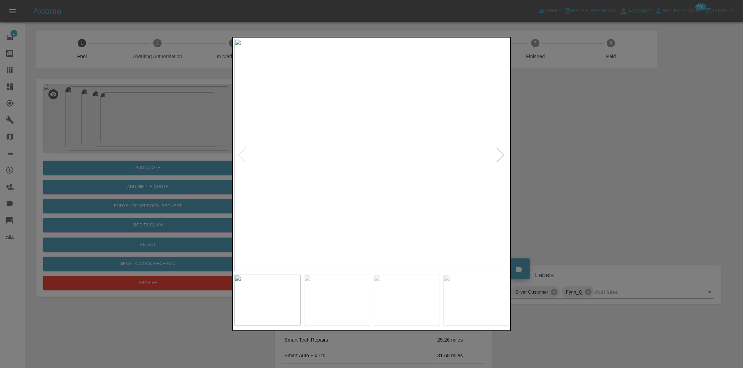
click at [498, 153] on div at bounding box center [500, 155] width 9 height 15
click at [498, 153] on img at bounding box center [371, 155] width 275 height 233
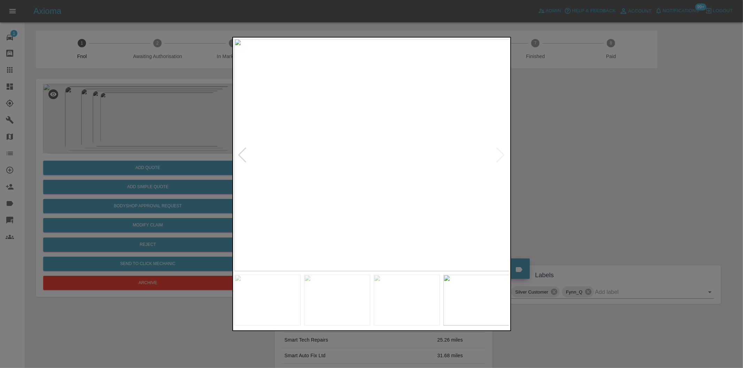
click at [498, 153] on img at bounding box center [371, 155] width 275 height 233
click at [569, 154] on div at bounding box center [371, 184] width 743 height 368
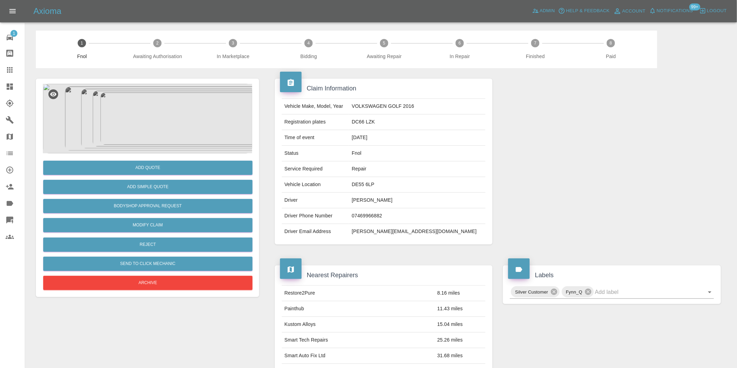
click at [150, 123] on img at bounding box center [147, 119] width 209 height 70
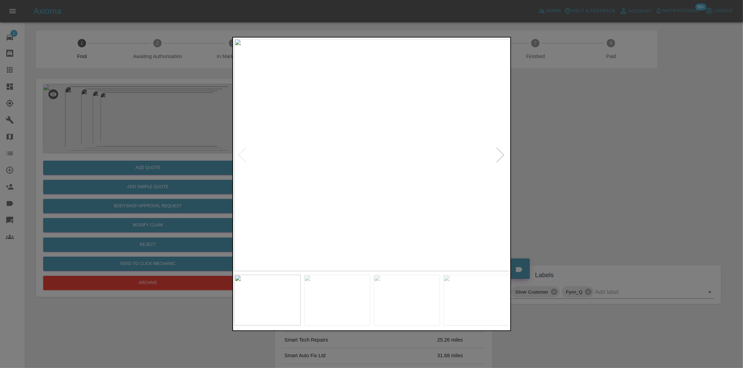
click at [594, 118] on div at bounding box center [371, 184] width 743 height 368
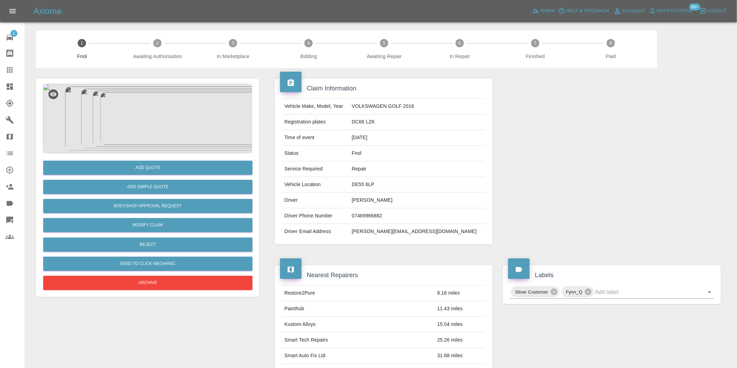
click at [154, 110] on img at bounding box center [147, 119] width 209 height 70
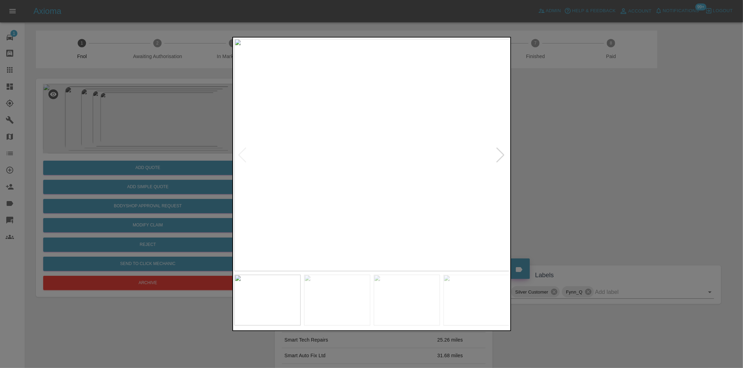
click at [499, 157] on div at bounding box center [500, 155] width 9 height 15
click at [500, 155] on div at bounding box center [500, 155] width 9 height 15
click at [500, 155] on img at bounding box center [371, 155] width 275 height 233
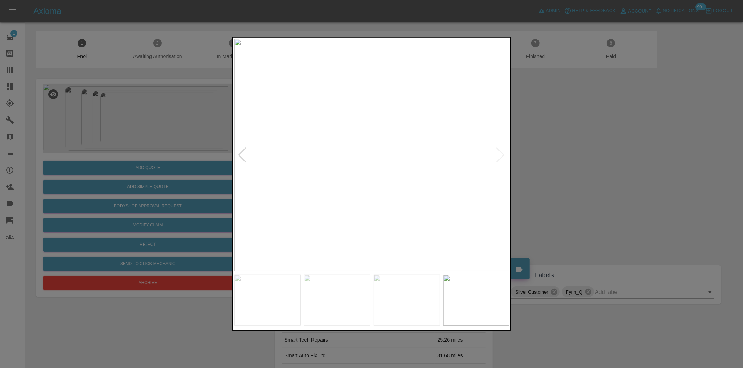
click at [241, 154] on div at bounding box center [242, 155] width 9 height 15
click at [604, 176] on div at bounding box center [371, 184] width 743 height 368
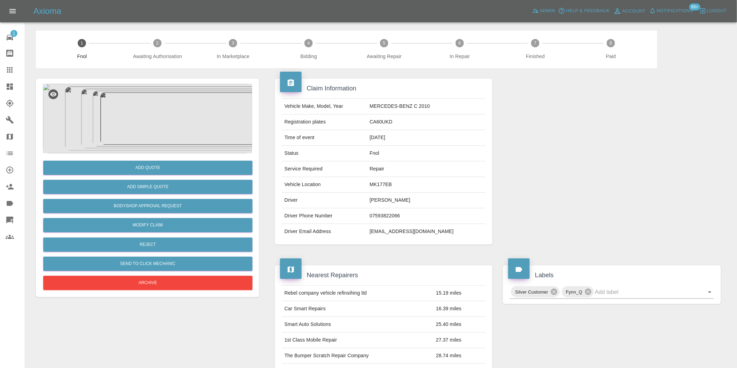
click at [135, 108] on img at bounding box center [147, 119] width 209 height 70
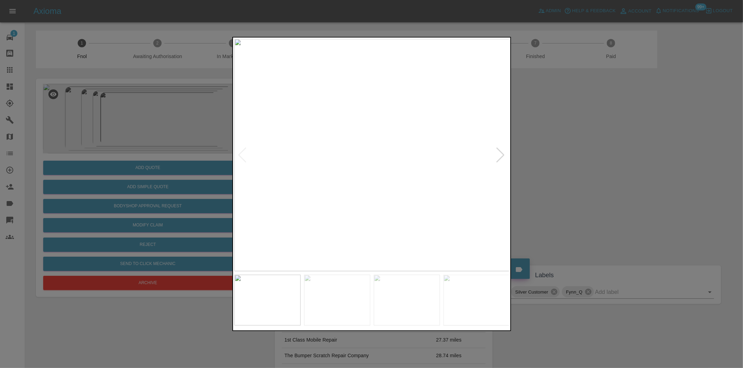
click at [501, 154] on div at bounding box center [500, 155] width 9 height 15
drag, startPoint x: 615, startPoint y: 155, endPoint x: 628, endPoint y: 165, distance: 15.6
click at [617, 155] on div at bounding box center [371, 184] width 743 height 368
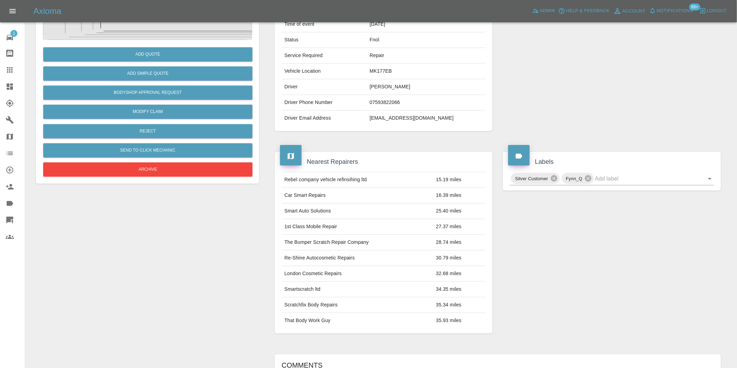
scroll to position [193, 0]
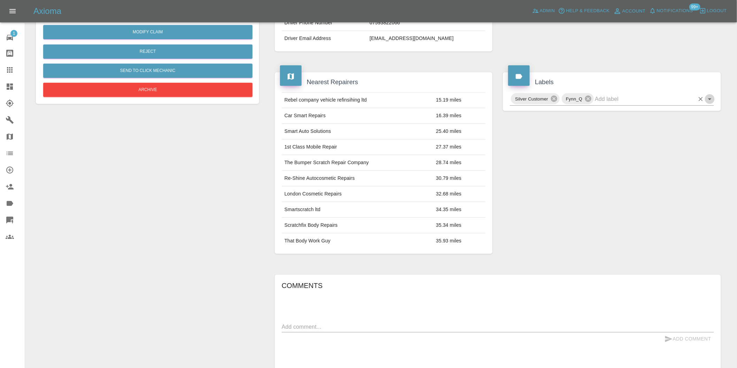
click at [714, 100] on button "Open" at bounding box center [710, 99] width 10 height 10
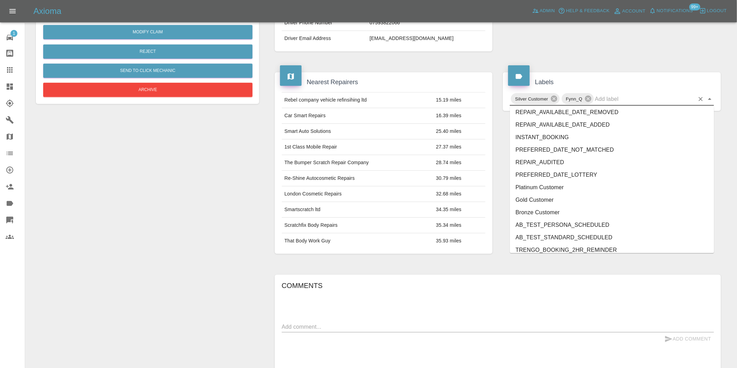
scroll to position [1487, 0]
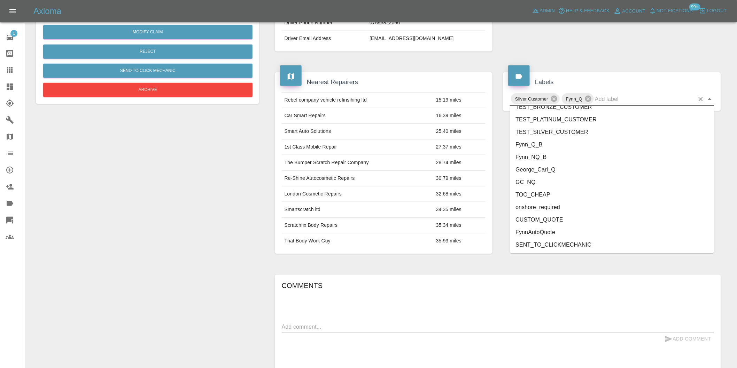
click at [538, 207] on li "onshore_required" at bounding box center [612, 207] width 204 height 13
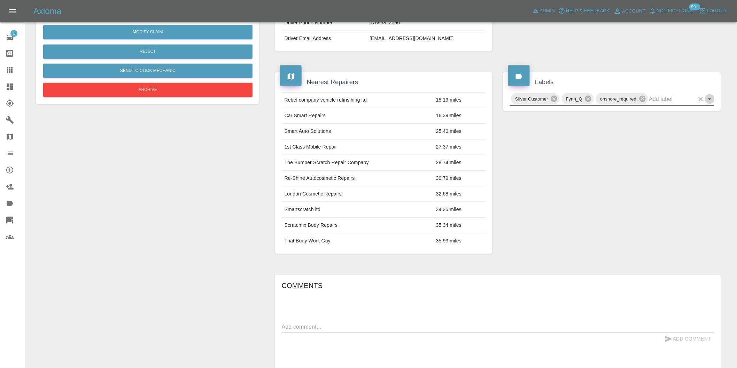
click at [709, 100] on icon "Open" at bounding box center [709, 99] width 8 height 8
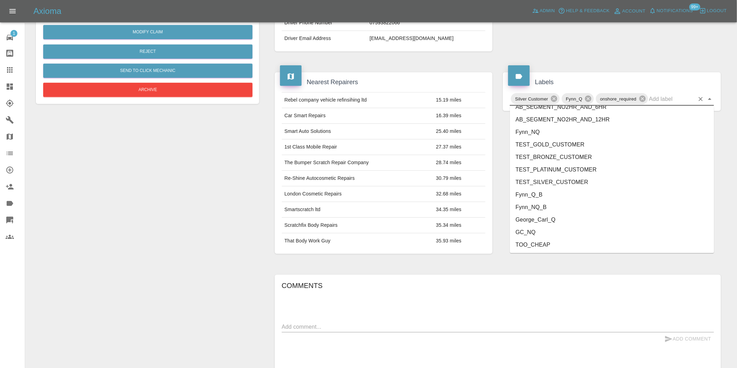
scroll to position [1474, 0]
click at [568, 182] on li "George_Carl_Q" at bounding box center [612, 182] width 204 height 13
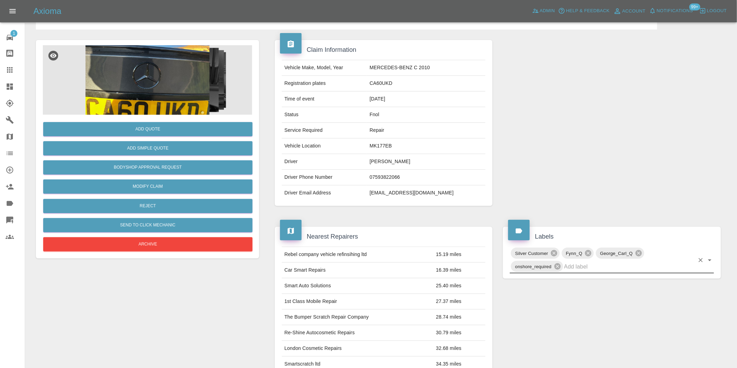
scroll to position [0, 0]
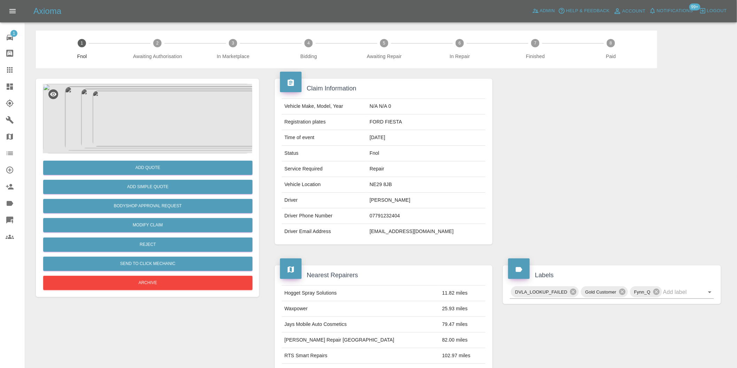
click at [138, 110] on img at bounding box center [147, 119] width 209 height 70
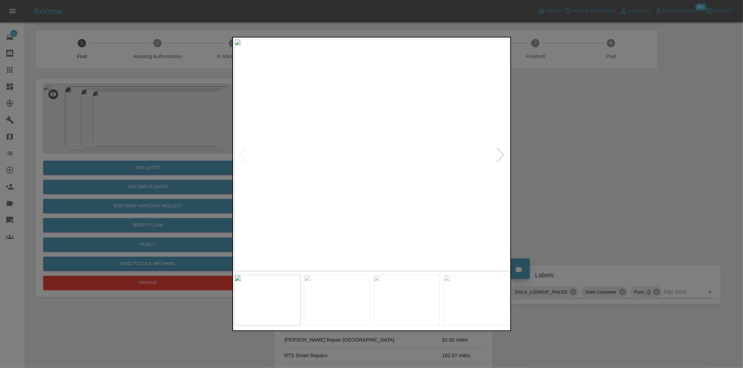
click at [498, 153] on div at bounding box center [500, 155] width 9 height 15
click at [498, 153] on img at bounding box center [371, 155] width 275 height 233
click at [245, 152] on div at bounding box center [242, 155] width 9 height 15
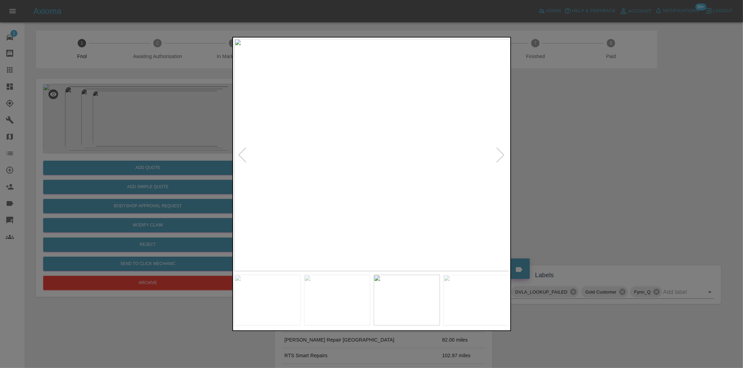
click at [245, 152] on div at bounding box center [242, 155] width 9 height 15
click at [652, 179] on div at bounding box center [371, 184] width 743 height 368
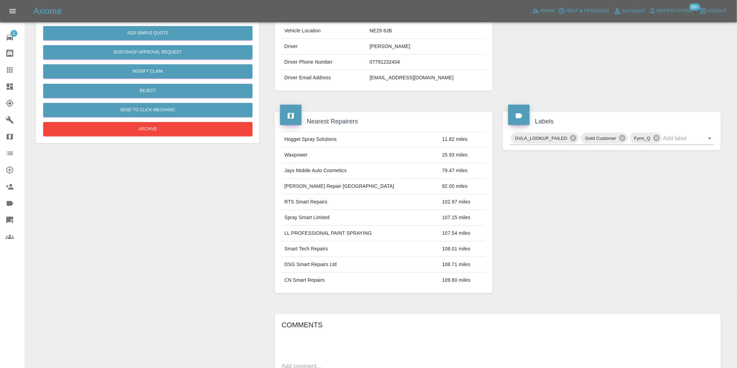
scroll to position [155, 0]
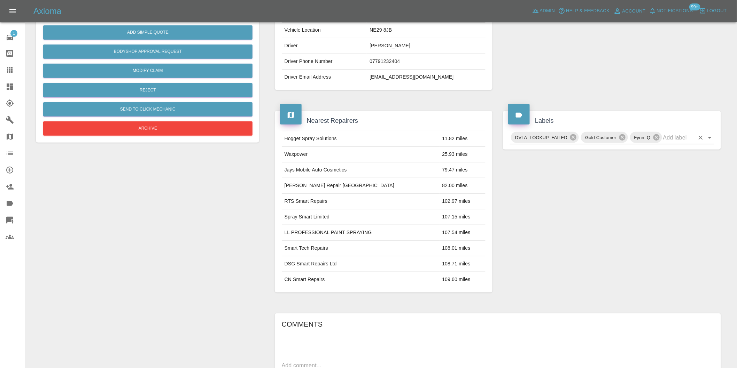
click at [705, 136] on icon "Open" at bounding box center [709, 138] width 8 height 8
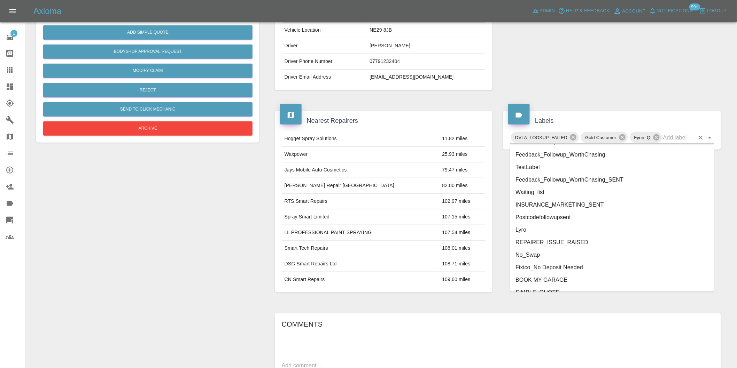
scroll to position [1474, 0]
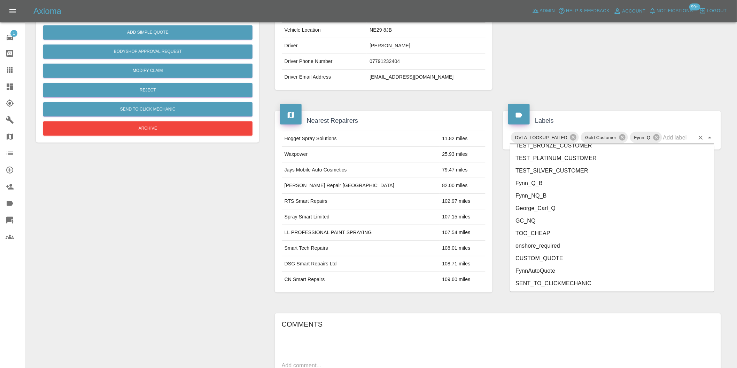
click at [558, 244] on li "onshore_required" at bounding box center [612, 246] width 204 height 13
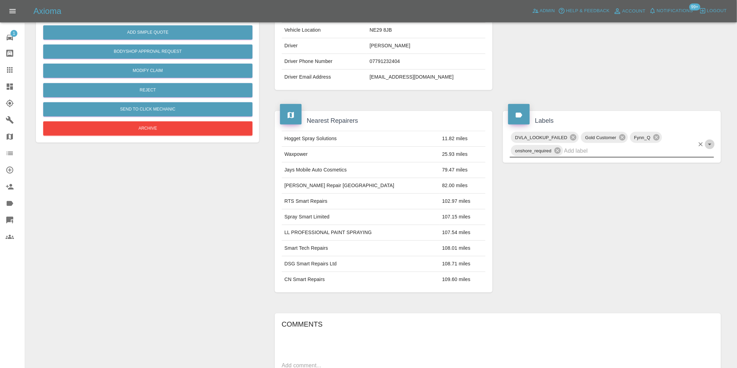
click at [709, 147] on icon "Open" at bounding box center [709, 144] width 8 height 8
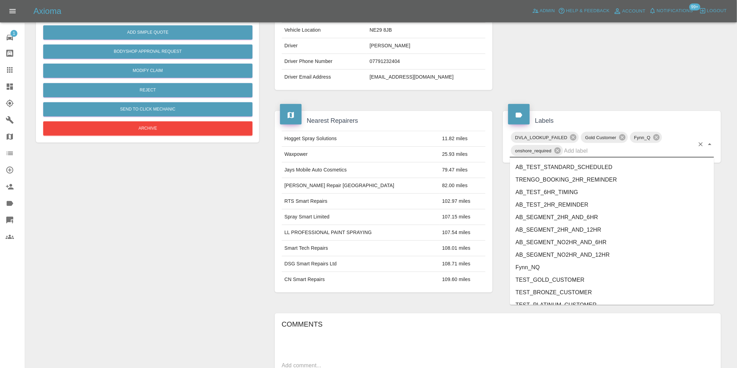
scroll to position [1461, 0]
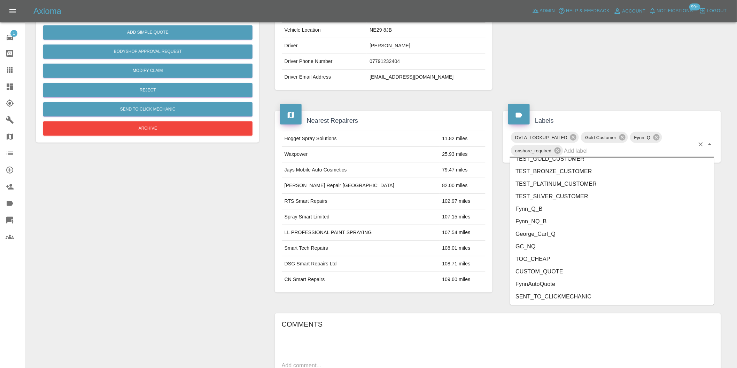
click at [561, 238] on li "George_Carl_Q" at bounding box center [612, 234] width 204 height 13
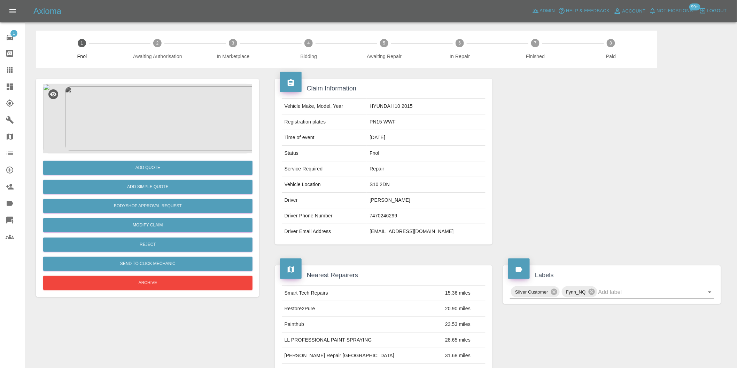
click at [176, 99] on img at bounding box center [147, 119] width 209 height 70
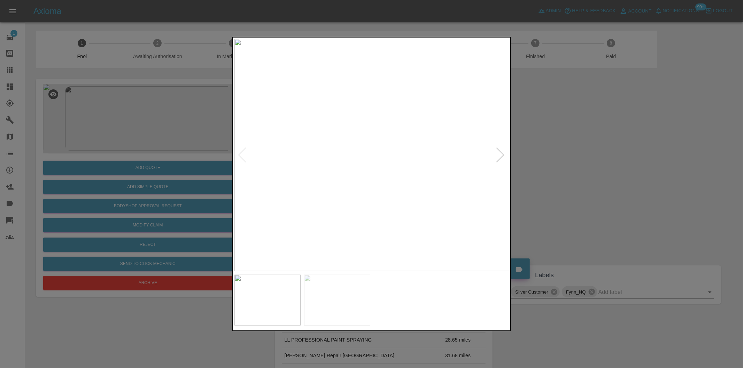
click at [500, 156] on div at bounding box center [500, 155] width 9 height 15
drag, startPoint x: 615, startPoint y: 179, endPoint x: 531, endPoint y: 210, distance: 89.5
click at [613, 181] on div at bounding box center [371, 184] width 743 height 368
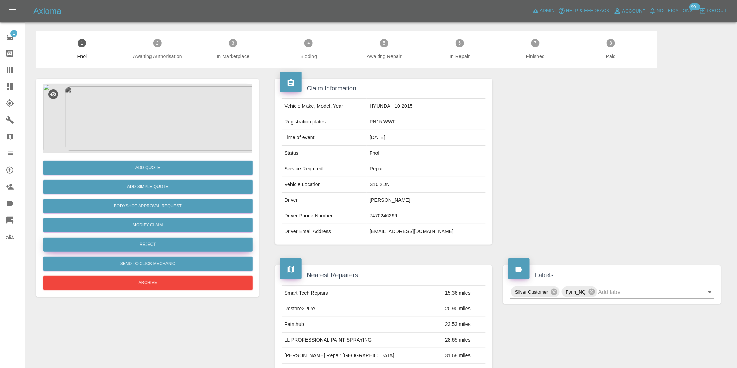
click at [173, 247] on button "Reject" at bounding box center [147, 245] width 209 height 14
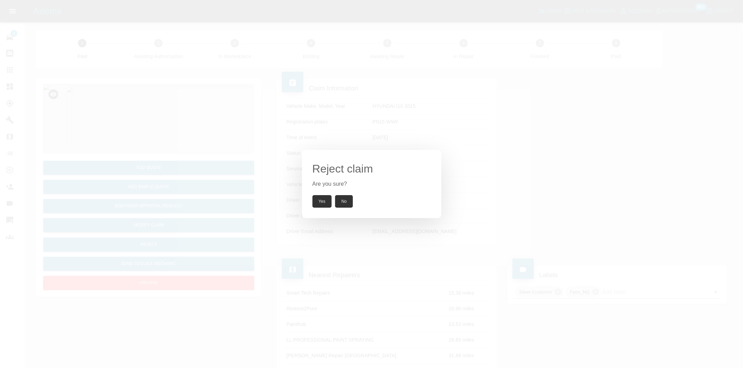
click at [318, 201] on button "Yes" at bounding box center [321, 201] width 19 height 13
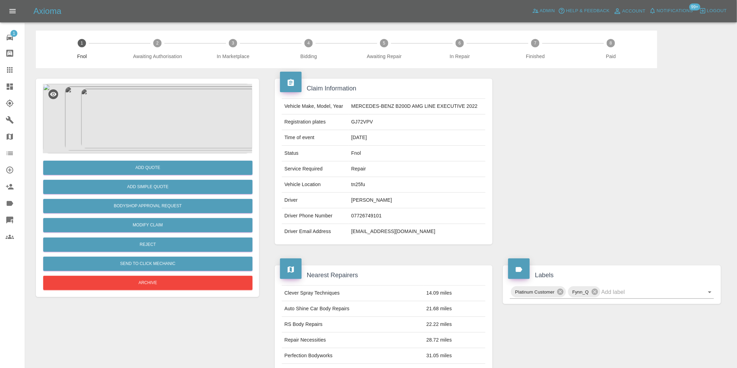
click at [152, 107] on img at bounding box center [147, 119] width 209 height 70
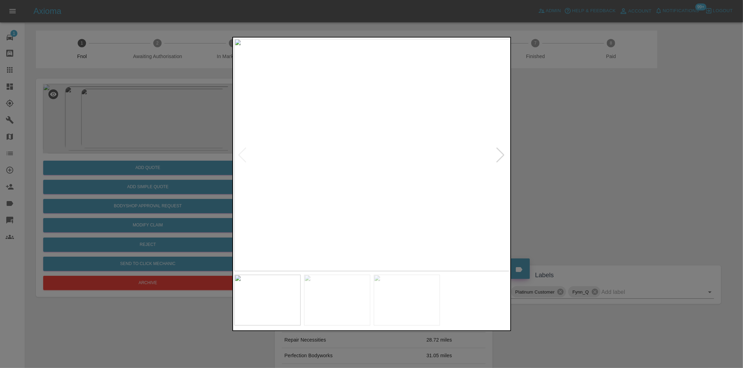
click at [501, 156] on div at bounding box center [500, 155] width 9 height 15
click at [501, 156] on img at bounding box center [371, 155] width 275 height 233
click at [241, 152] on div at bounding box center [242, 155] width 9 height 15
click at [625, 160] on div at bounding box center [371, 184] width 743 height 368
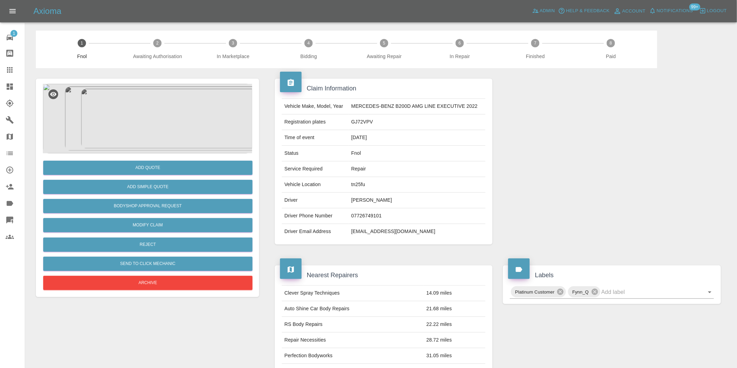
click at [131, 112] on img at bounding box center [147, 119] width 209 height 70
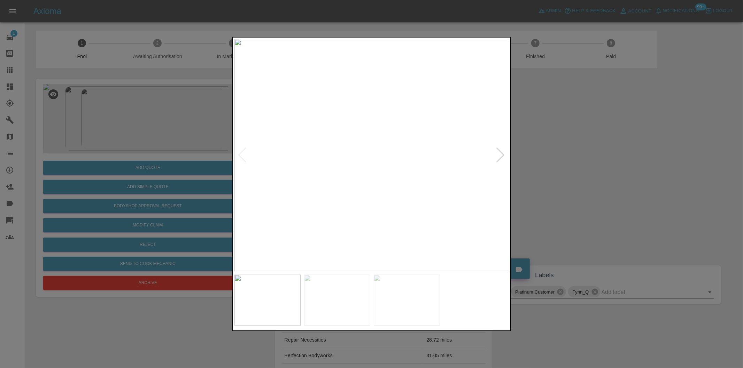
click at [500, 156] on div at bounding box center [500, 155] width 9 height 15
click at [571, 167] on div at bounding box center [371, 184] width 743 height 368
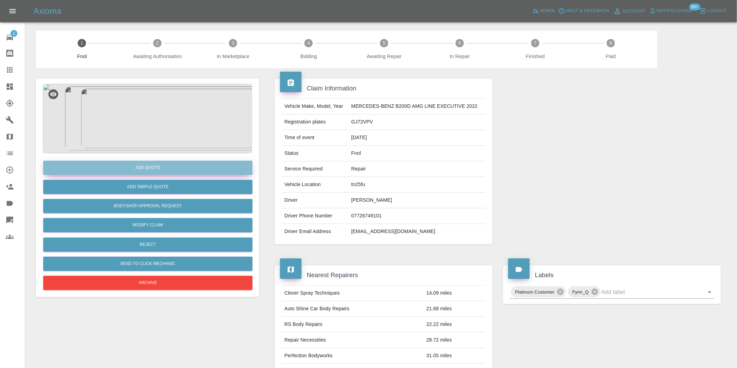
click at [166, 166] on button "Add Quote" at bounding box center [147, 168] width 209 height 14
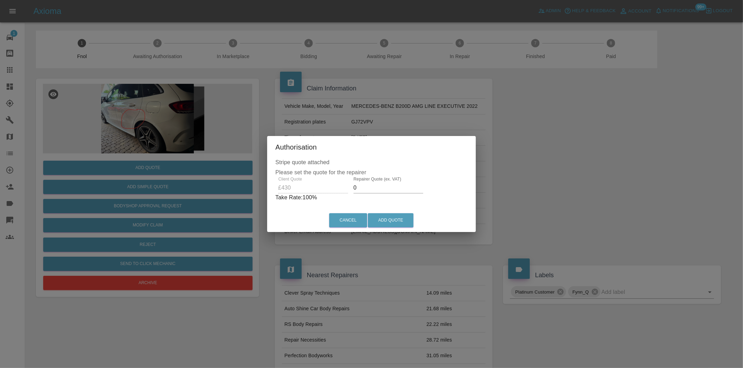
click at [384, 186] on input "0" at bounding box center [388, 187] width 70 height 11
type input "0270"
click at [395, 218] on button "Add Quote" at bounding box center [391, 220] width 46 height 14
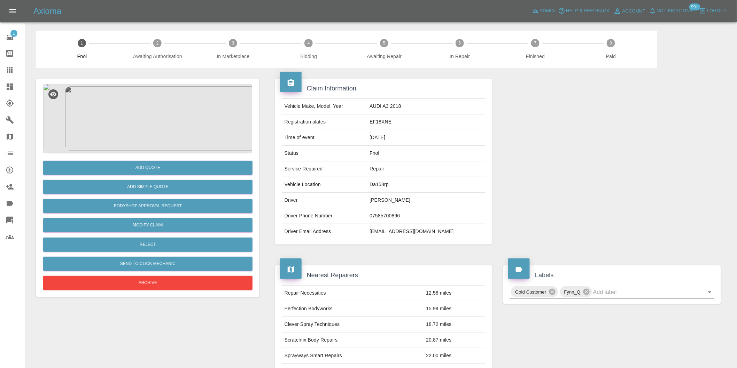
click at [152, 106] on img at bounding box center [147, 119] width 209 height 70
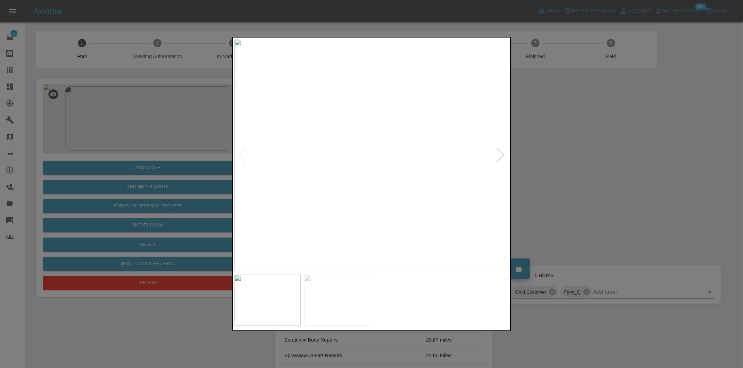
click at [500, 157] on div at bounding box center [500, 155] width 9 height 15
click at [500, 157] on img at bounding box center [371, 155] width 275 height 233
drag, startPoint x: 618, startPoint y: 165, endPoint x: 406, endPoint y: 180, distance: 213.2
click at [614, 165] on div at bounding box center [371, 184] width 743 height 368
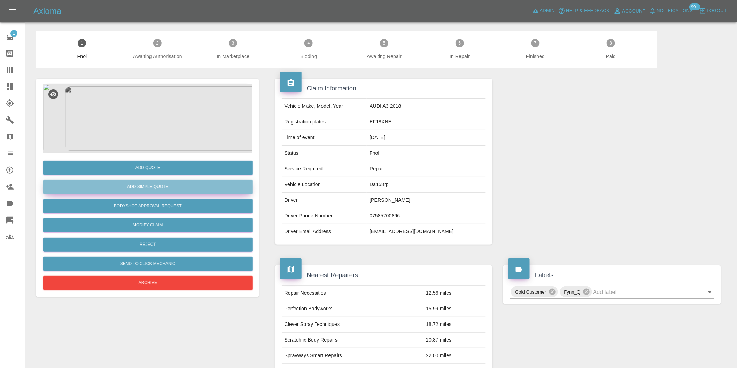
click at [146, 192] on button "Add Simple Quote" at bounding box center [147, 187] width 209 height 14
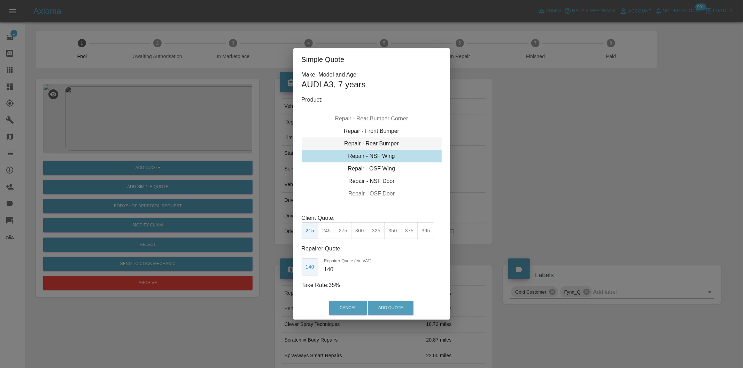
click at [385, 142] on div "Repair - Rear Bumper" at bounding box center [371, 144] width 140 height 13
click at [339, 230] on button "350" at bounding box center [343, 230] width 17 height 17
type input "210"
click at [387, 307] on button "Add Quote" at bounding box center [391, 308] width 46 height 14
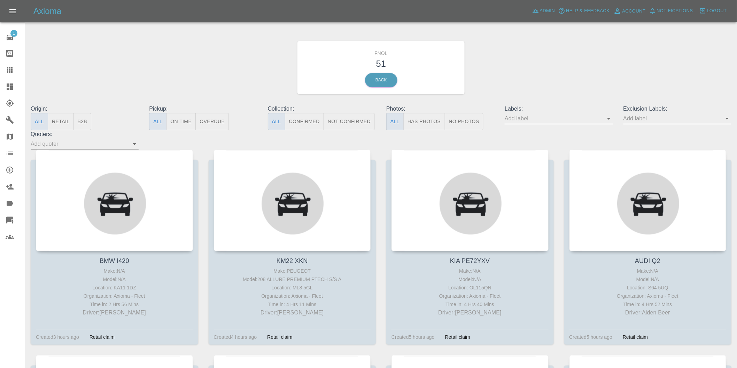
click at [434, 126] on button "Has Photos" at bounding box center [424, 121] width 42 height 17
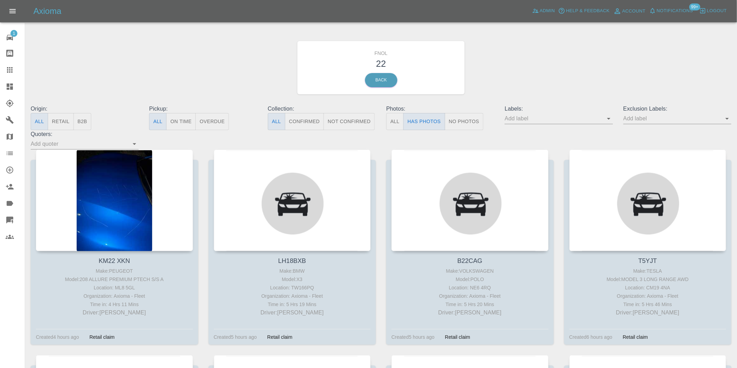
click at [727, 121] on icon "Open" at bounding box center [727, 119] width 8 height 8
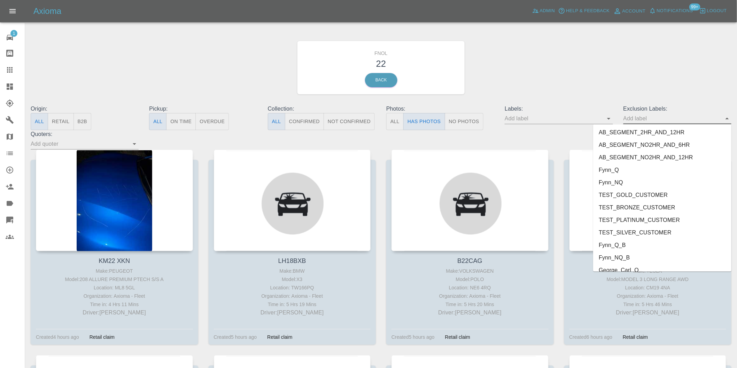
scroll to position [1512, 0]
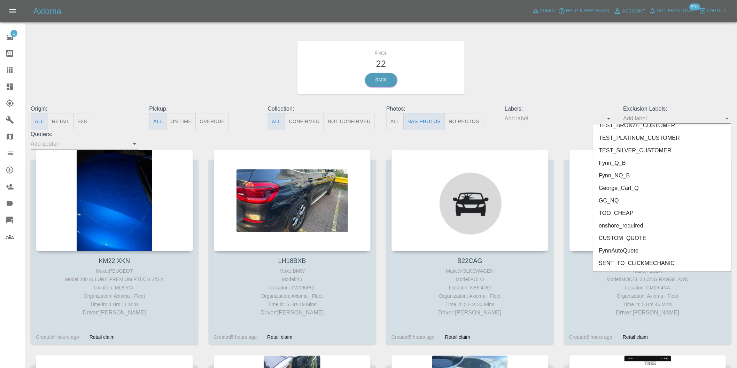
click at [636, 226] on li "onshore_required" at bounding box center [662, 226] width 138 height 13
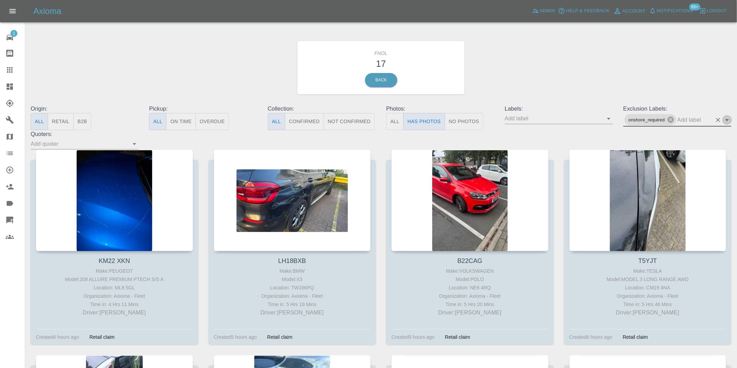
click at [729, 121] on icon "Open" at bounding box center [727, 120] width 8 height 8
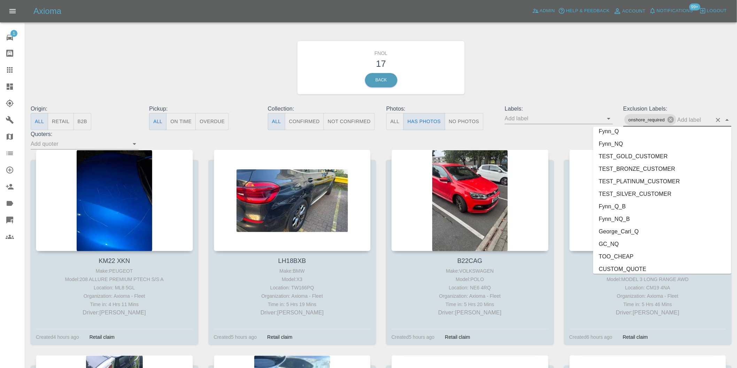
scroll to position [1499, 0]
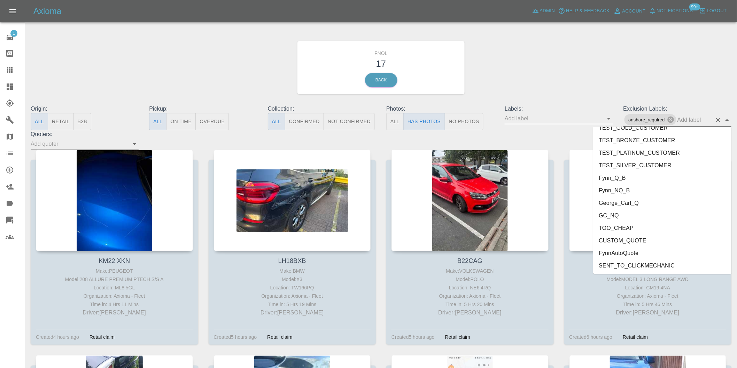
click at [625, 206] on li "George_Carl_Q" at bounding box center [662, 203] width 138 height 13
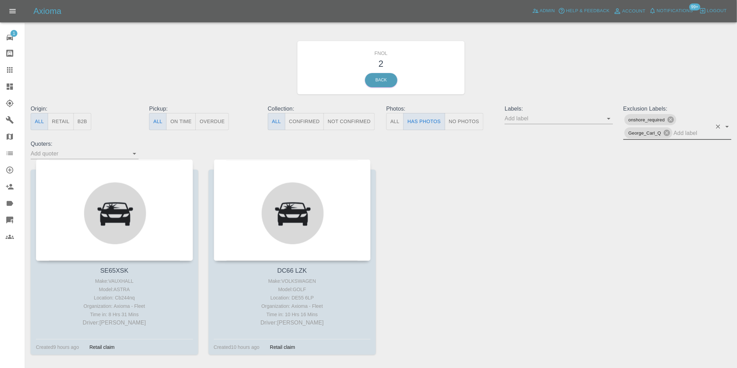
scroll to position [25, 0]
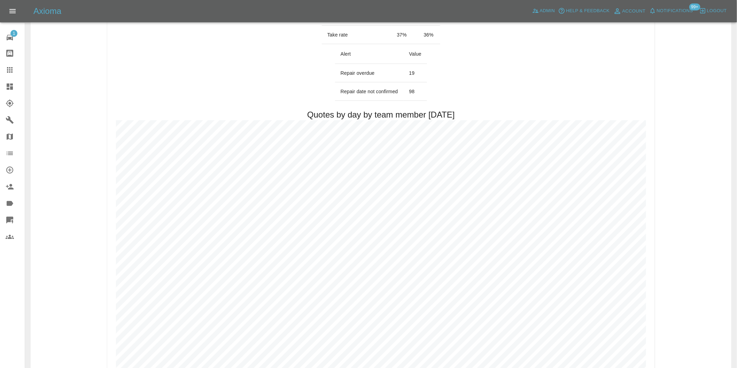
scroll to position [309, 0]
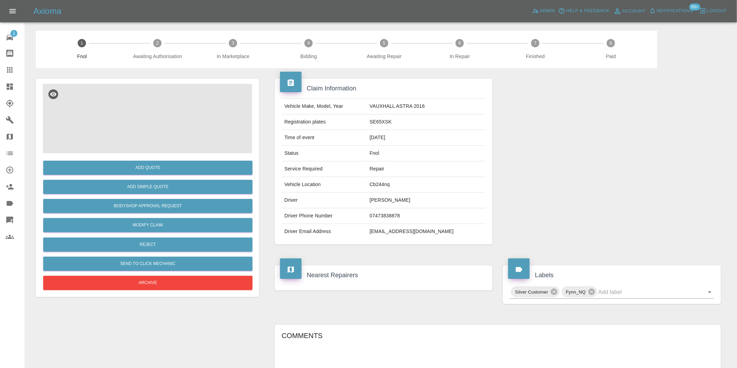
click at [161, 98] on img at bounding box center [147, 119] width 209 height 70
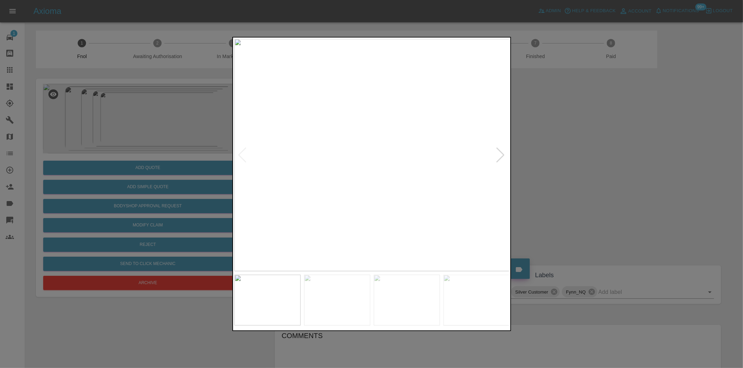
click at [497, 155] on div at bounding box center [500, 155] width 9 height 15
click at [498, 155] on div at bounding box center [500, 155] width 9 height 15
click at [597, 172] on div at bounding box center [371, 184] width 743 height 368
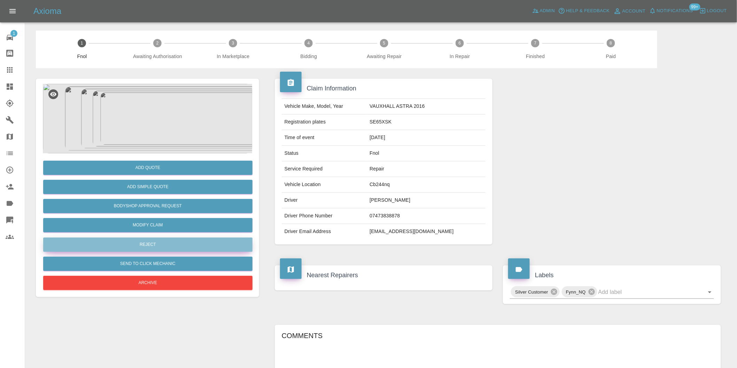
click at [160, 243] on button "Reject" at bounding box center [147, 245] width 209 height 14
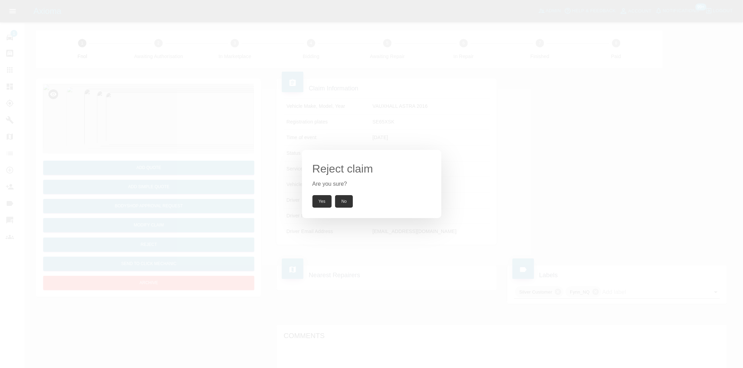
click at [322, 203] on button "Yes" at bounding box center [321, 201] width 19 height 13
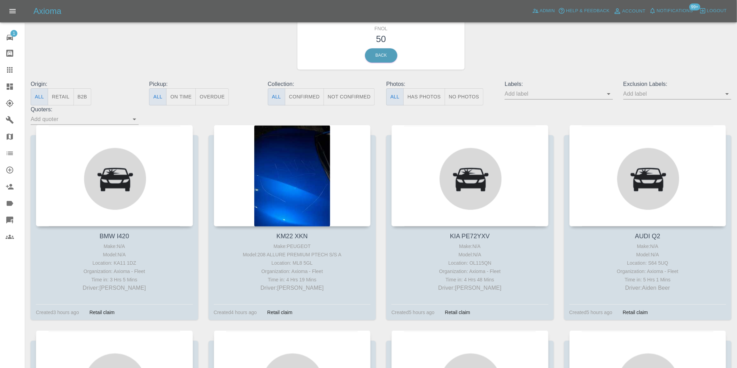
scroll to position [25, 0]
click at [418, 100] on button "Has Photos" at bounding box center [424, 96] width 42 height 17
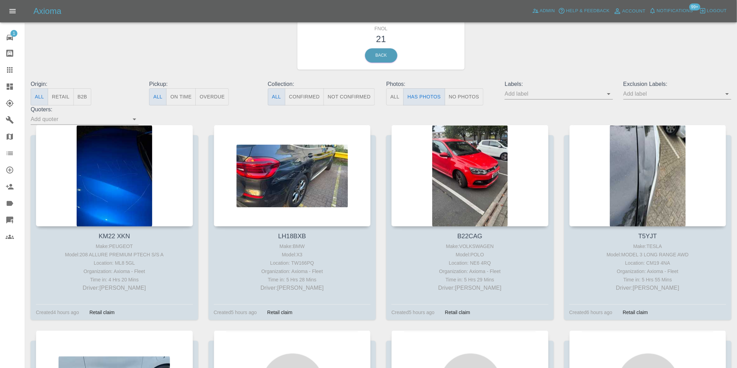
click at [727, 95] on icon "Open" at bounding box center [726, 94] width 3 height 2
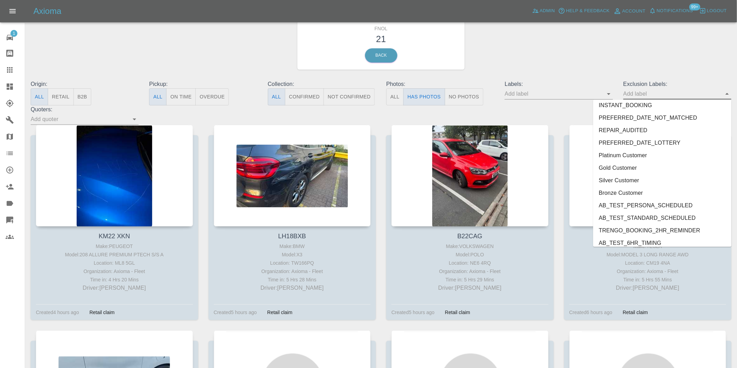
scroll to position [1512, 0]
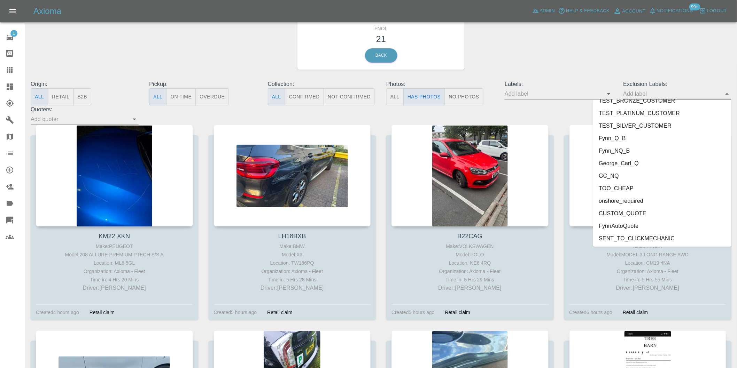
click at [639, 207] on li "CUSTOM_QUOTE" at bounding box center [662, 213] width 138 height 13
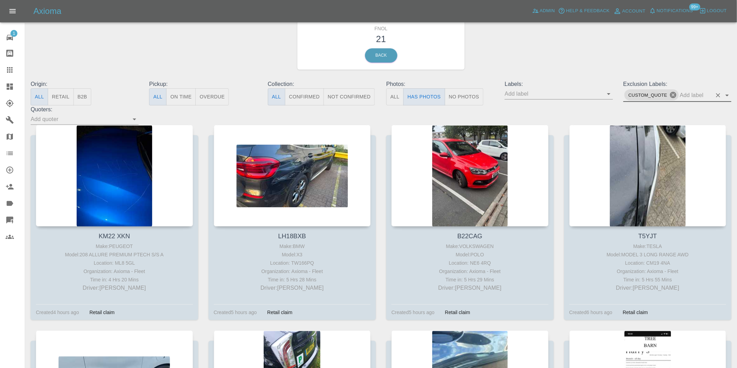
click at [672, 95] on icon at bounding box center [673, 95] width 6 height 6
click at [728, 93] on icon "Open" at bounding box center [726, 94] width 3 height 2
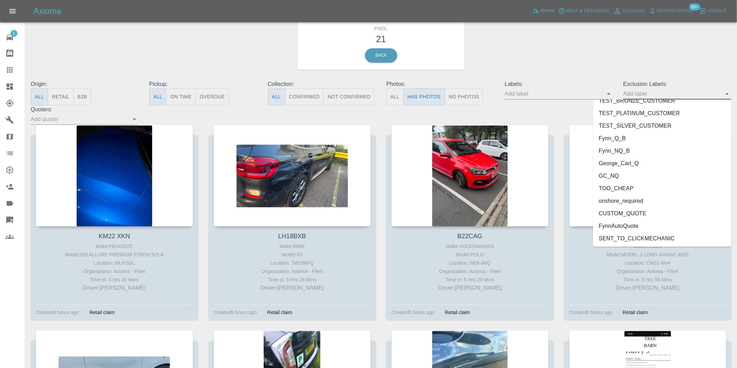
click at [639, 204] on li "onshore_required" at bounding box center [662, 201] width 138 height 13
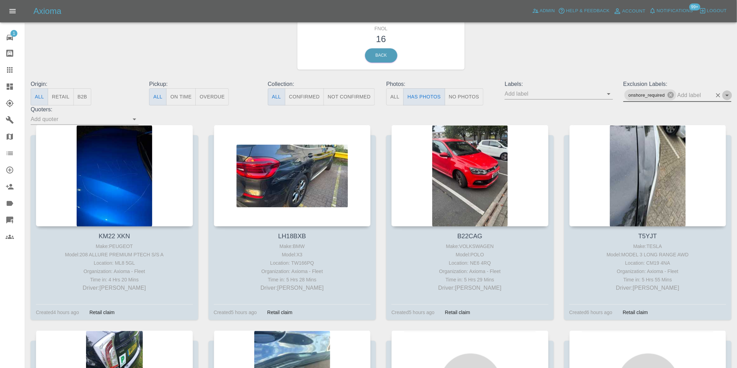
click at [726, 94] on icon "Open" at bounding box center [727, 95] width 8 height 8
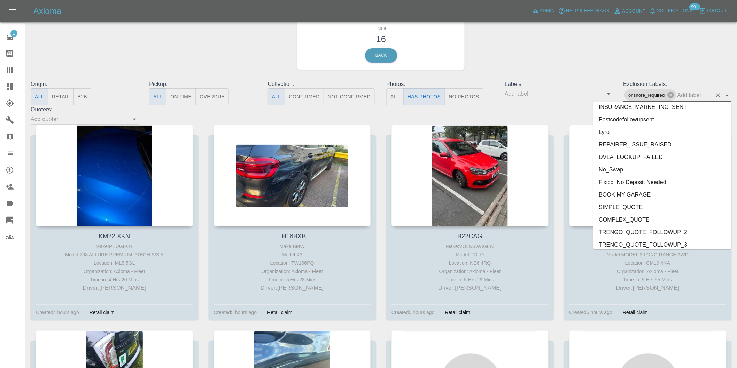
scroll to position [1499, 0]
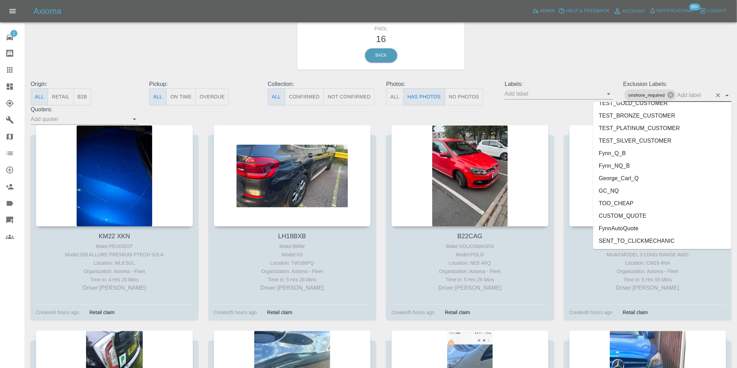
click at [630, 175] on li "George_Carl_Q" at bounding box center [662, 178] width 138 height 13
